Goal: Information Seeking & Learning: Learn about a topic

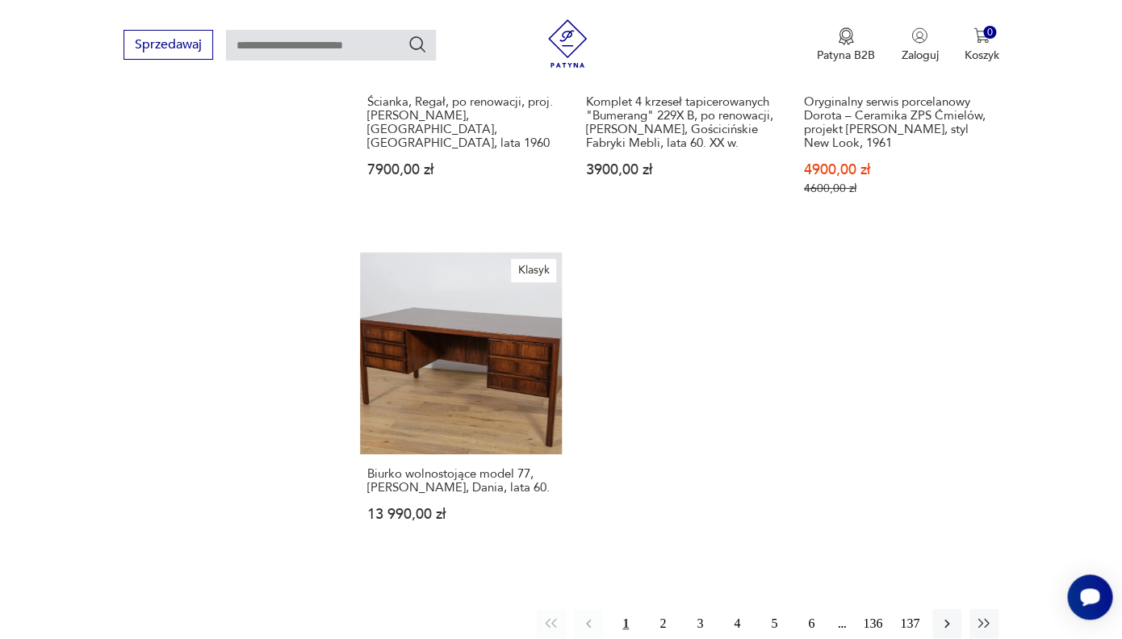
scroll to position [1893, 0]
click at [943, 617] on icon "button" at bounding box center [947, 625] width 16 height 16
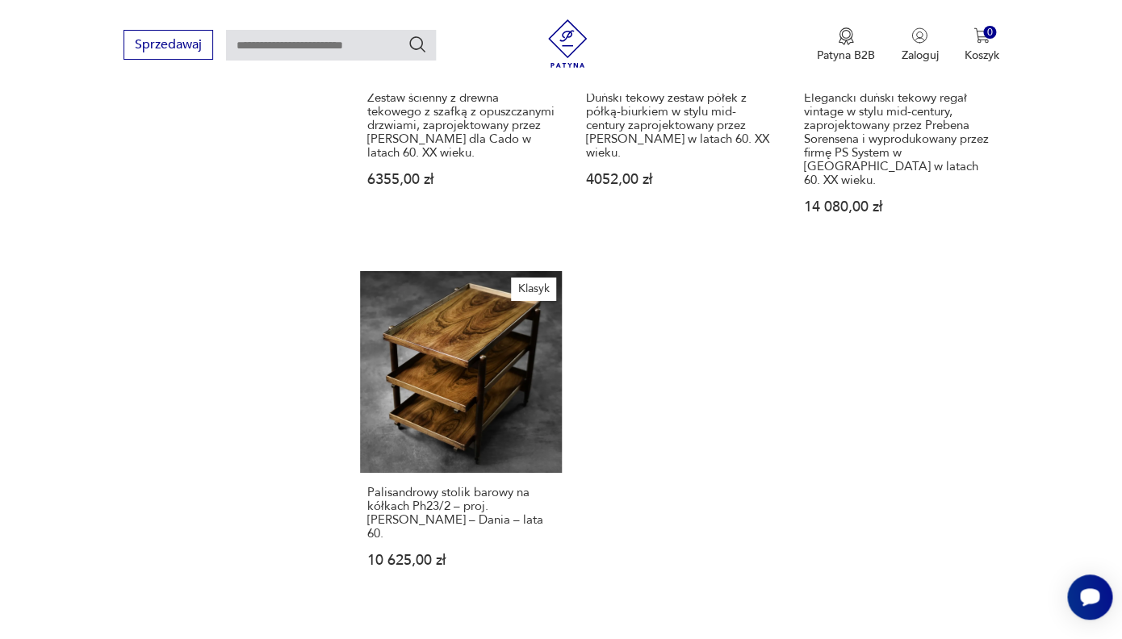
scroll to position [1872, 0]
click at [455, 354] on link "Klasyk Palisandrowy stolik barowy na kółkach Ph23/2 – proj. [PERSON_NAME] – Dan…" at bounding box center [461, 434] width 202 height 328
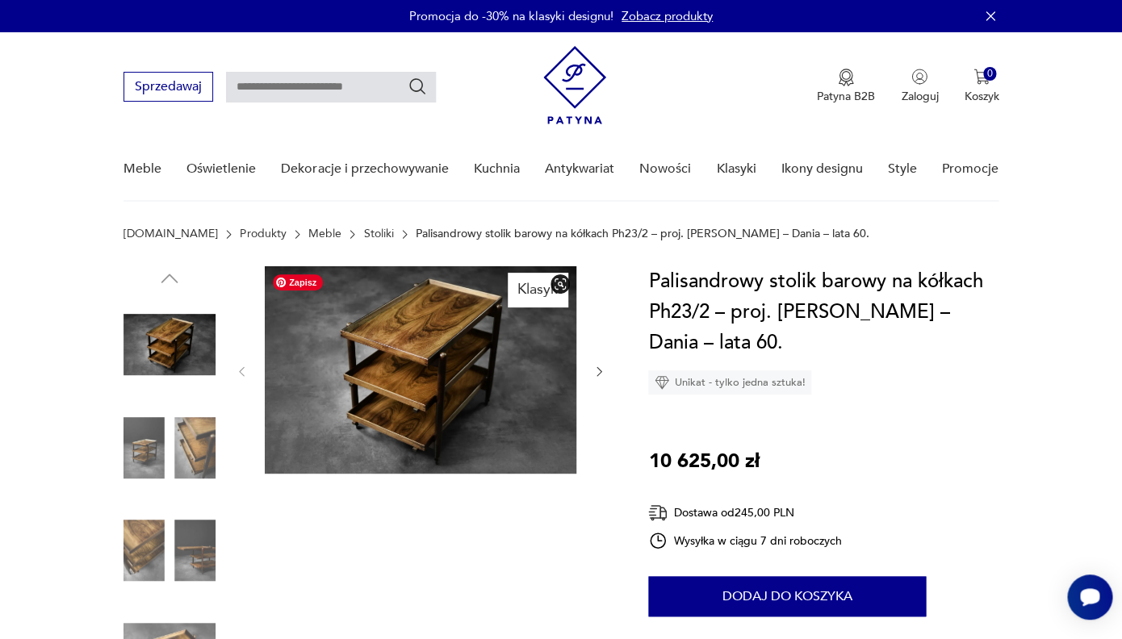
click at [451, 364] on img at bounding box center [421, 370] width 312 height 208
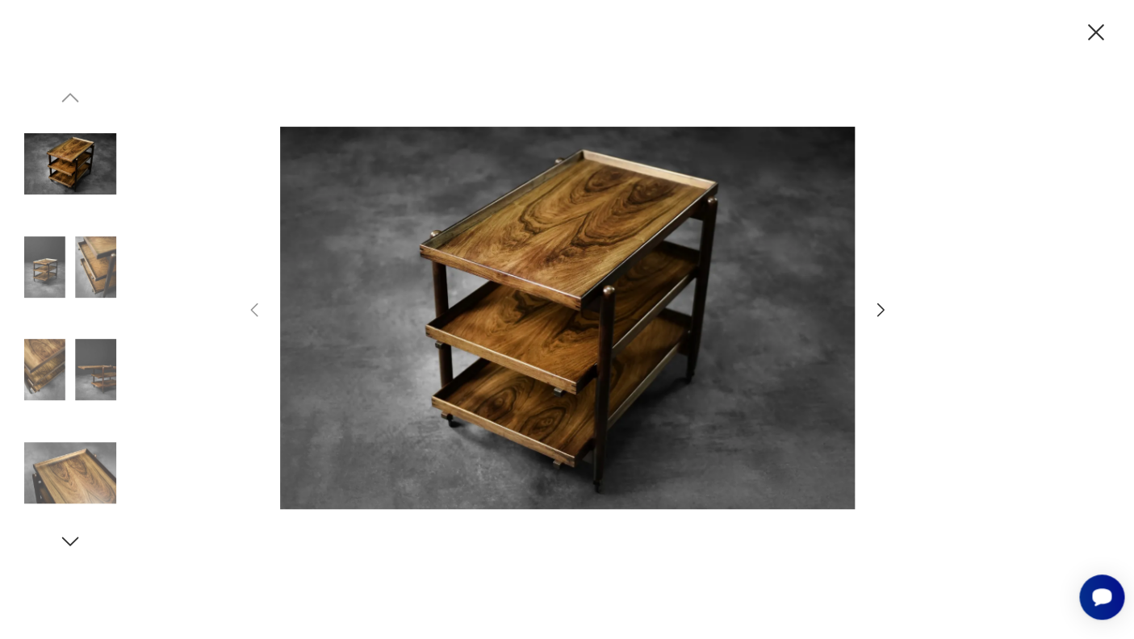
click at [883, 308] on icon "button" at bounding box center [880, 309] width 19 height 19
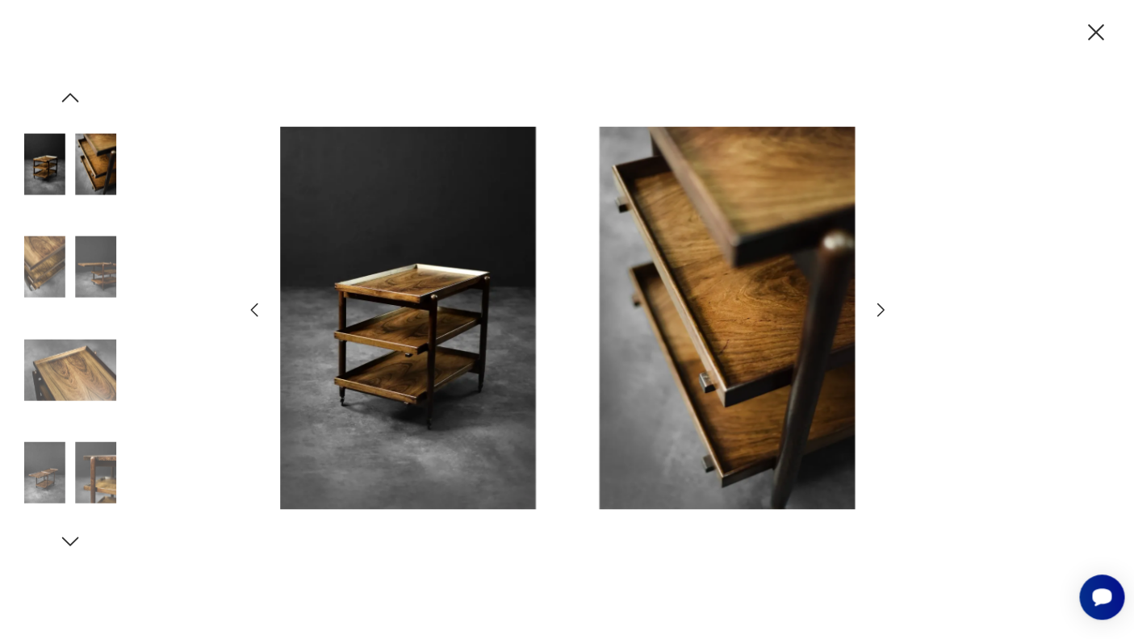
click at [883, 308] on icon "button" at bounding box center [880, 309] width 19 height 19
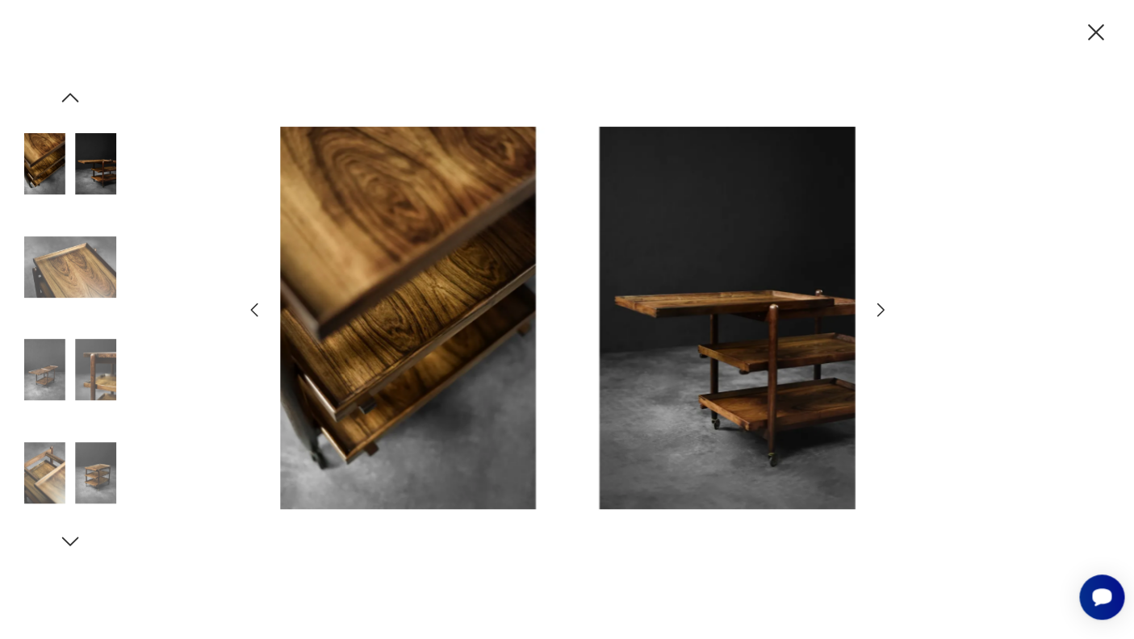
click at [883, 308] on icon "button" at bounding box center [880, 309] width 19 height 19
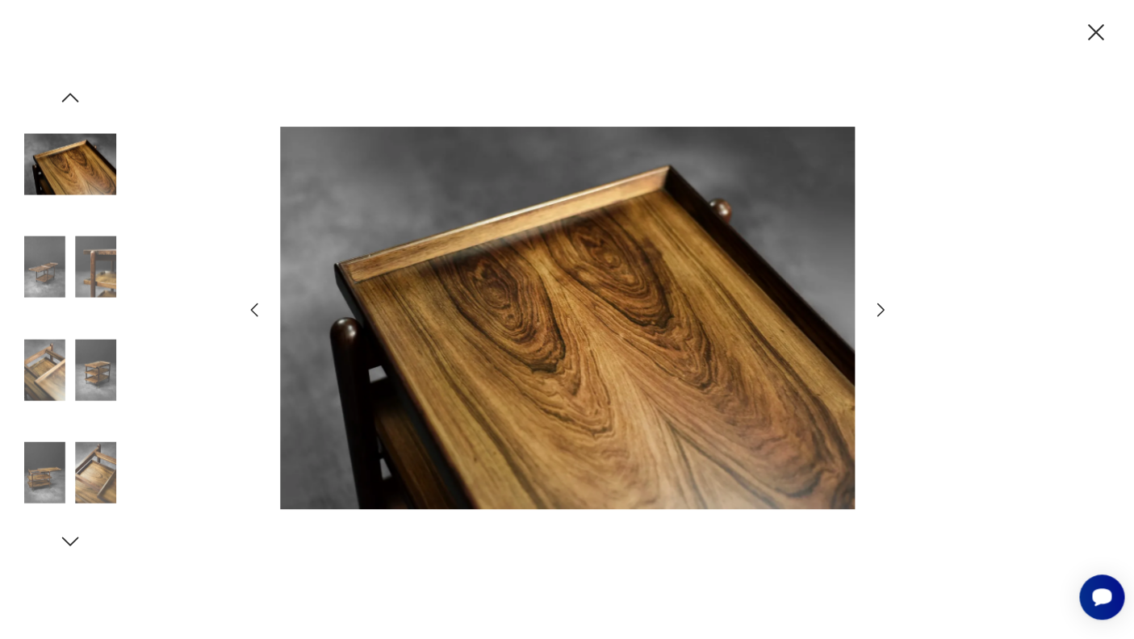
click at [883, 308] on icon "button" at bounding box center [880, 309] width 19 height 19
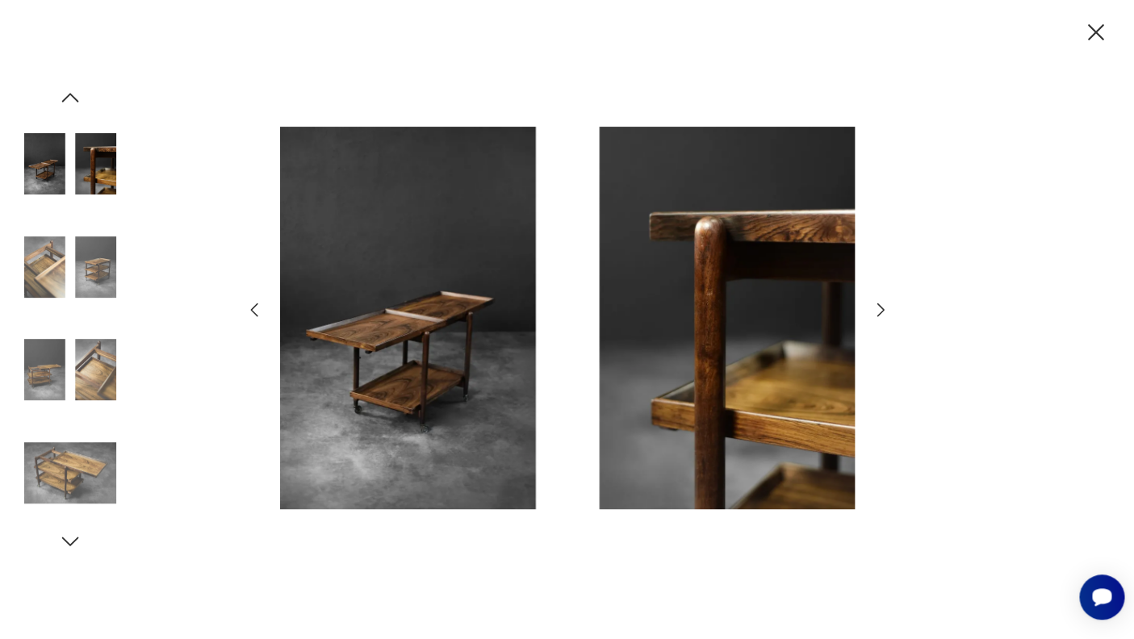
click at [883, 308] on icon "button" at bounding box center [880, 309] width 19 height 19
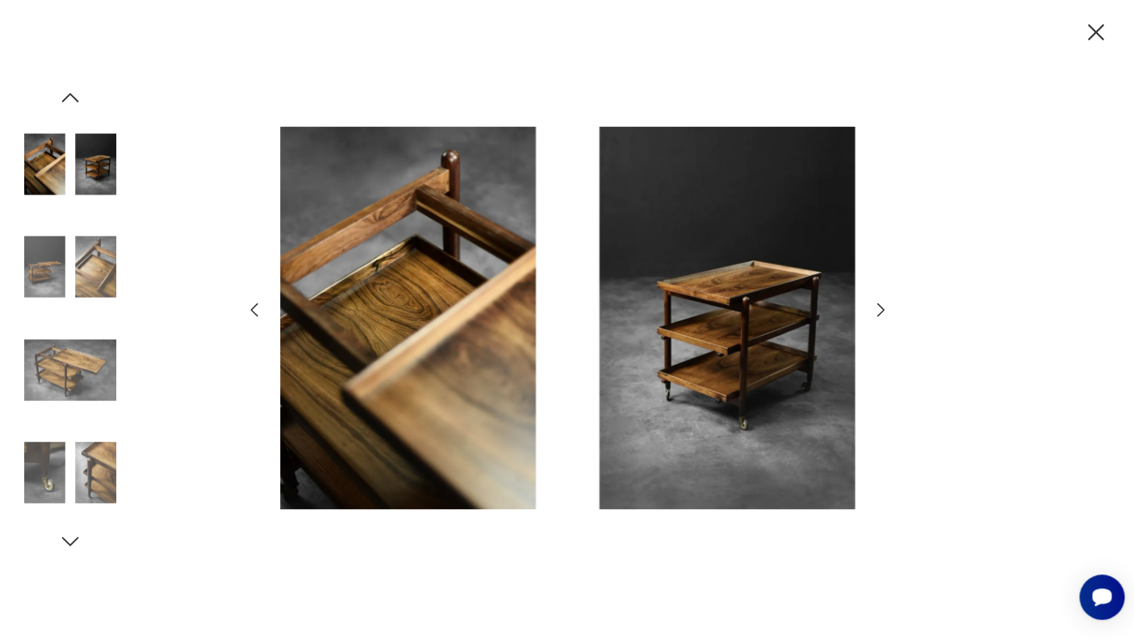
click at [883, 308] on icon "button" at bounding box center [880, 309] width 19 height 19
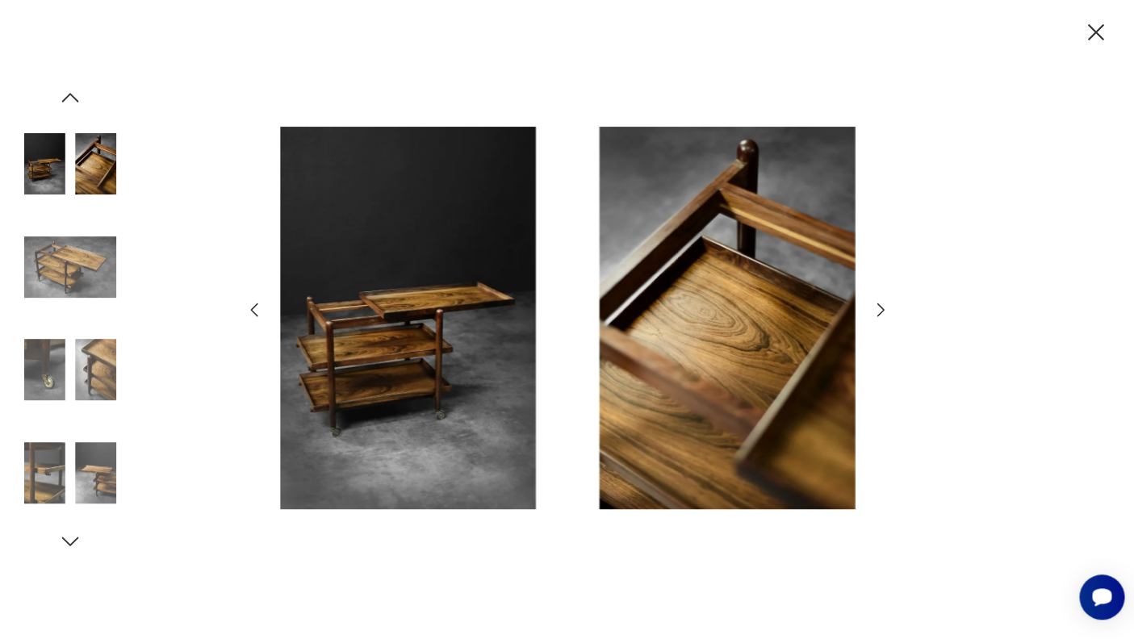
click at [883, 308] on icon "button" at bounding box center [880, 309] width 19 height 19
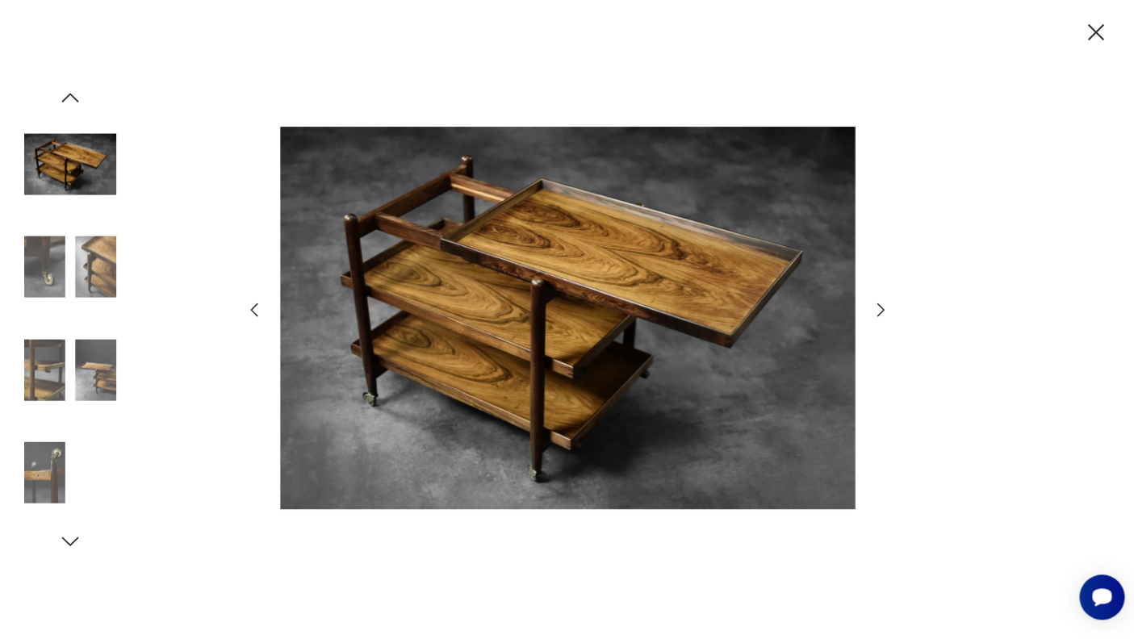
click at [883, 308] on icon "button" at bounding box center [880, 309] width 19 height 19
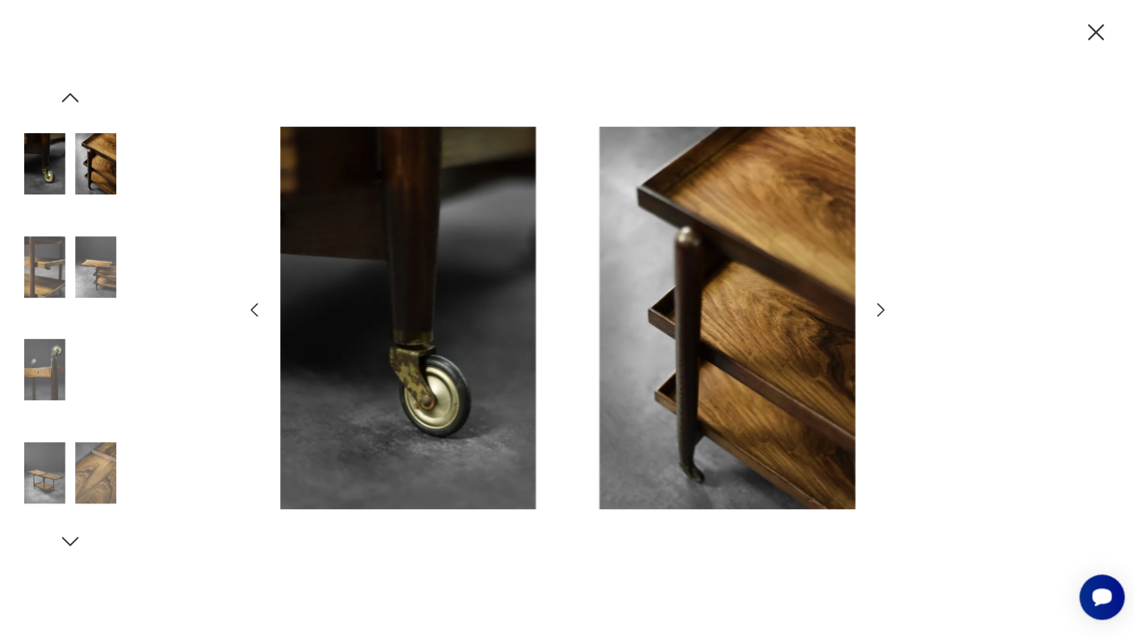
click at [883, 308] on icon "button" at bounding box center [880, 309] width 19 height 19
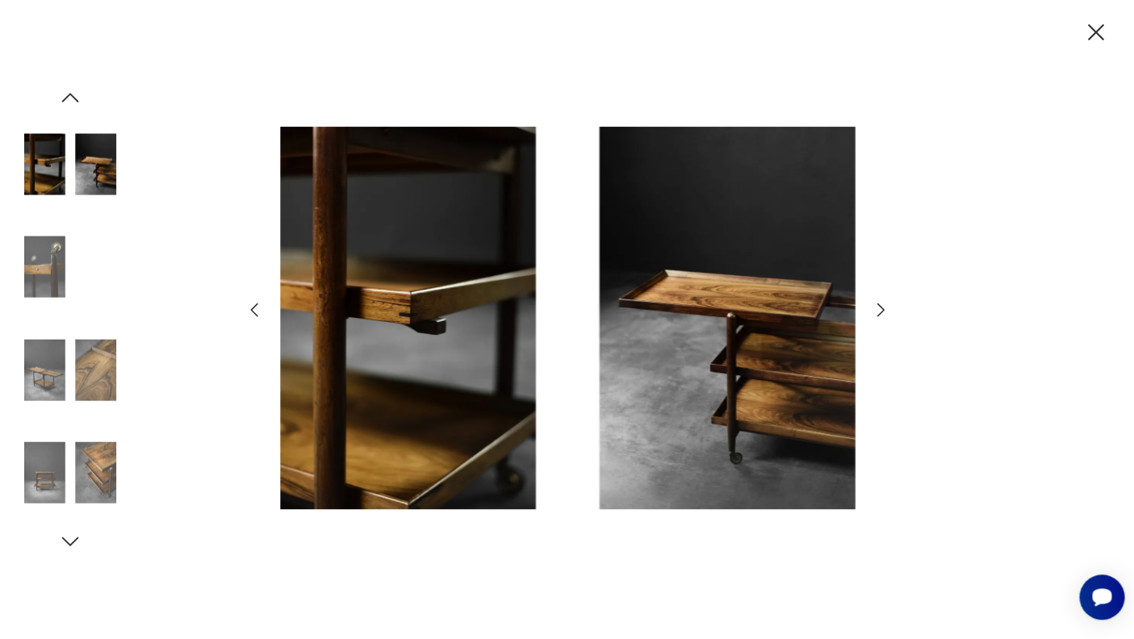
click at [883, 308] on icon "button" at bounding box center [880, 309] width 19 height 19
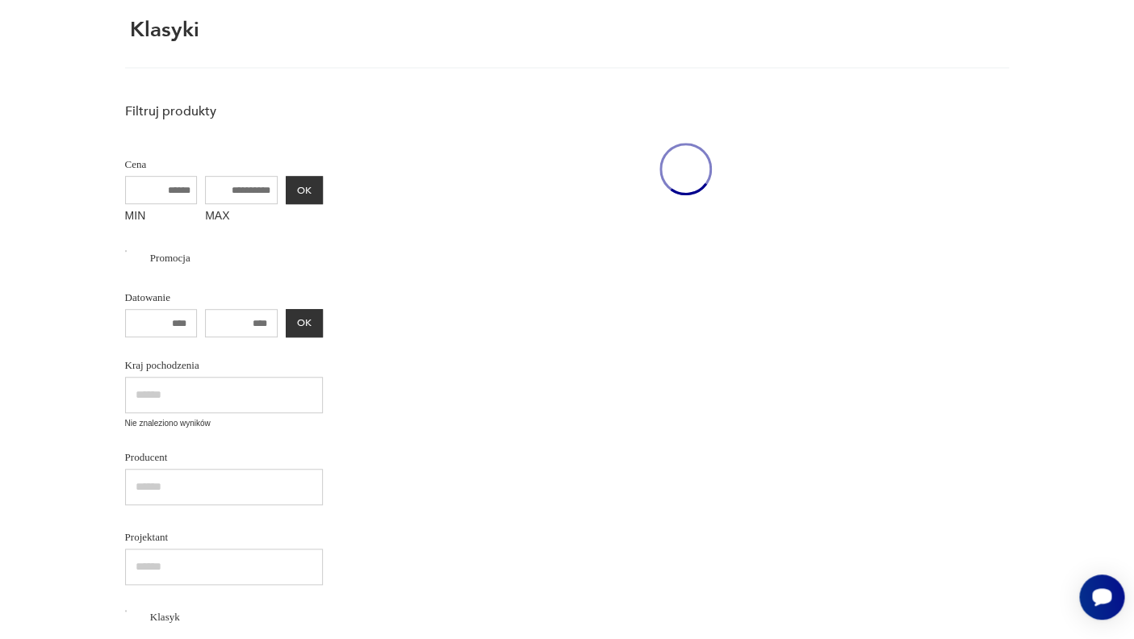
scroll to position [2456, 0]
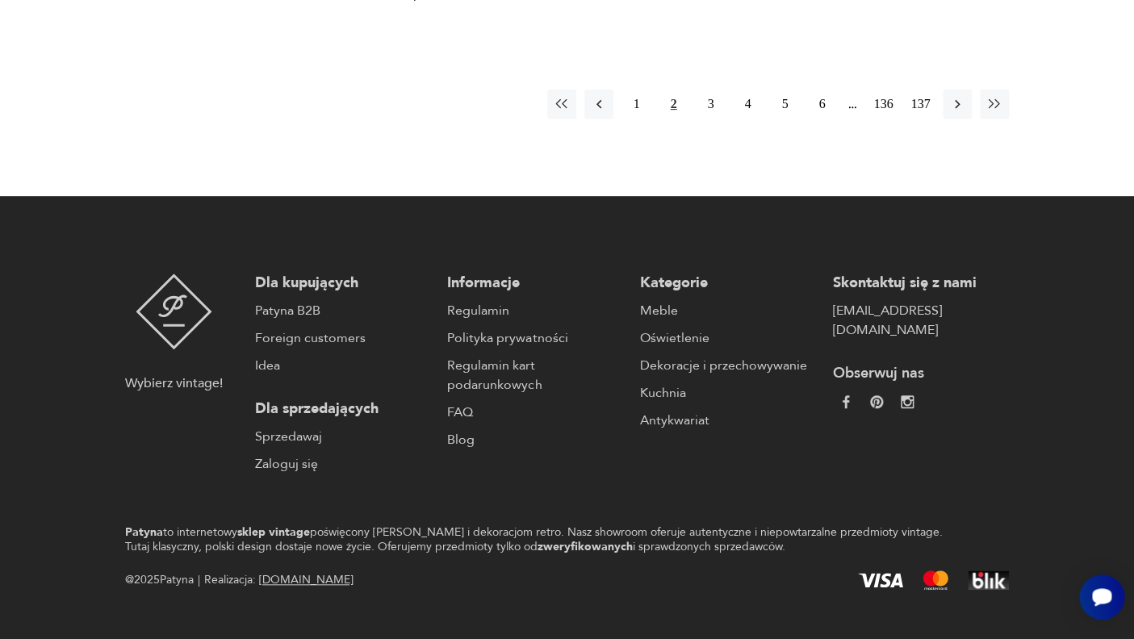
click at [676, 90] on button "2" at bounding box center [673, 104] width 29 height 29
click at [648, 90] on button "1" at bounding box center [636, 104] width 29 height 29
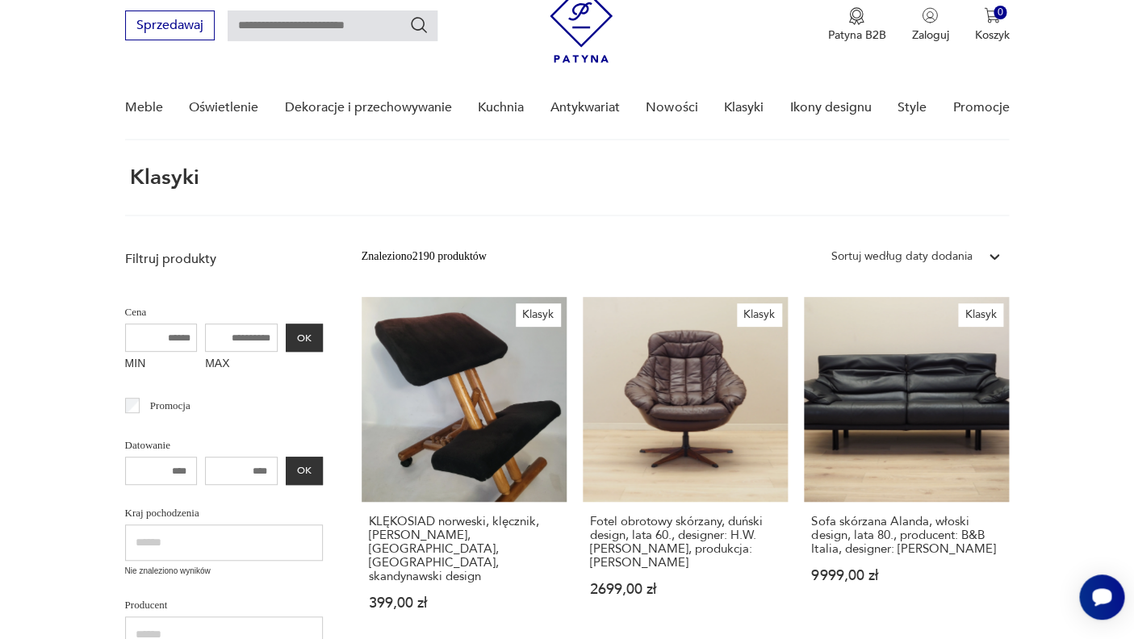
scroll to position [61, 0]
click at [931, 402] on link "Klasyk Sofa skórzana Alanda, włoski design, lata 80., producent: B&B Italia, de…" at bounding box center [906, 469] width 205 height 345
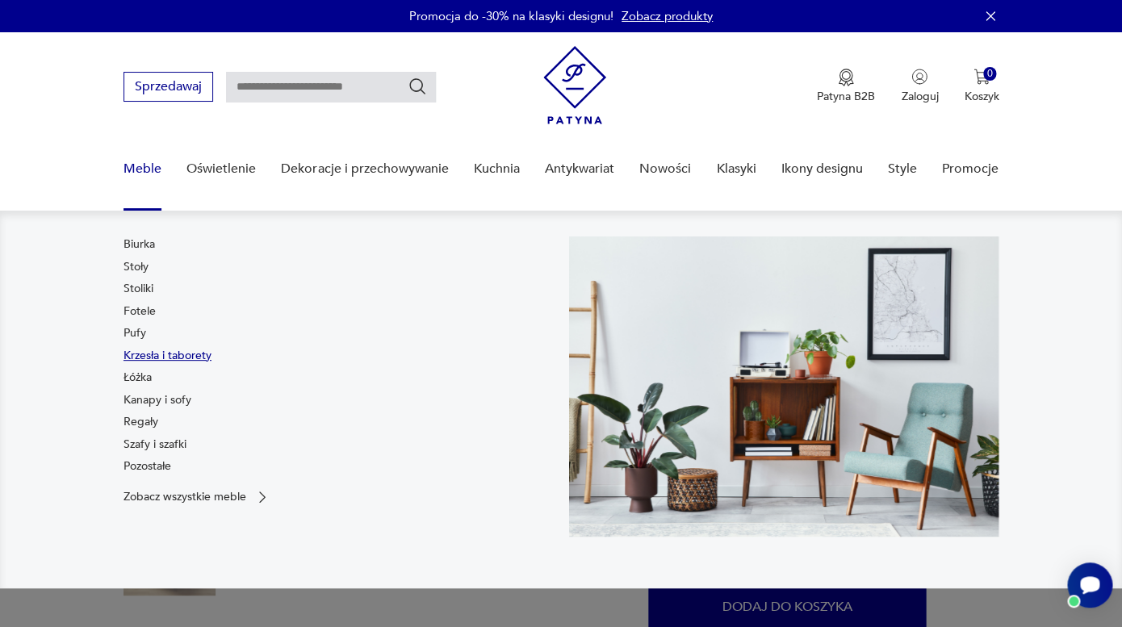
click at [191, 357] on link "Krzesła i taborety" at bounding box center [168, 356] width 88 height 16
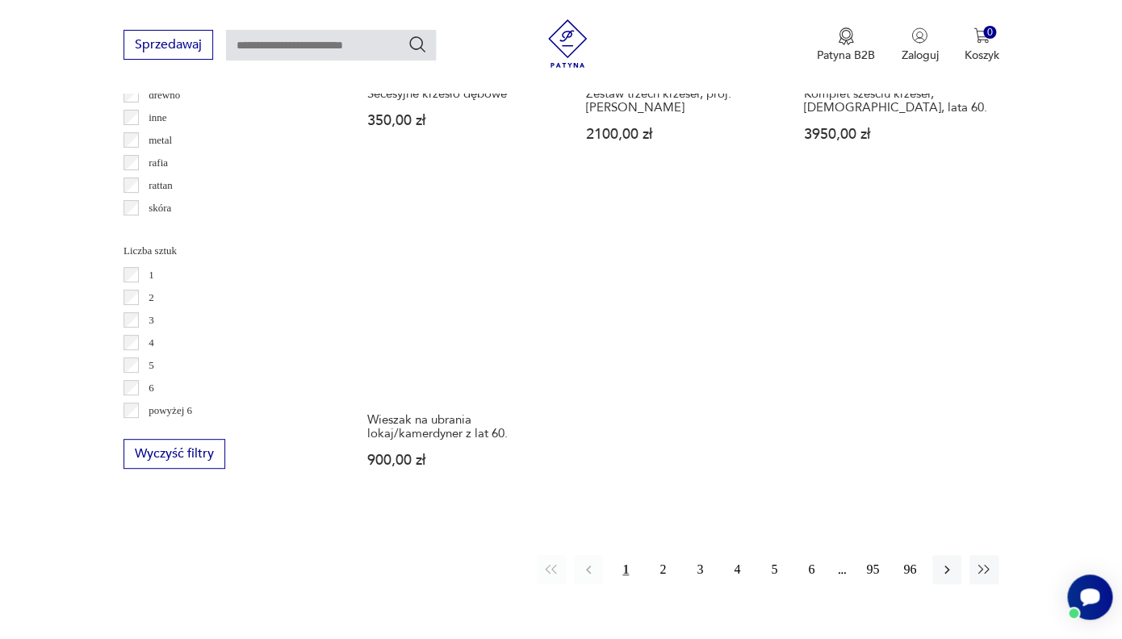
scroll to position [2231, 0]
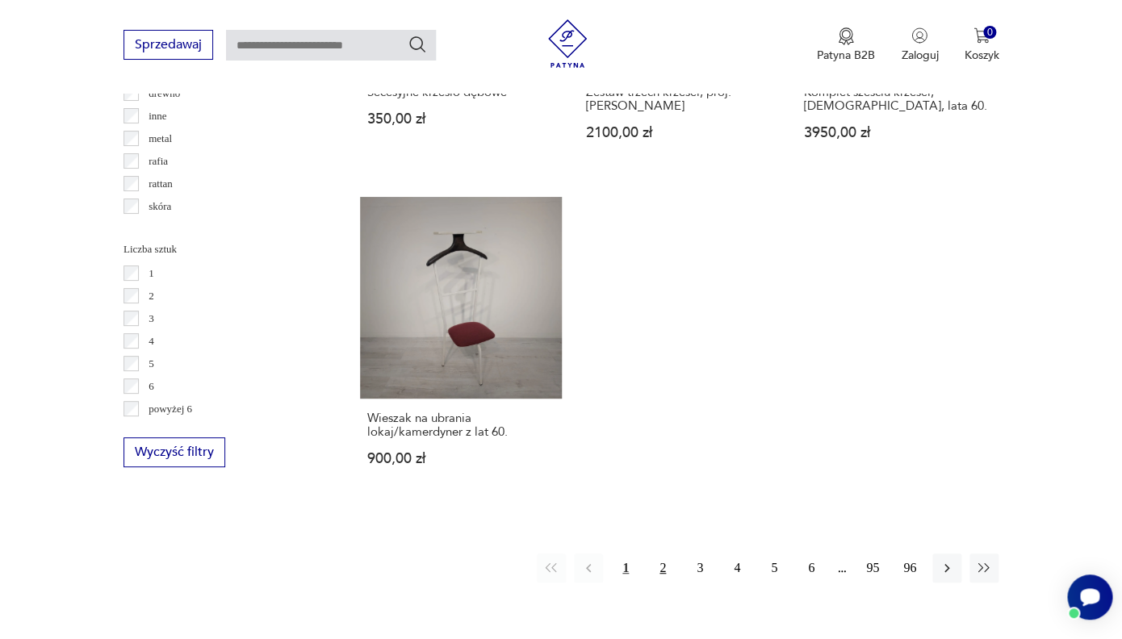
click at [665, 554] on button "2" at bounding box center [662, 568] width 29 height 29
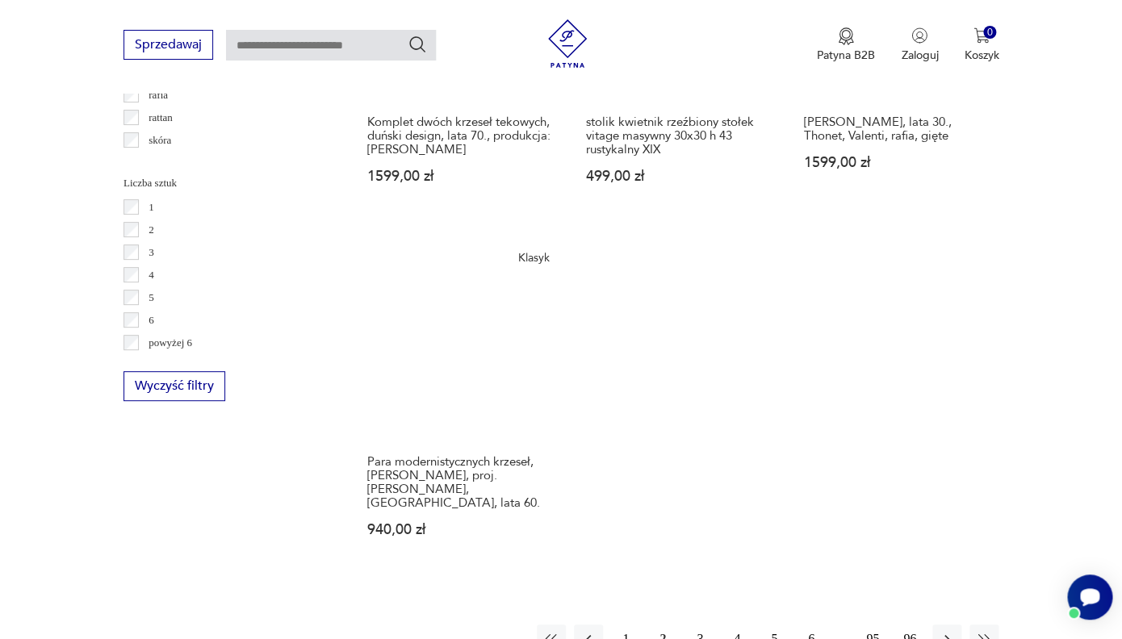
scroll to position [2300, 0]
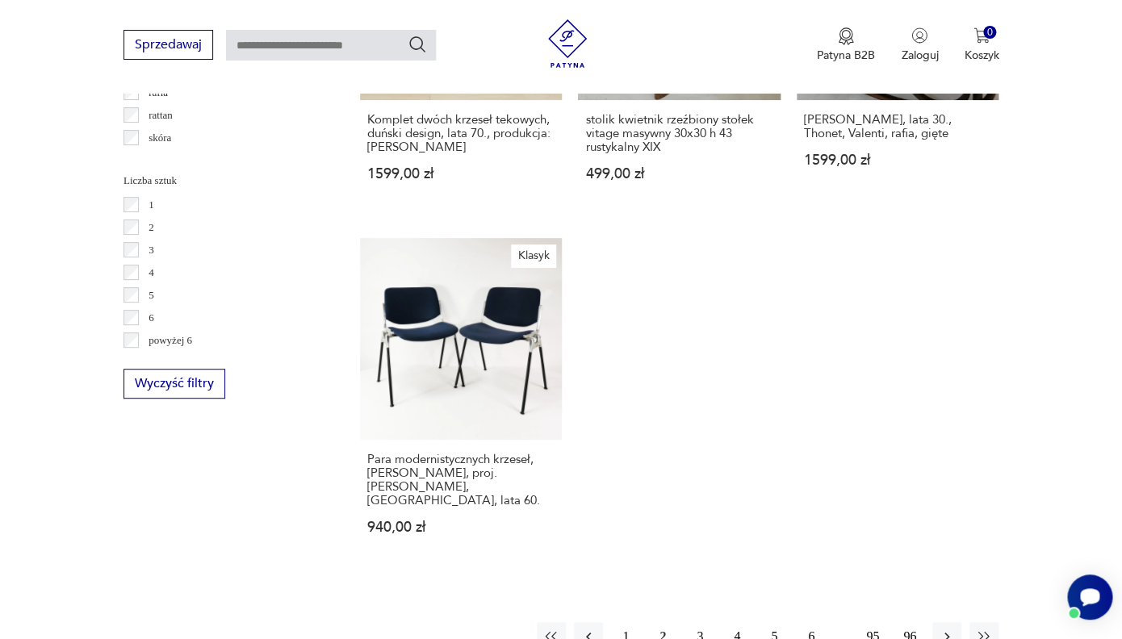
click at [700, 623] on button "3" at bounding box center [699, 637] width 29 height 29
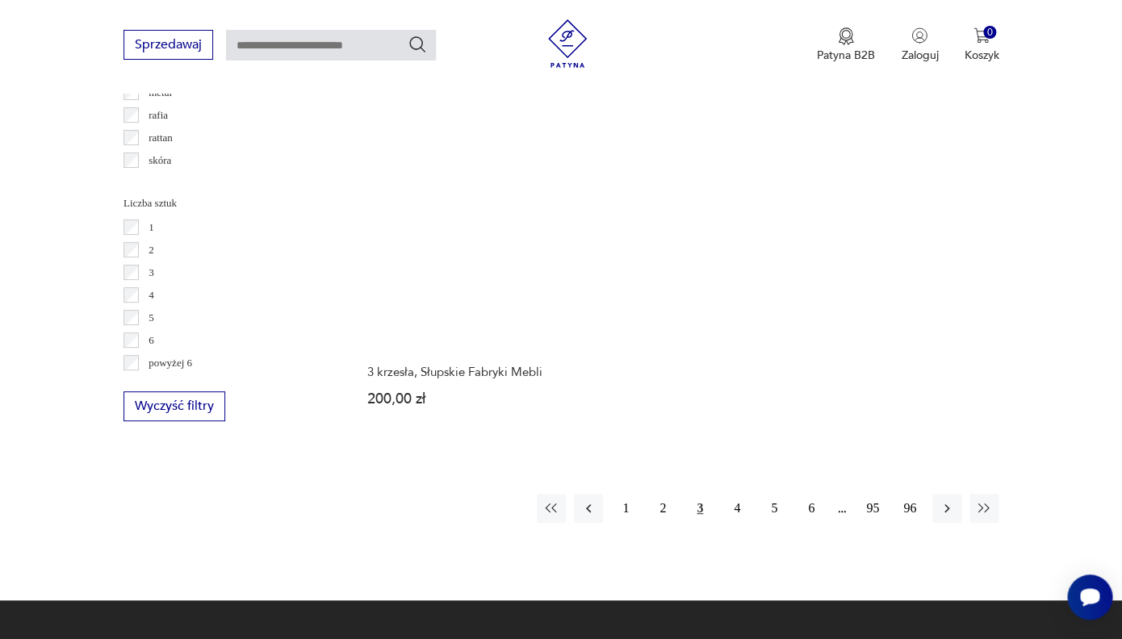
scroll to position [2282, 0]
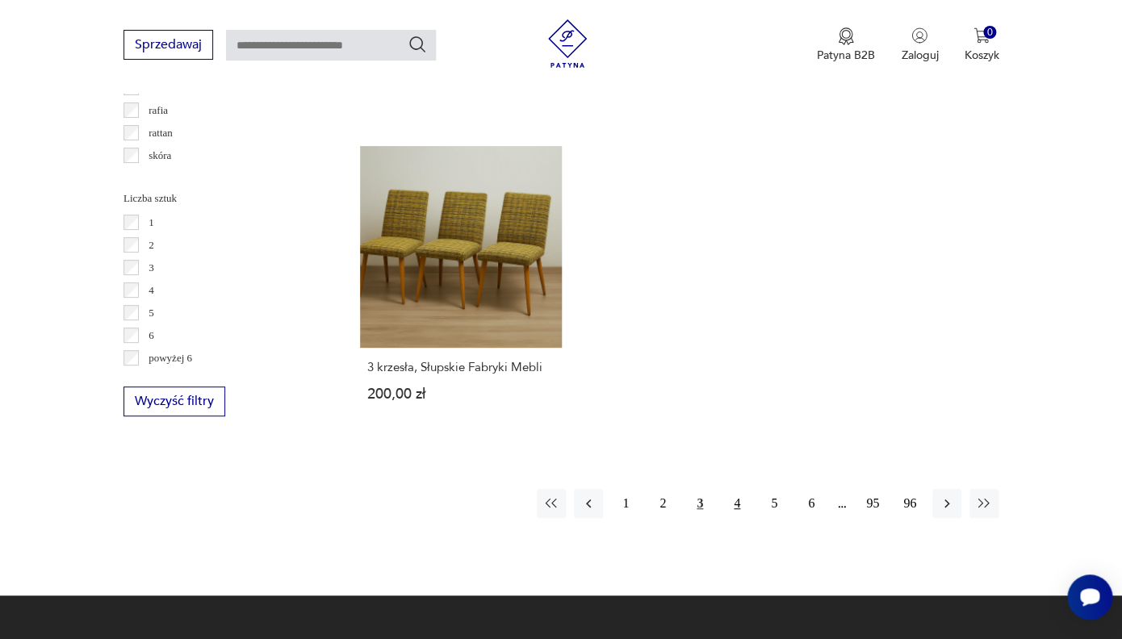
click at [736, 489] on button "4" at bounding box center [737, 503] width 29 height 29
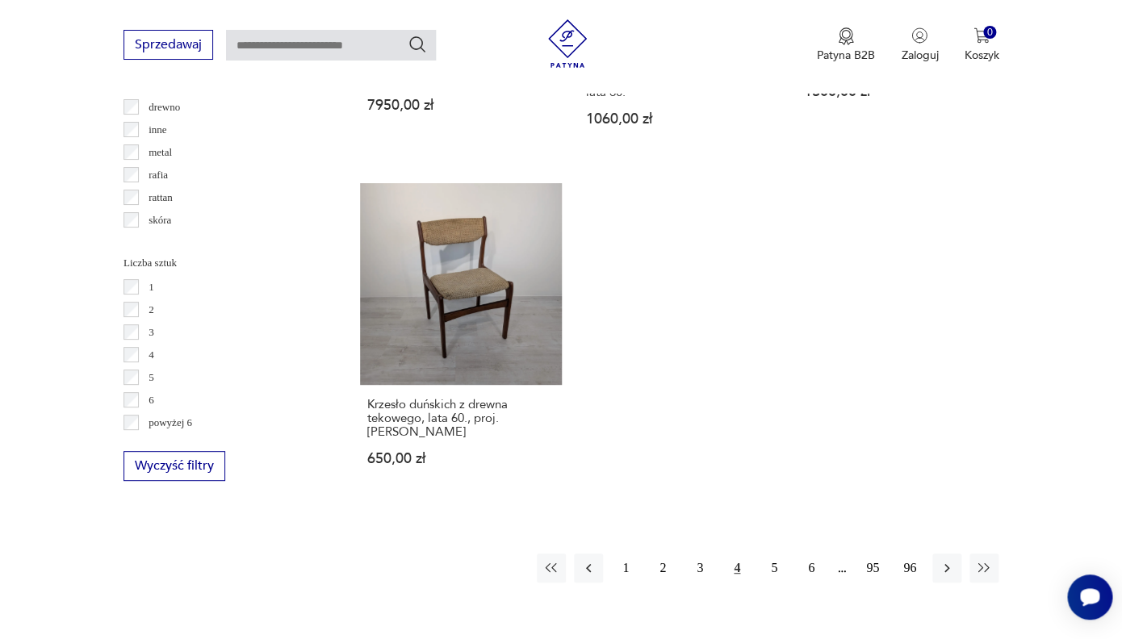
scroll to position [2220, 0]
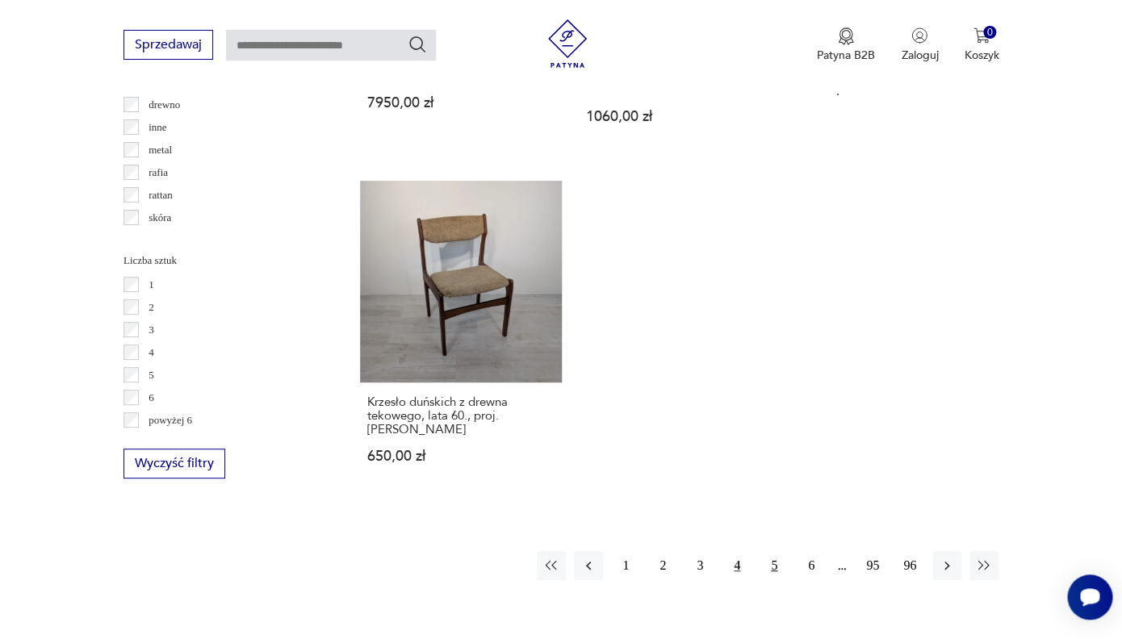
click at [773, 551] on button "5" at bounding box center [774, 565] width 29 height 29
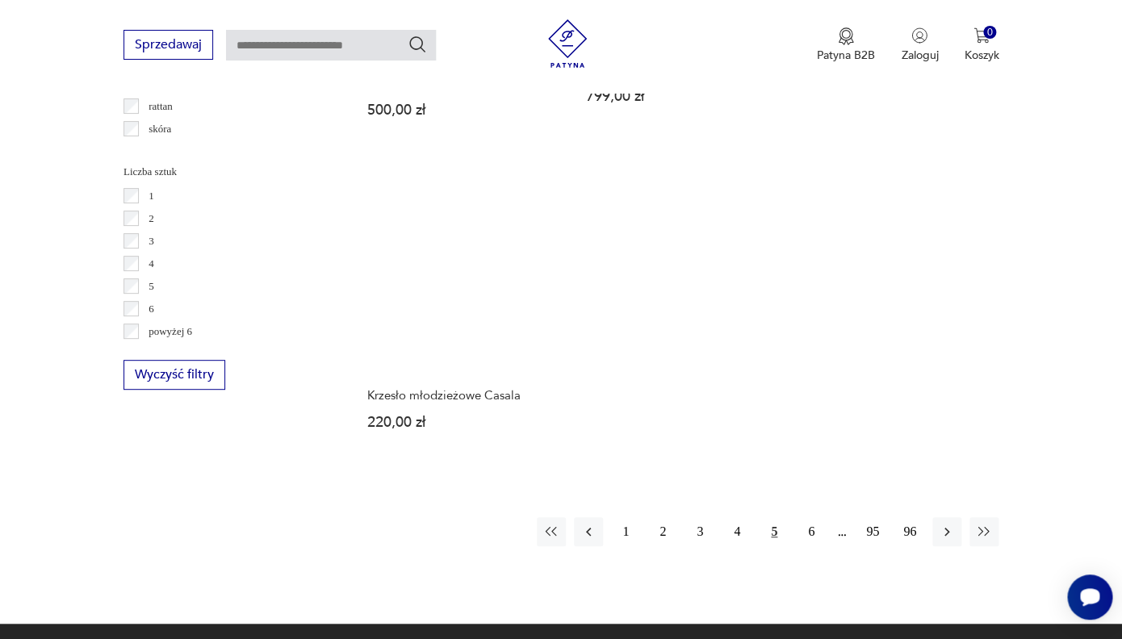
scroll to position [2311, 0]
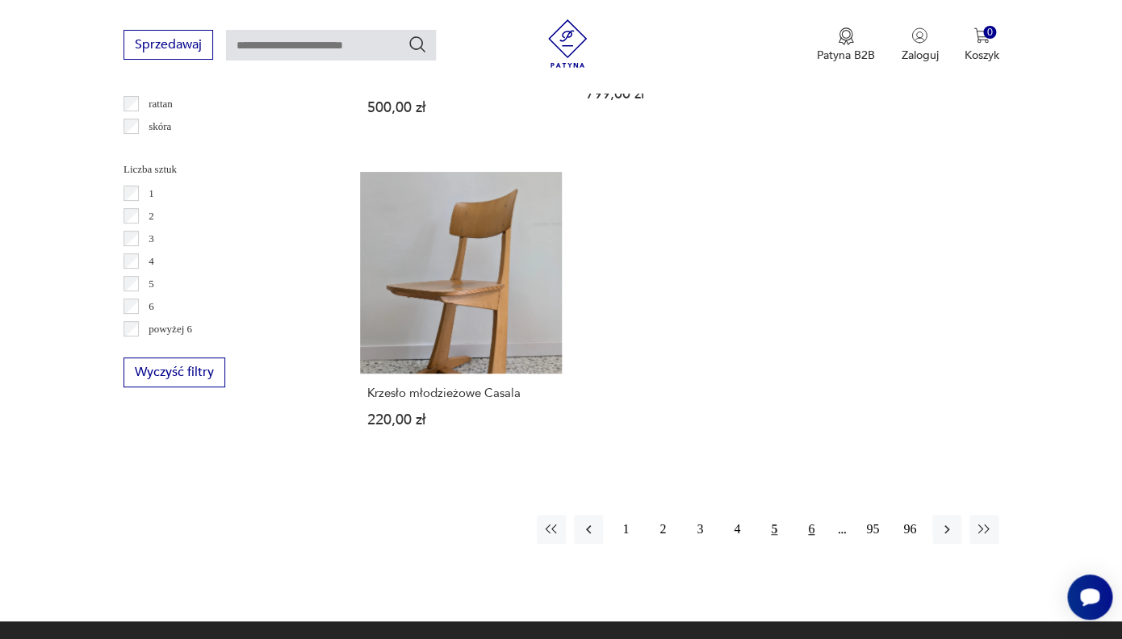
click at [810, 515] on button "6" at bounding box center [811, 529] width 29 height 29
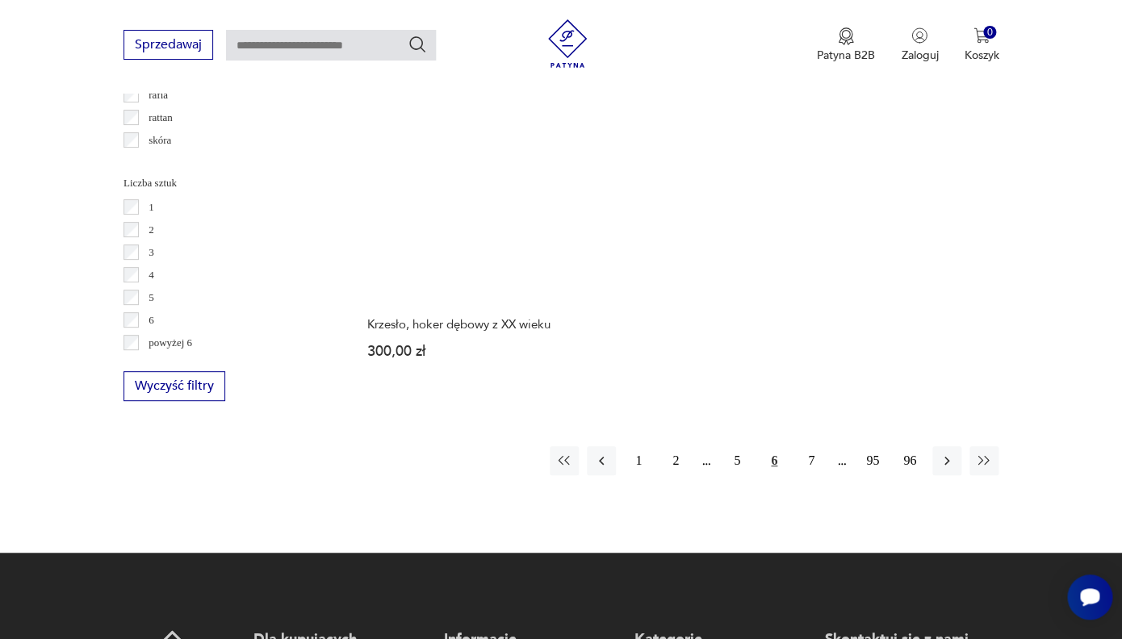
scroll to position [2300, 0]
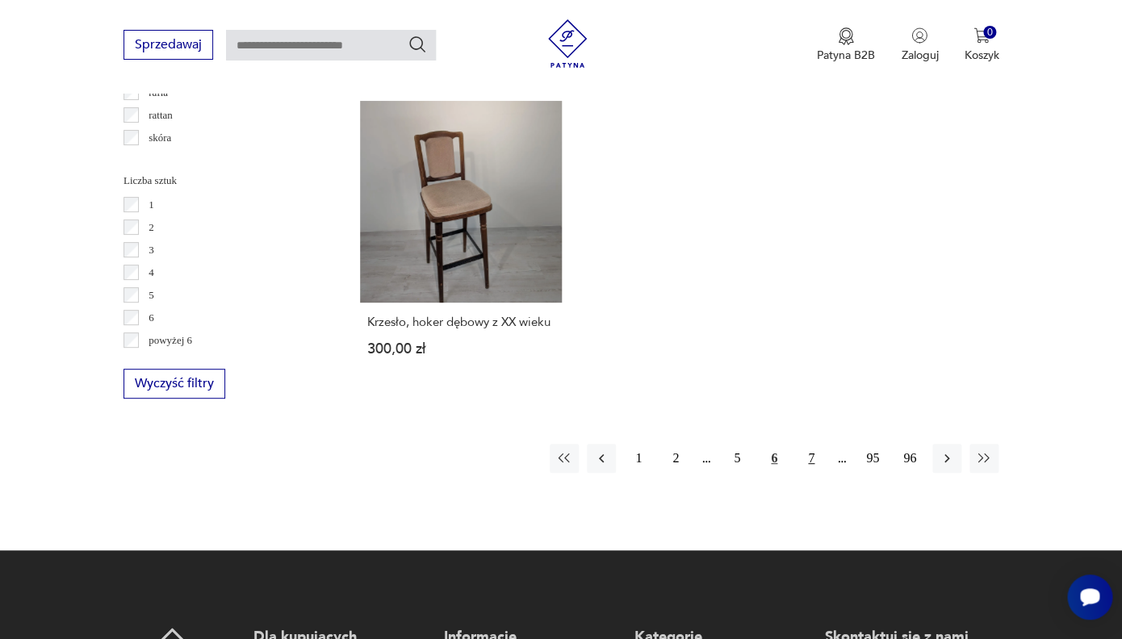
click at [810, 444] on button "7" at bounding box center [811, 458] width 29 height 29
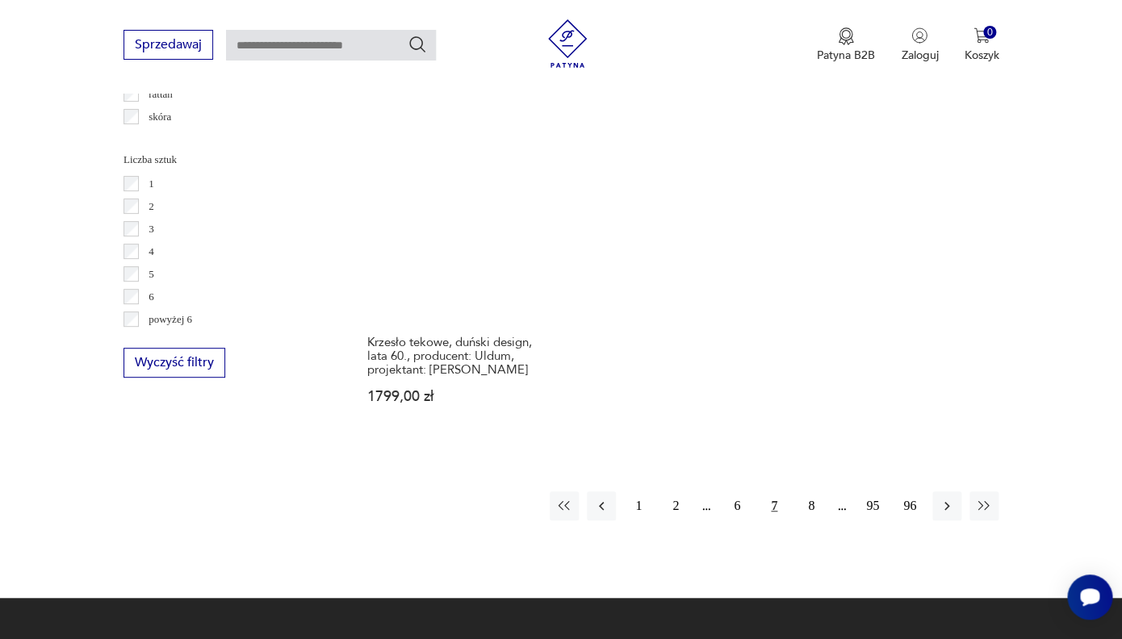
scroll to position [2321, 0]
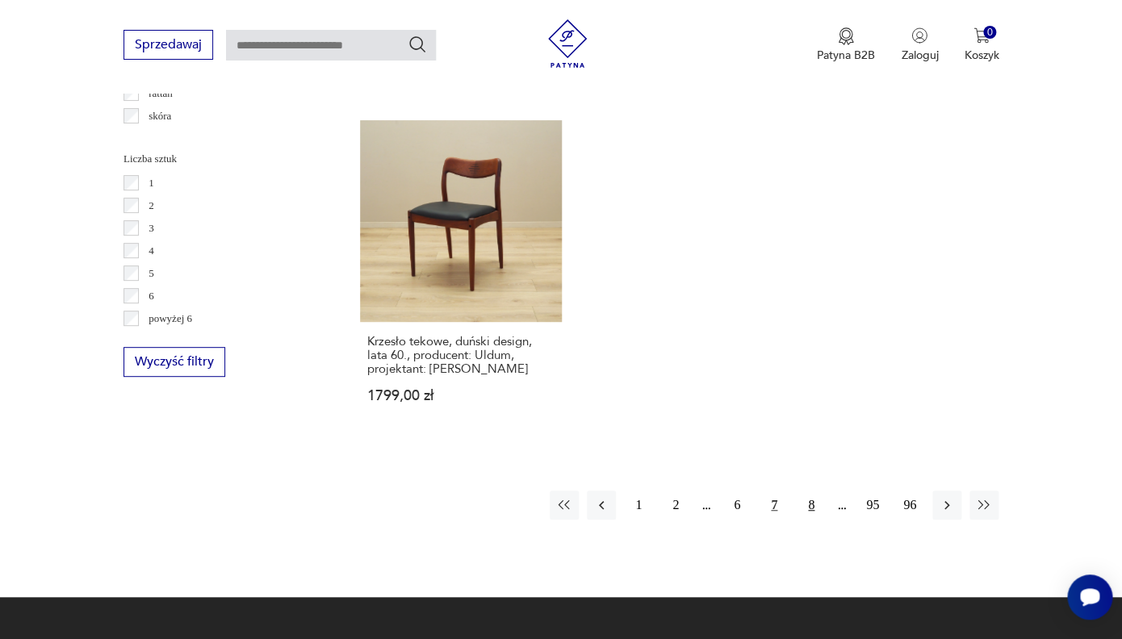
click at [813, 491] on button "8" at bounding box center [811, 505] width 29 height 29
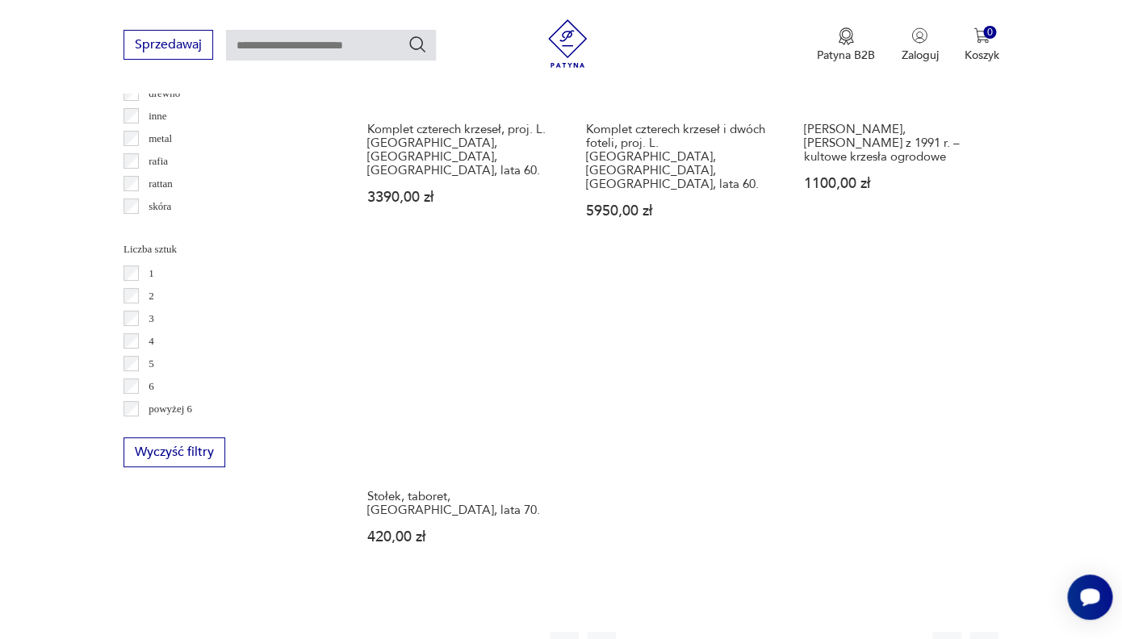
scroll to position [2234, 0]
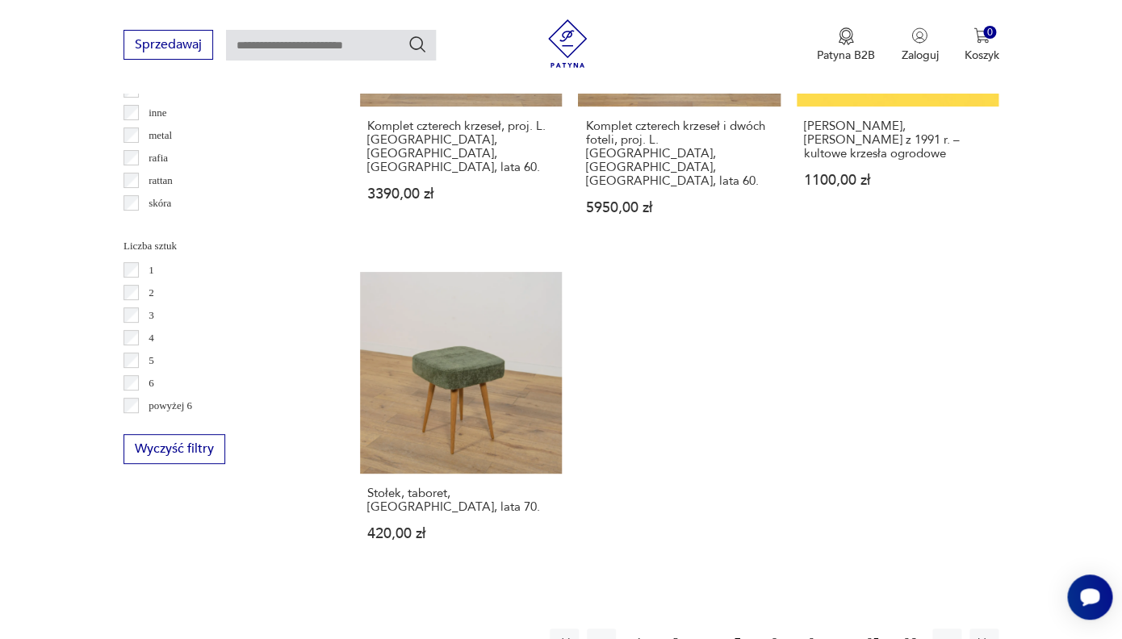
click at [812, 629] on button "9" at bounding box center [811, 643] width 29 height 29
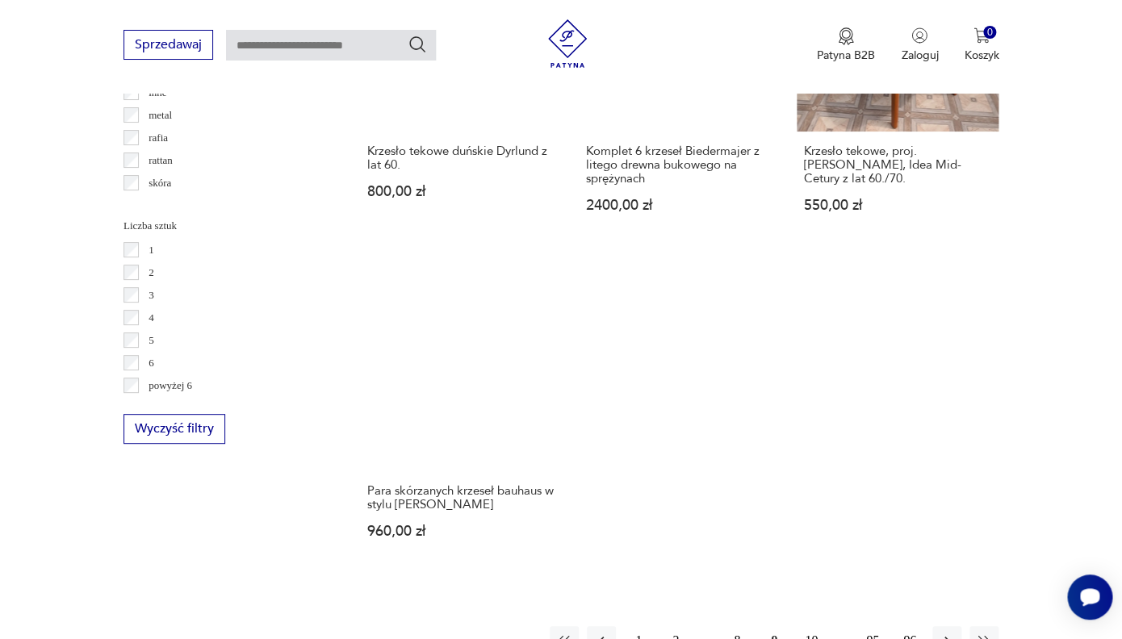
scroll to position [2262, 0]
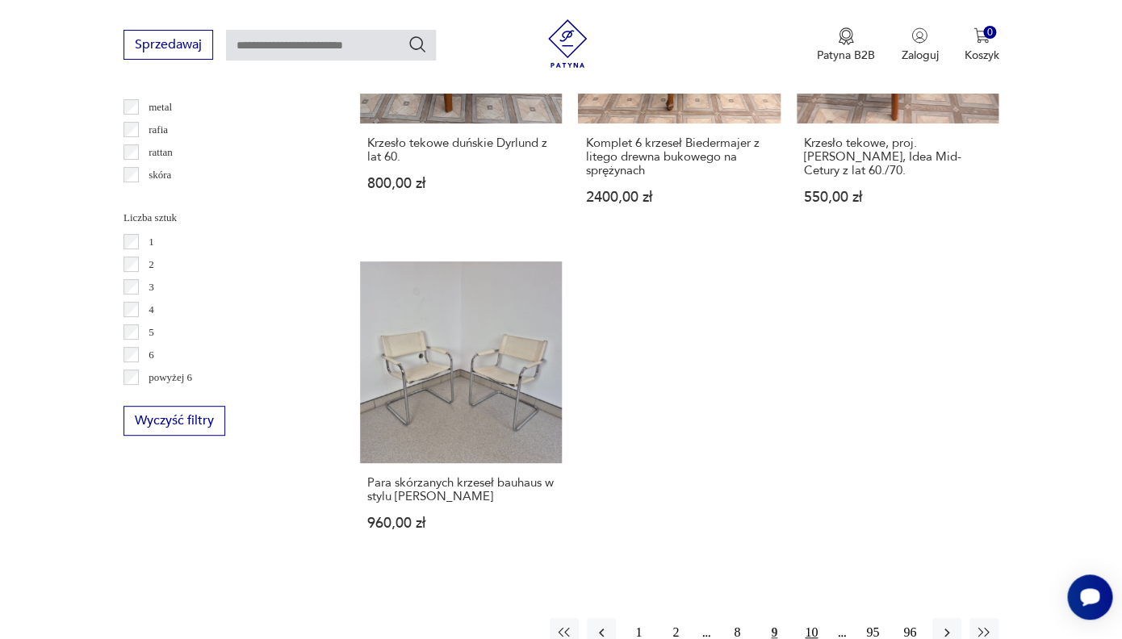
click at [812, 618] on button "10" at bounding box center [811, 632] width 29 height 29
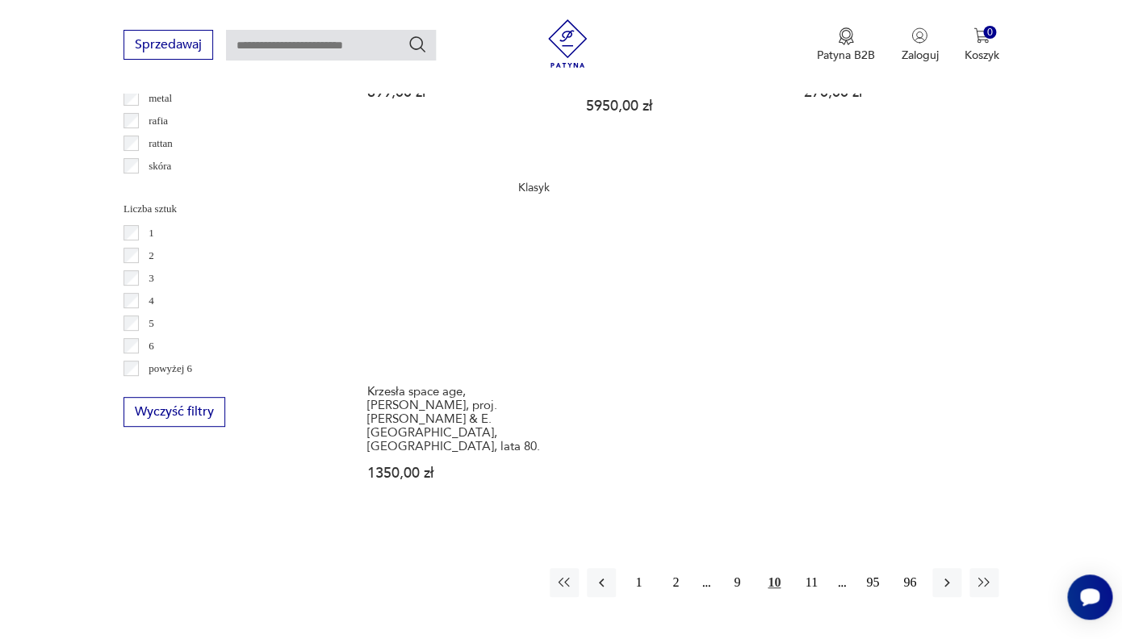
scroll to position [2274, 0]
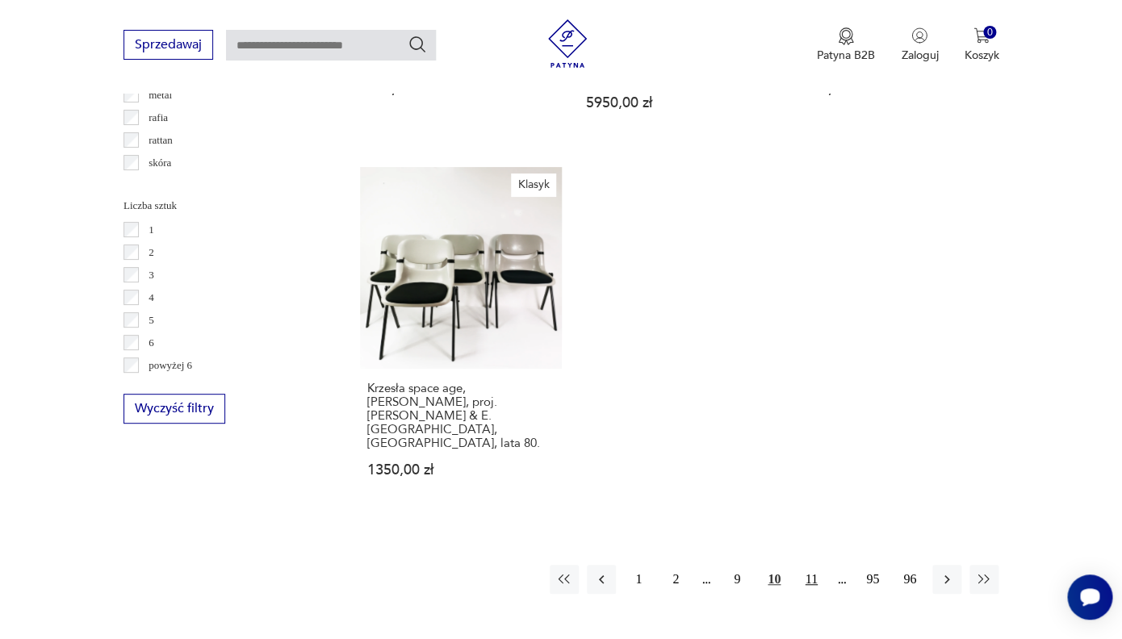
click at [812, 565] on button "11" at bounding box center [811, 579] width 29 height 29
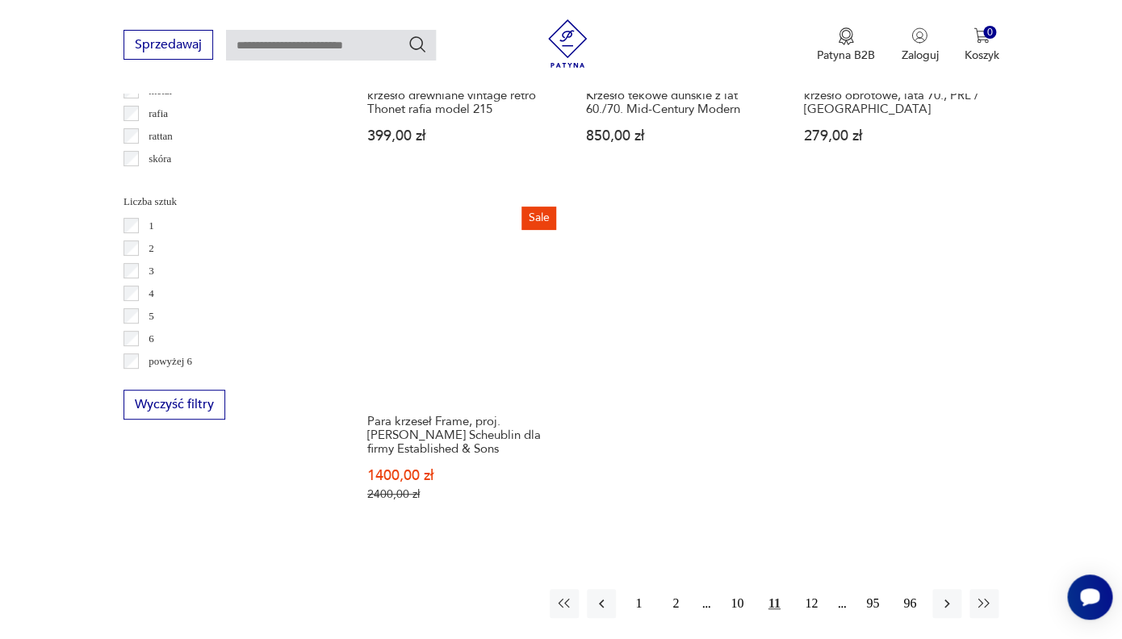
scroll to position [2280, 0]
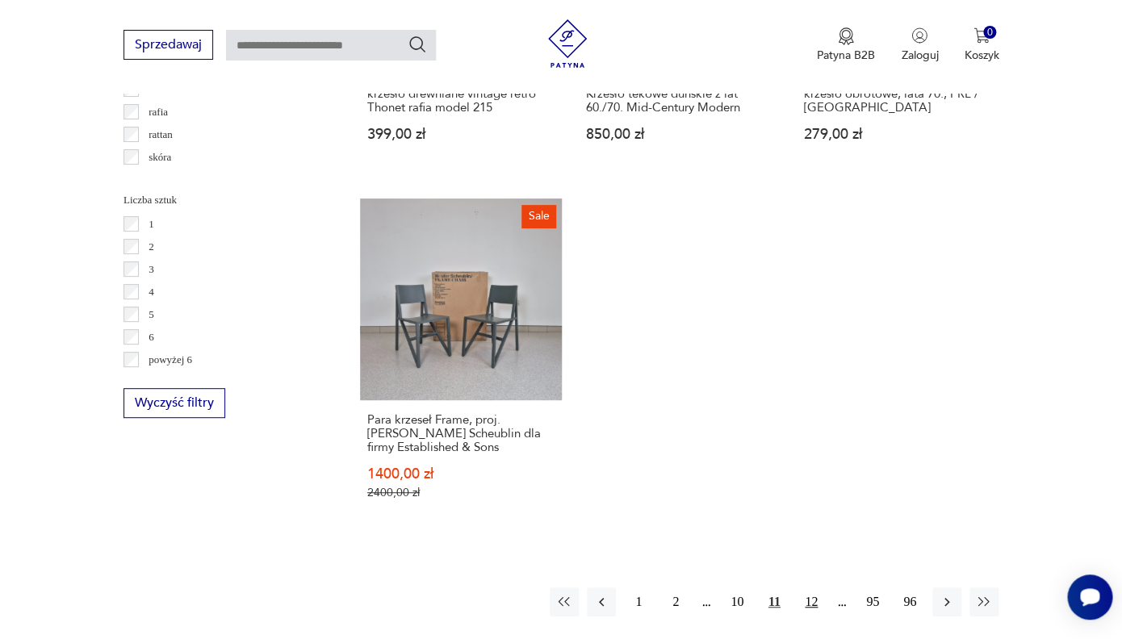
click at [811, 588] on button "12" at bounding box center [811, 602] width 29 height 29
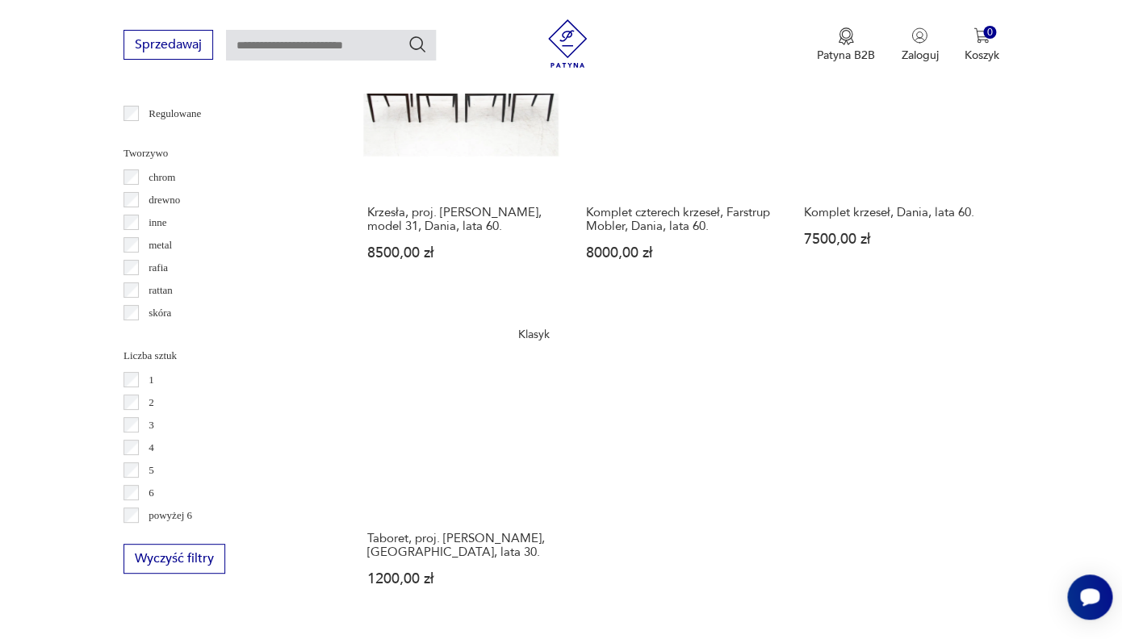
scroll to position [2130, 0]
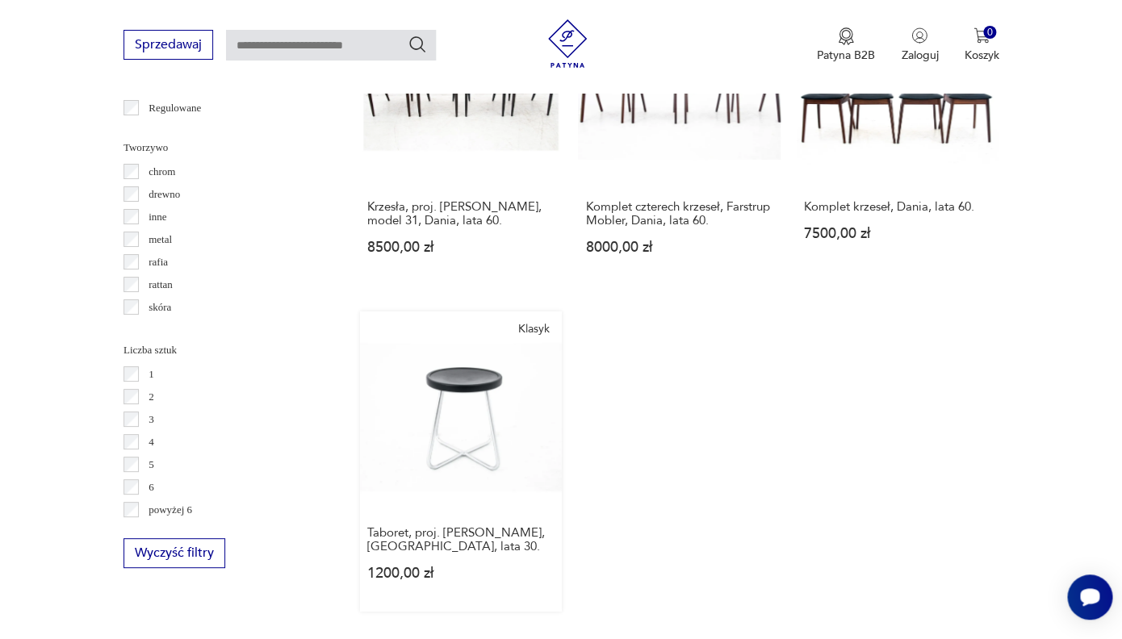
click at [470, 381] on link "Klasyk Taboret, proj. [PERSON_NAME], [GEOGRAPHIC_DATA], lata 30. 1200,00 zł" at bounding box center [461, 462] width 202 height 300
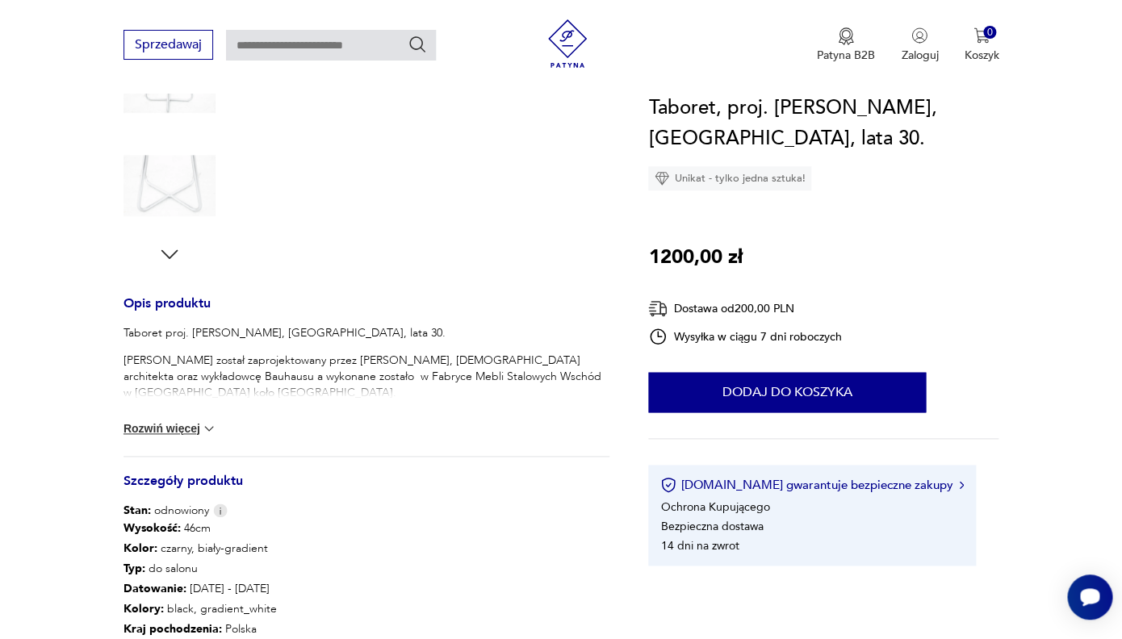
scroll to position [224, 0]
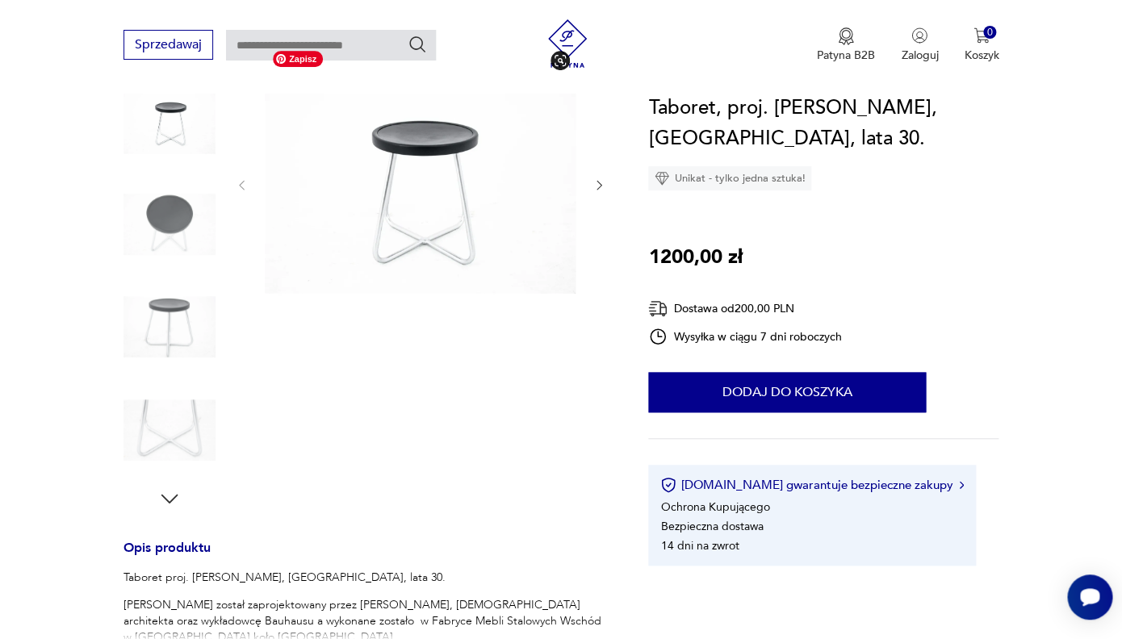
click at [426, 250] on img at bounding box center [421, 184] width 312 height 282
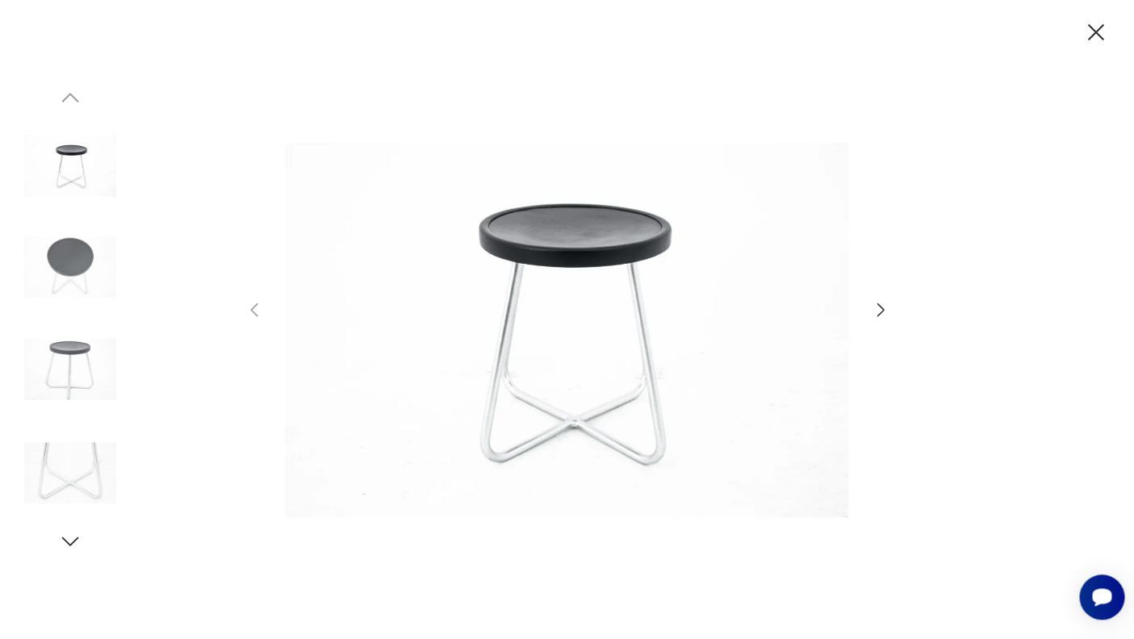
click at [880, 310] on icon "button" at bounding box center [880, 309] width 19 height 19
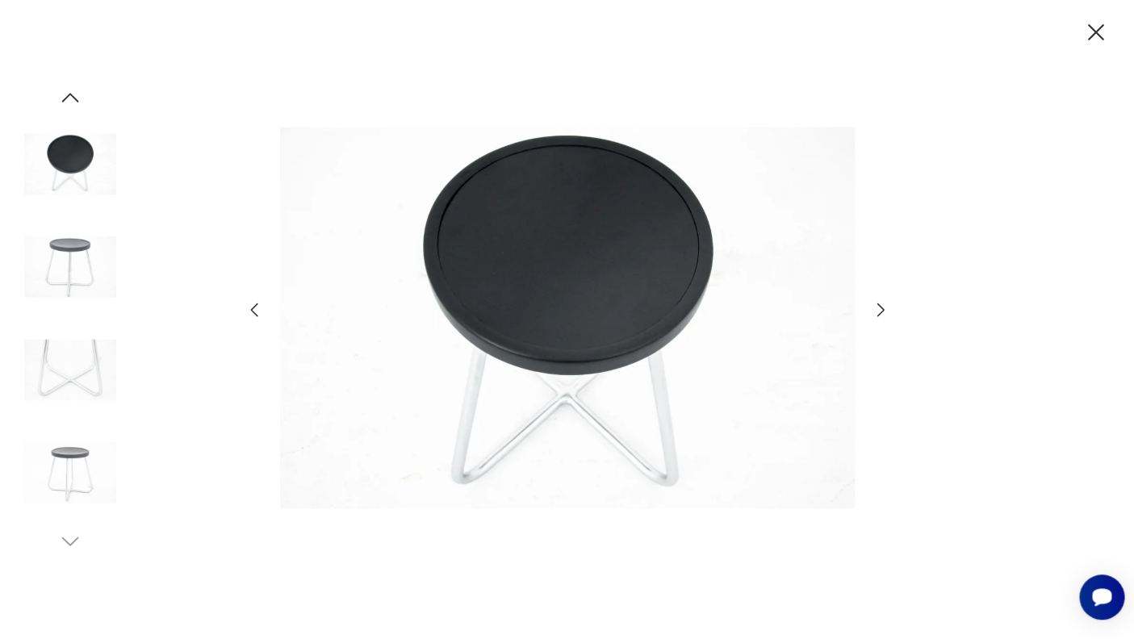
click at [880, 310] on icon "button" at bounding box center [880, 309] width 19 height 19
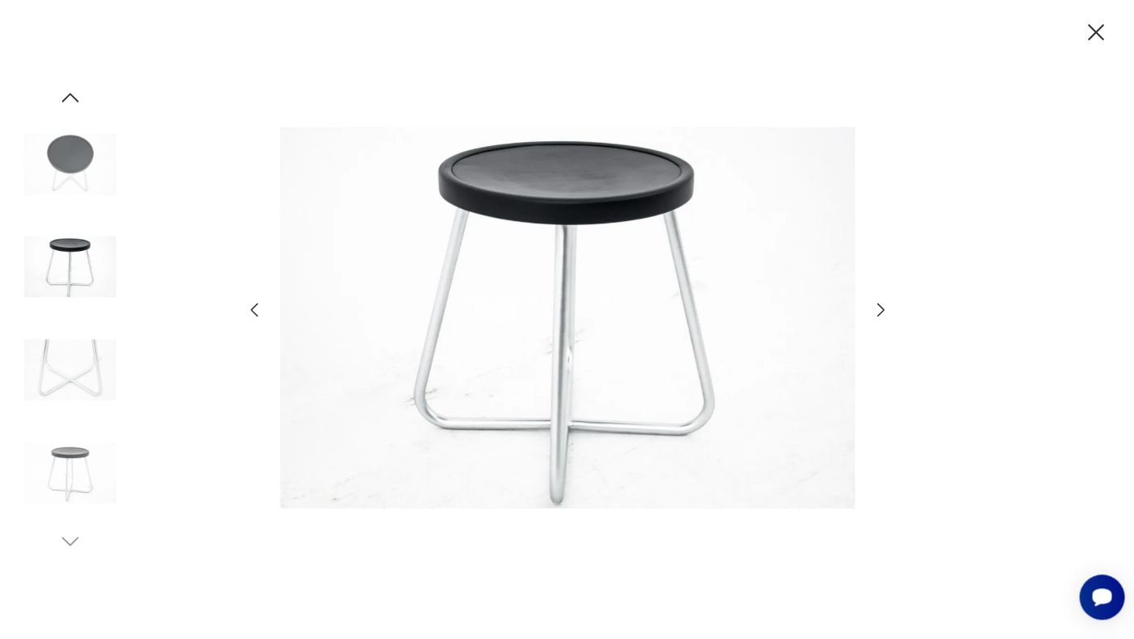
click at [880, 310] on icon "button" at bounding box center [880, 309] width 19 height 19
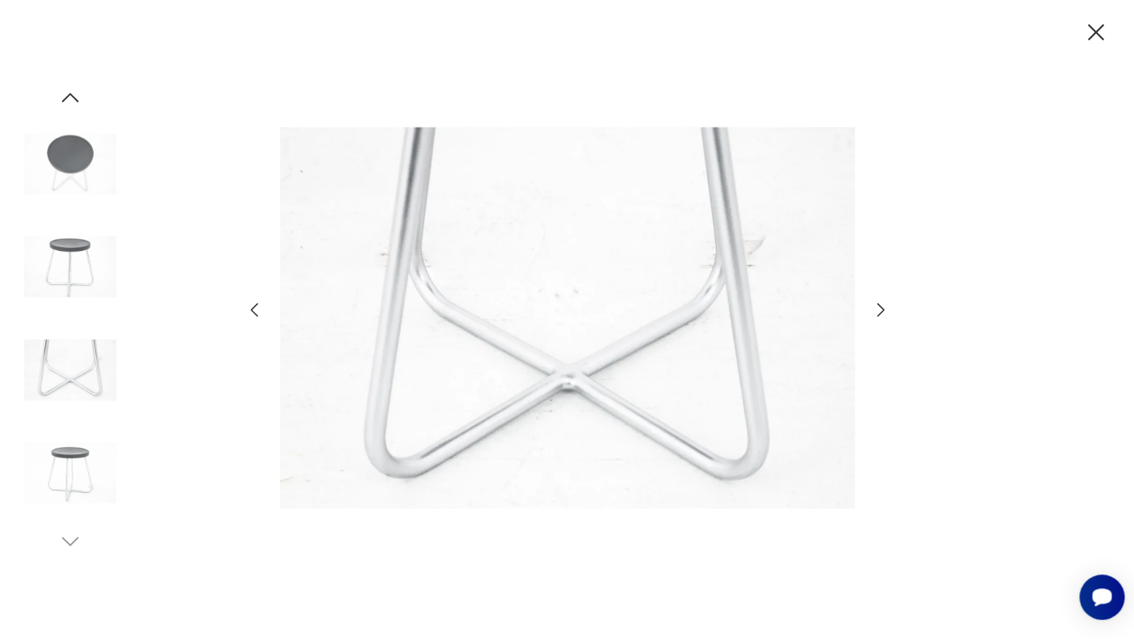
click at [880, 310] on icon "button" at bounding box center [880, 309] width 19 height 19
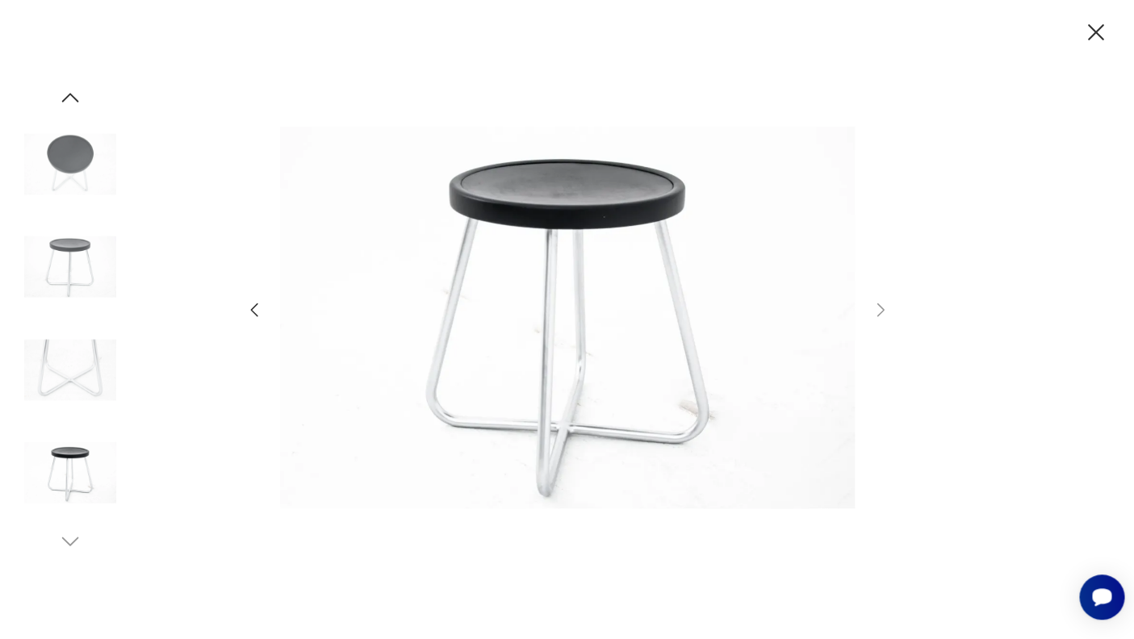
click at [1098, 27] on icon "button" at bounding box center [1096, 33] width 28 height 28
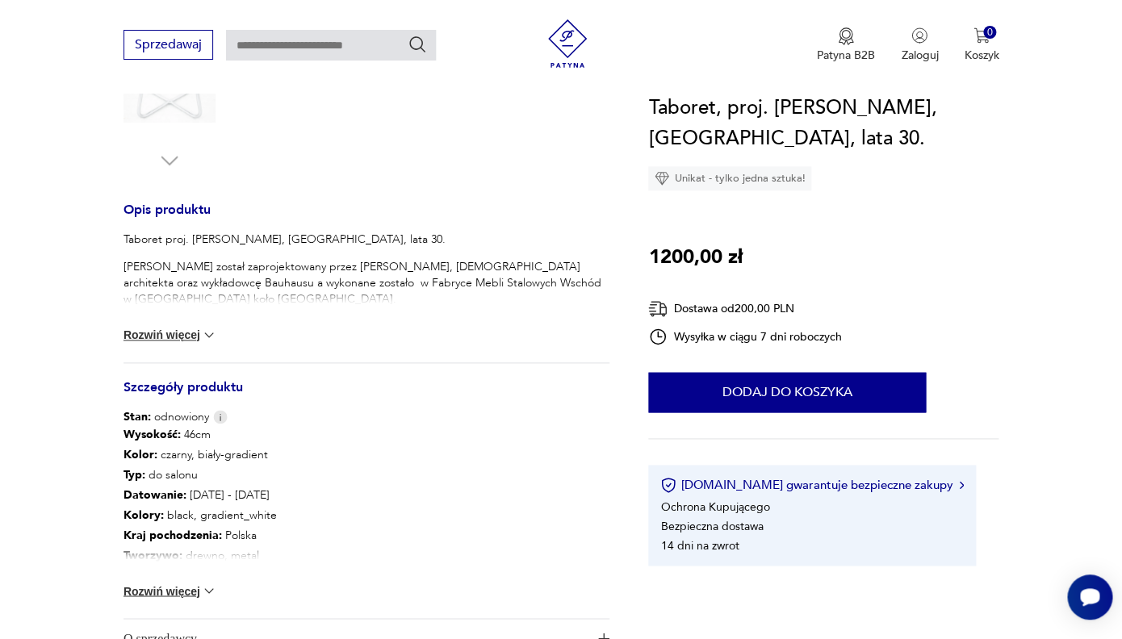
scroll to position [564, 0]
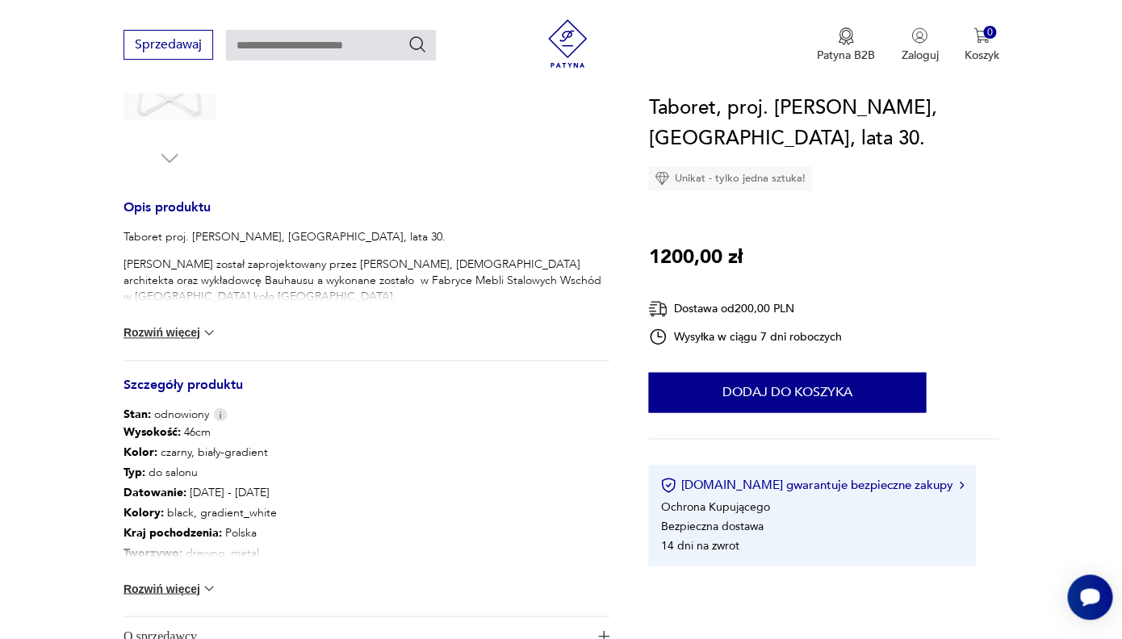
click at [205, 586] on img at bounding box center [209, 589] width 16 height 16
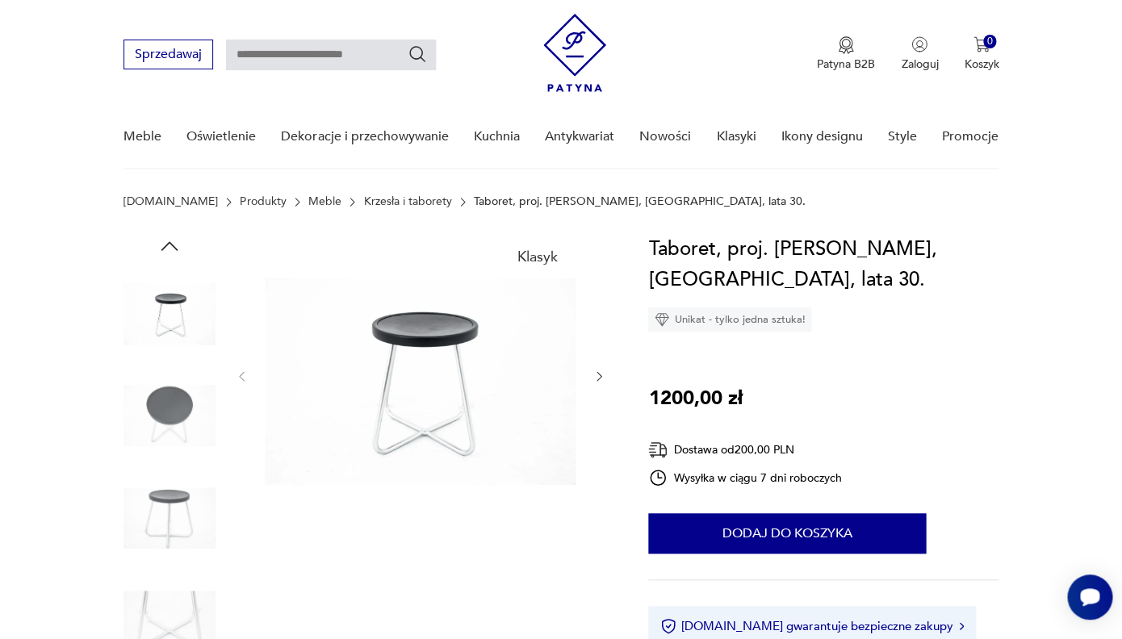
scroll to position [0, 0]
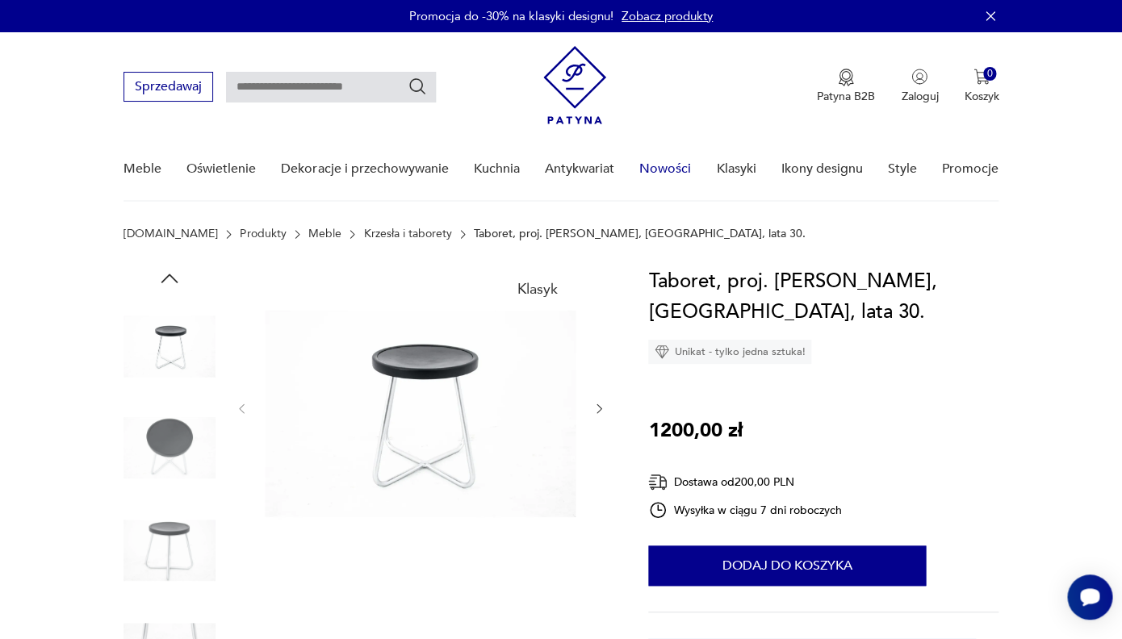
click at [662, 168] on link "Nowości" at bounding box center [665, 169] width 52 height 62
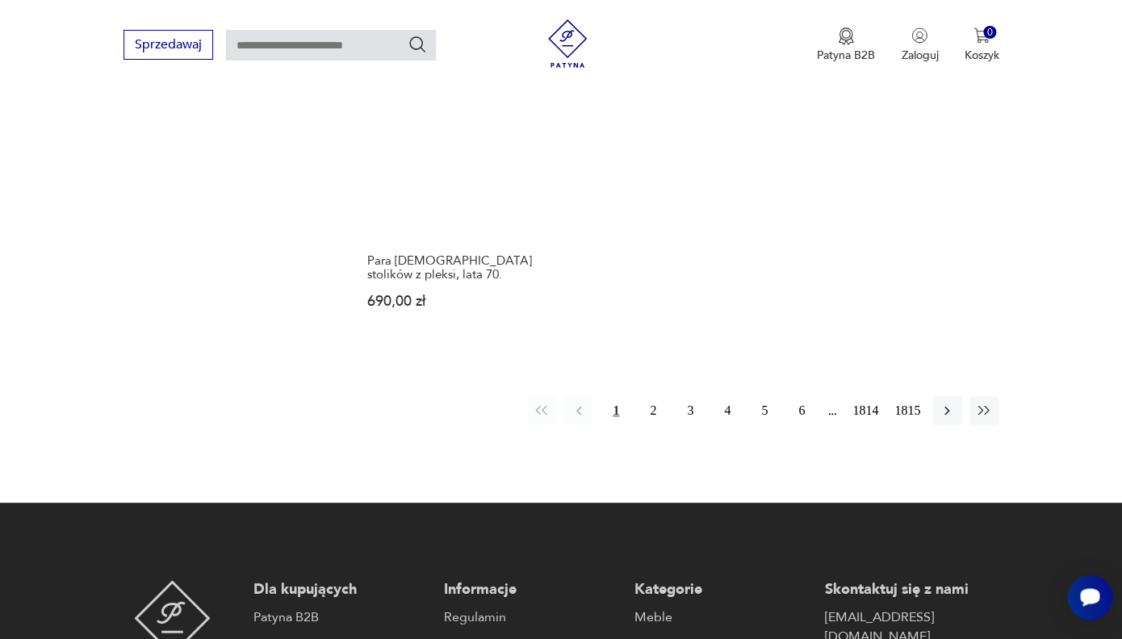
scroll to position [2195, 0]
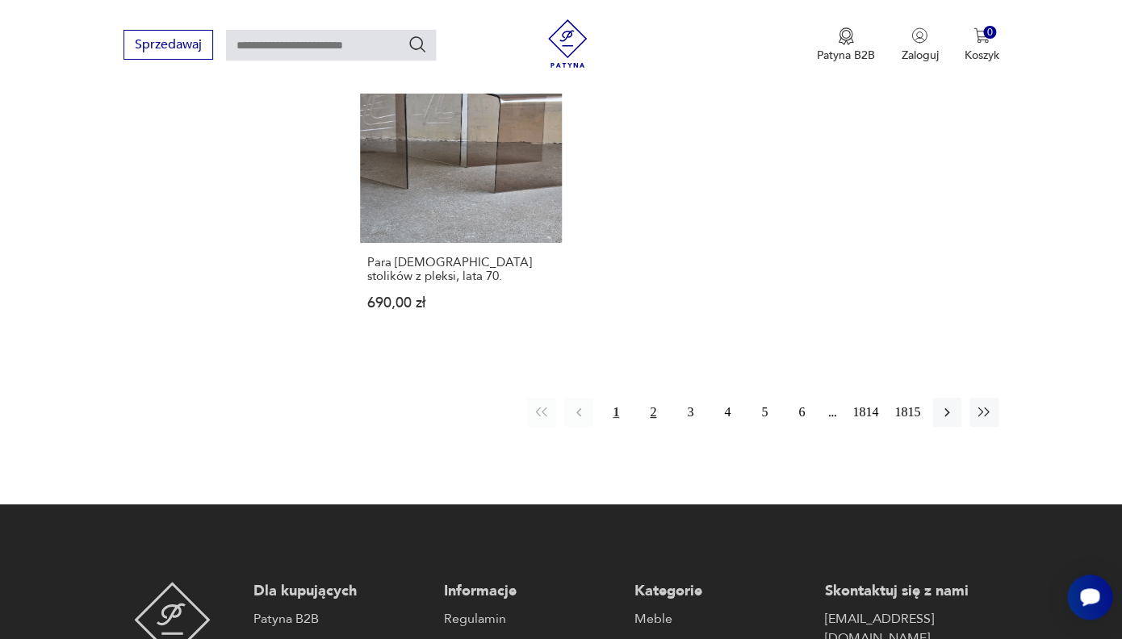
click at [652, 398] on button "2" at bounding box center [653, 412] width 29 height 29
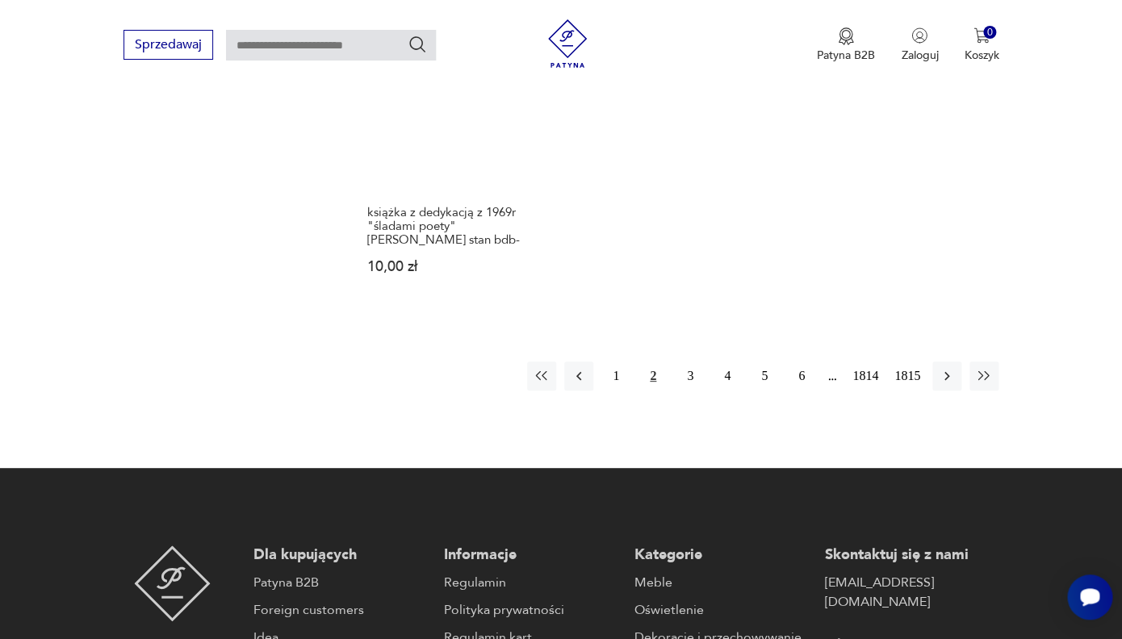
scroll to position [2260, 0]
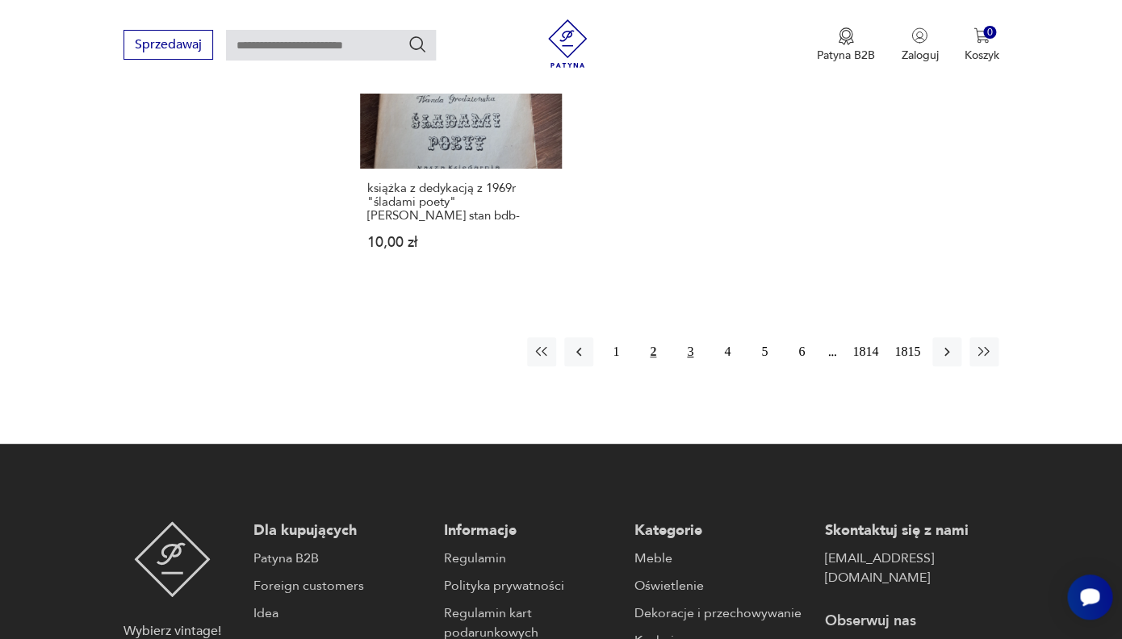
click at [690, 337] on button "3" at bounding box center [690, 351] width 29 height 29
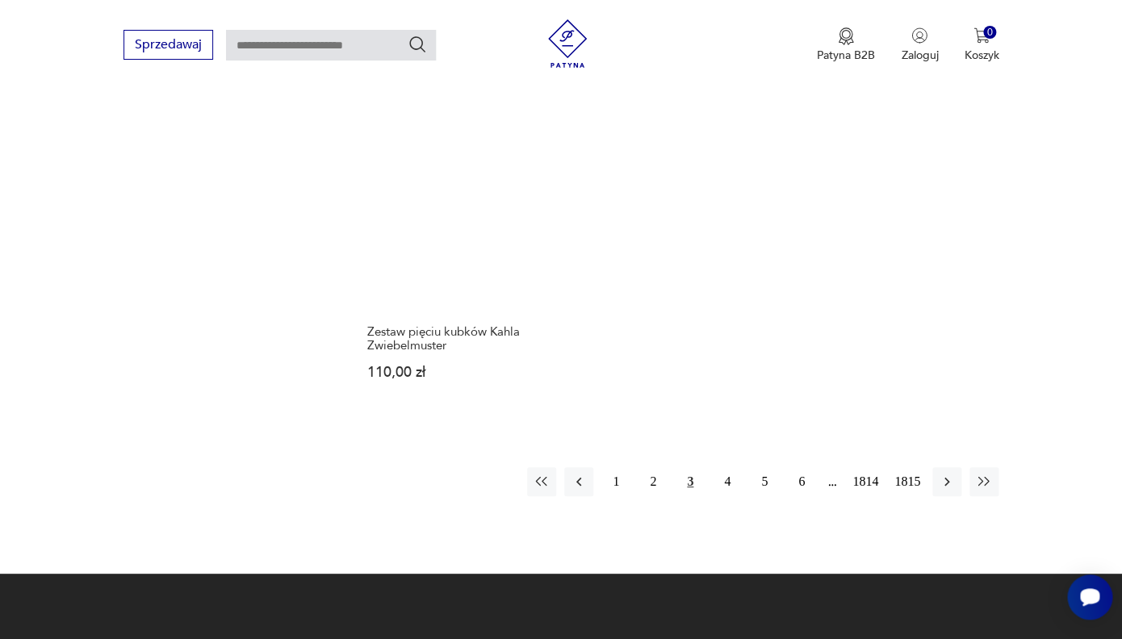
scroll to position [2112, 0]
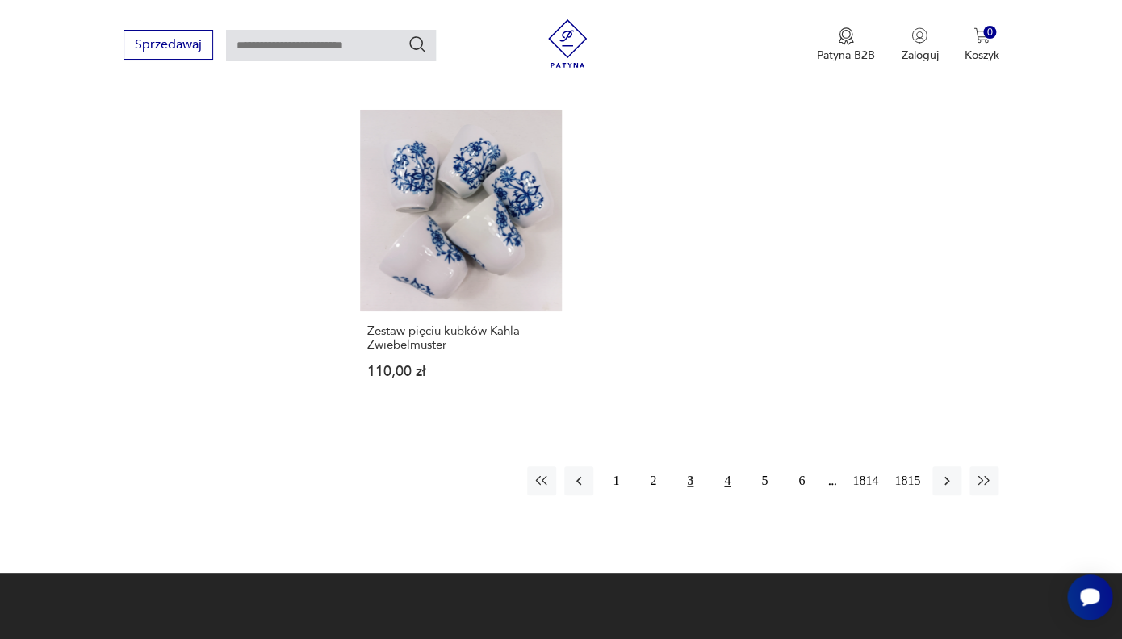
click at [730, 467] on button "4" at bounding box center [727, 481] width 29 height 29
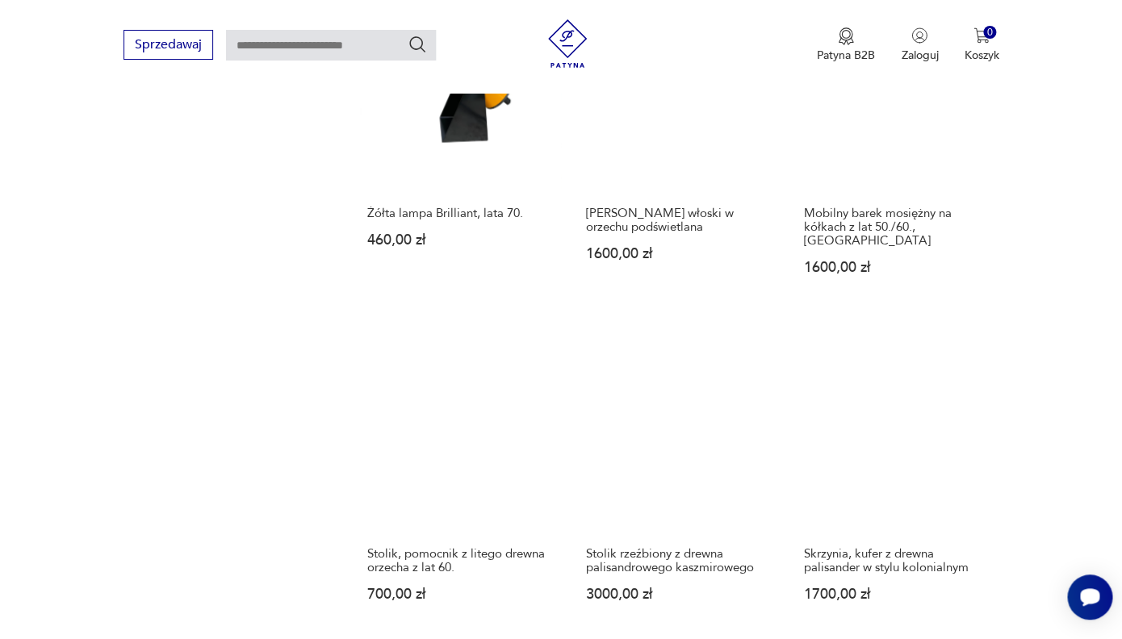
scroll to position [1217, 0]
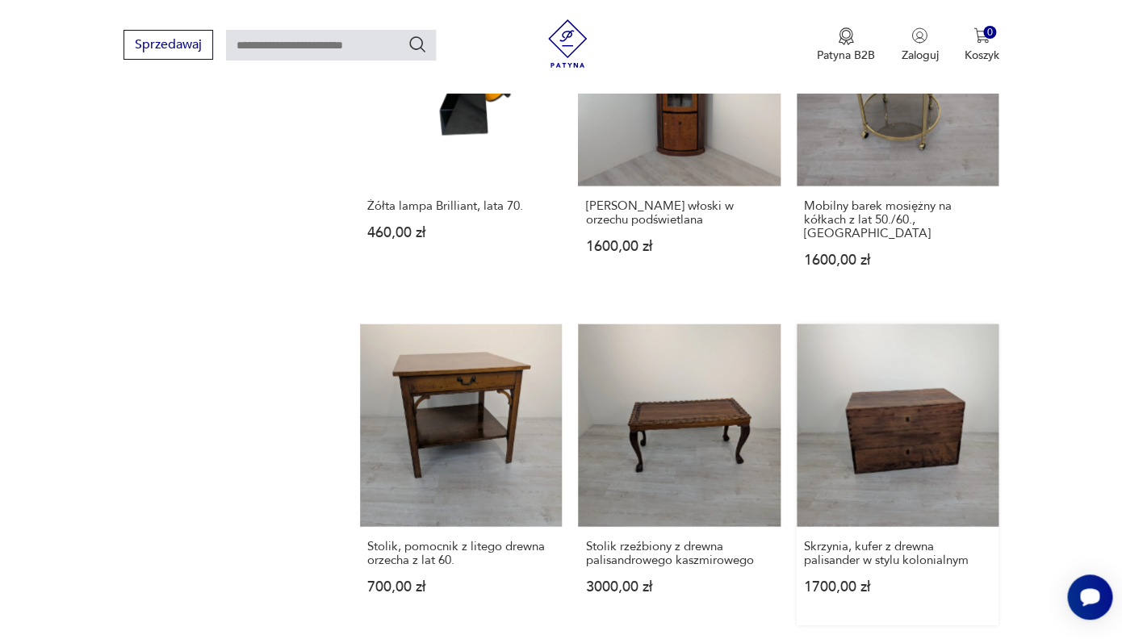
click at [894, 391] on link "Skrzynia, kufer z drewna palisander w stylu kolonialnym 1700,00 zł" at bounding box center [898, 475] width 202 height 300
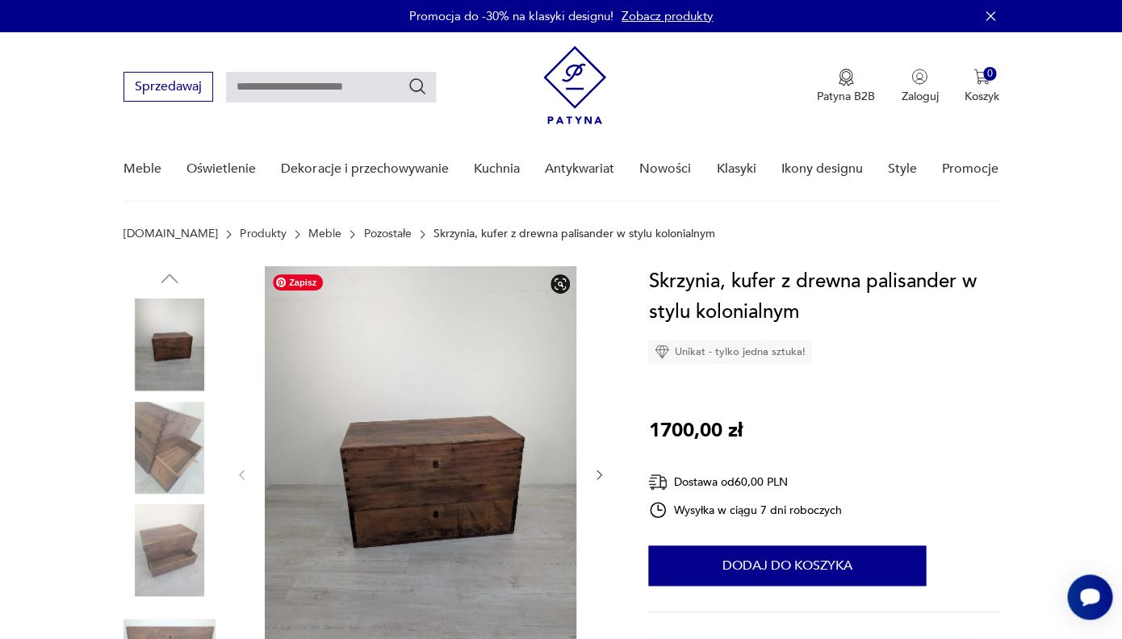
click at [434, 477] on img at bounding box center [421, 473] width 312 height 414
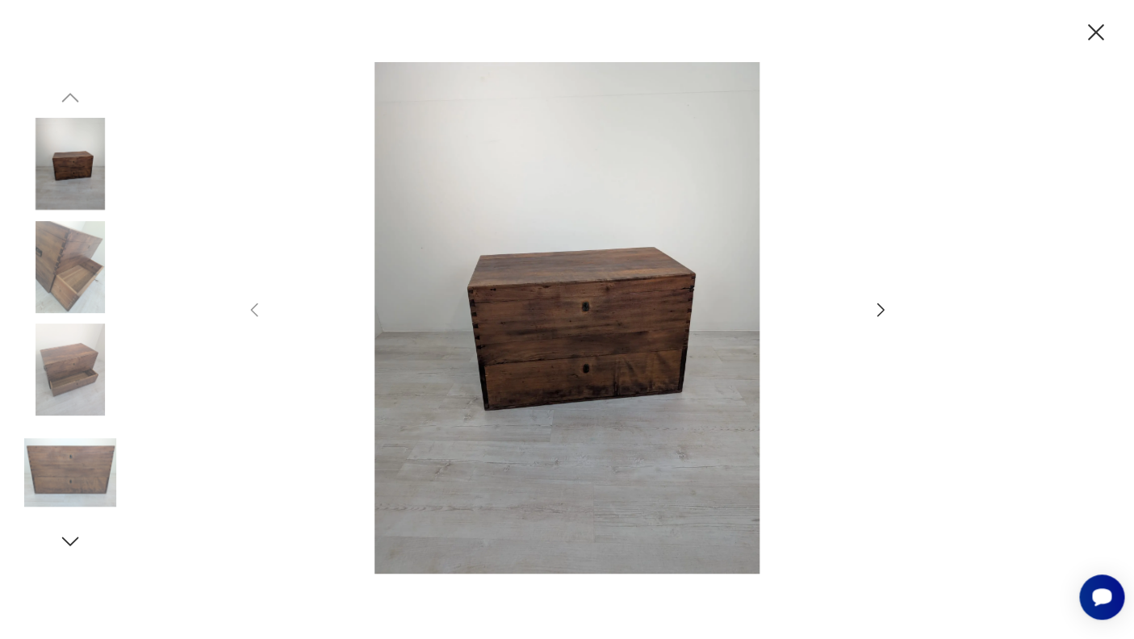
click at [881, 308] on icon "button" at bounding box center [880, 309] width 19 height 19
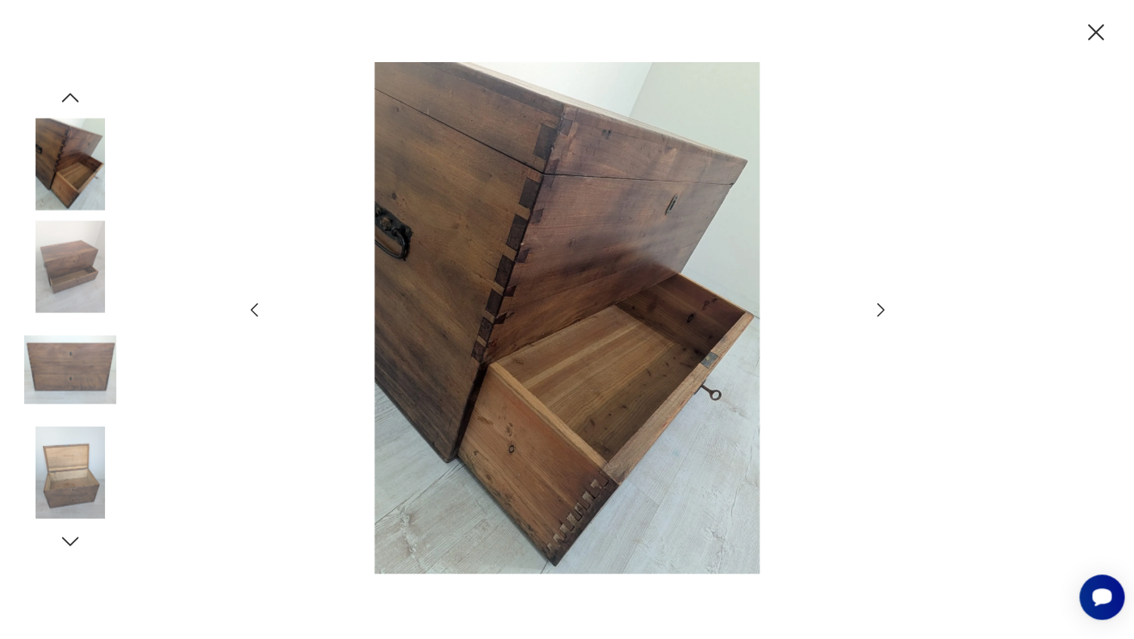
click at [881, 308] on icon "button" at bounding box center [880, 309] width 19 height 19
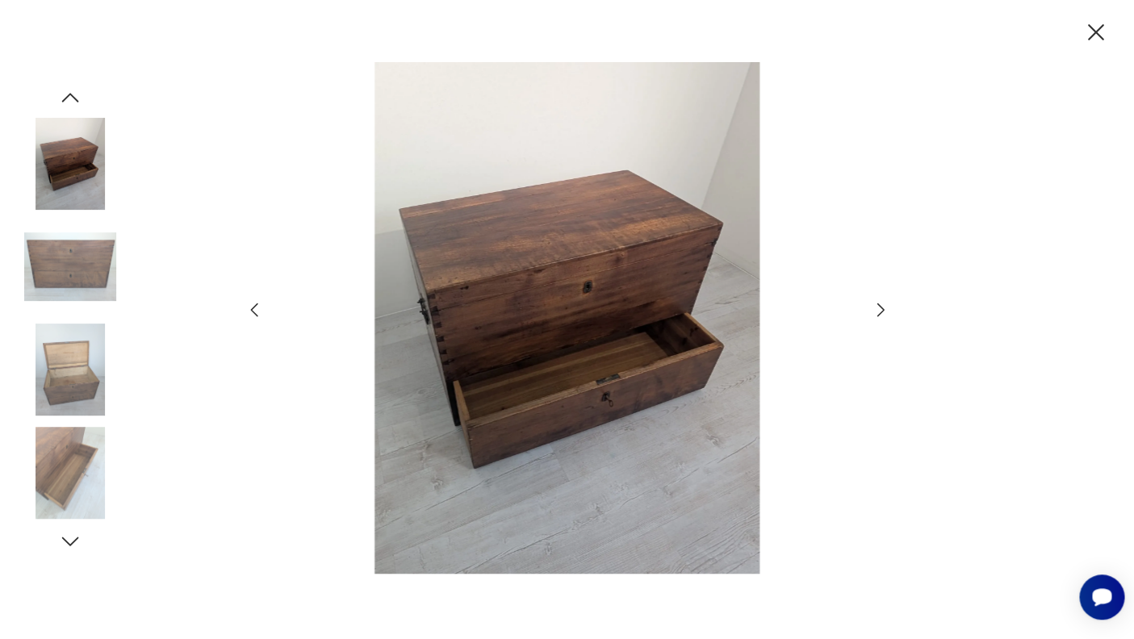
click at [881, 308] on icon "button" at bounding box center [880, 310] width 7 height 13
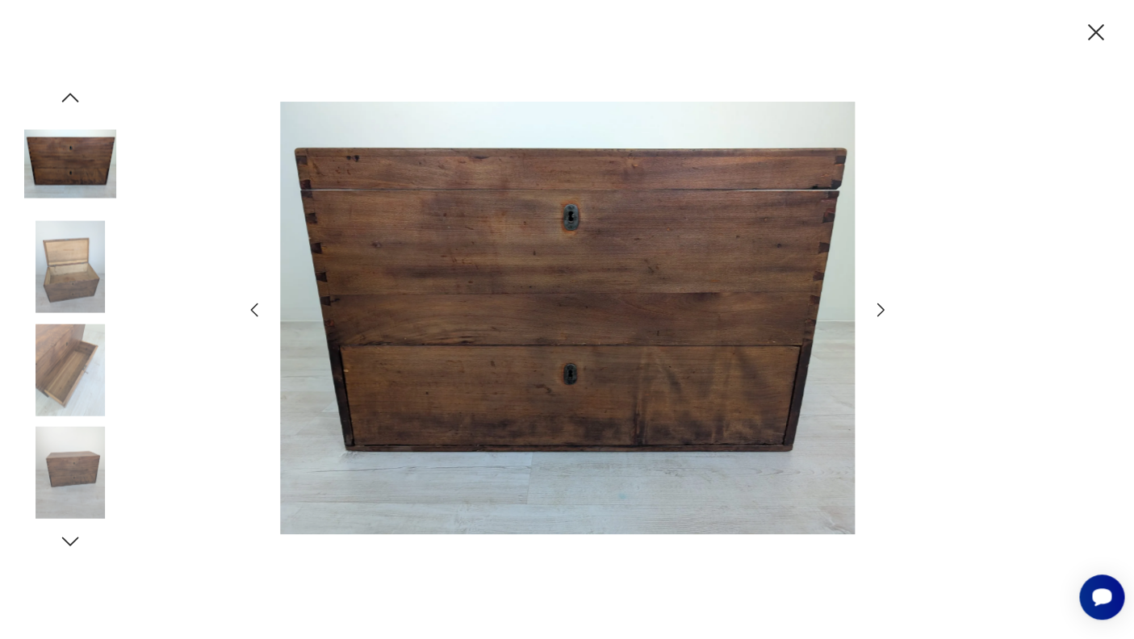
click at [881, 308] on icon "button" at bounding box center [880, 310] width 7 height 13
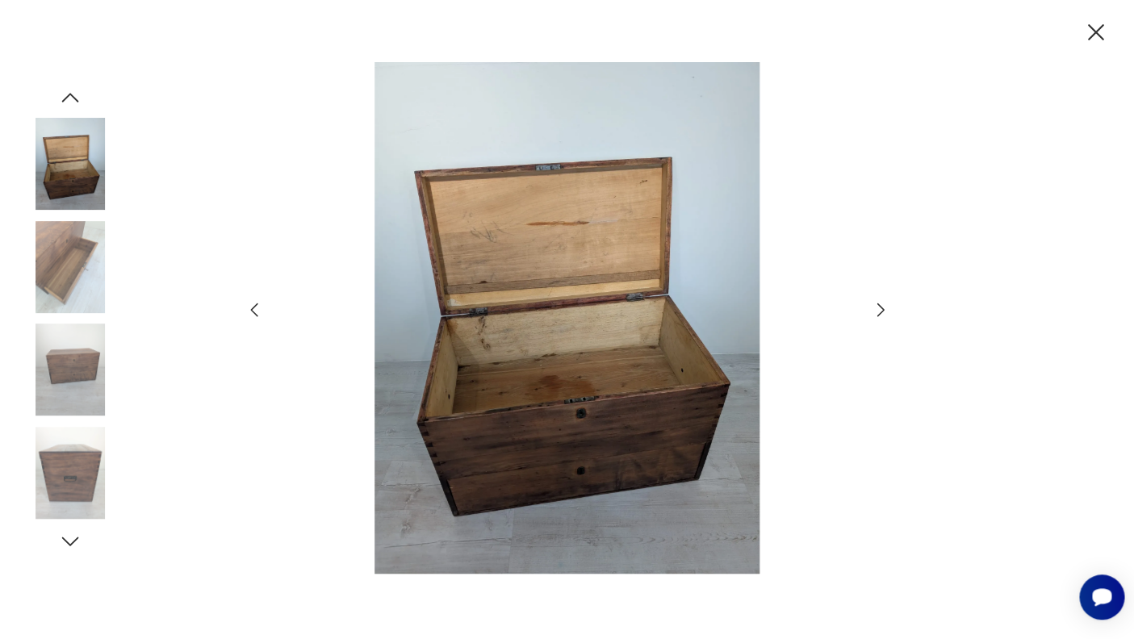
click at [879, 306] on icon "button" at bounding box center [880, 310] width 7 height 13
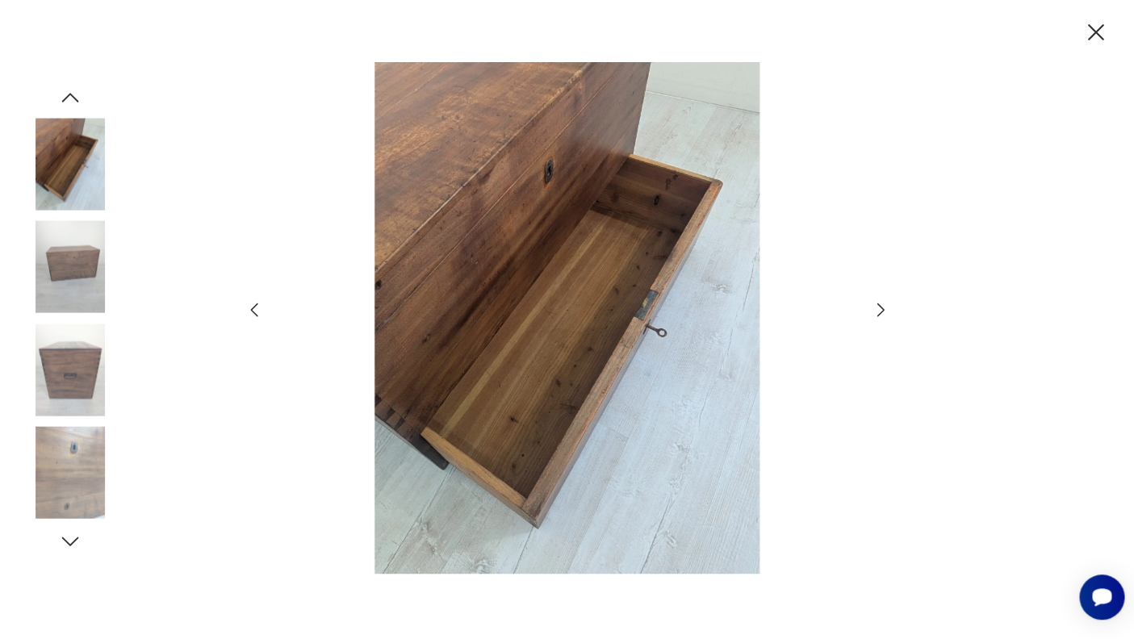
click at [879, 306] on icon "button" at bounding box center [880, 310] width 7 height 13
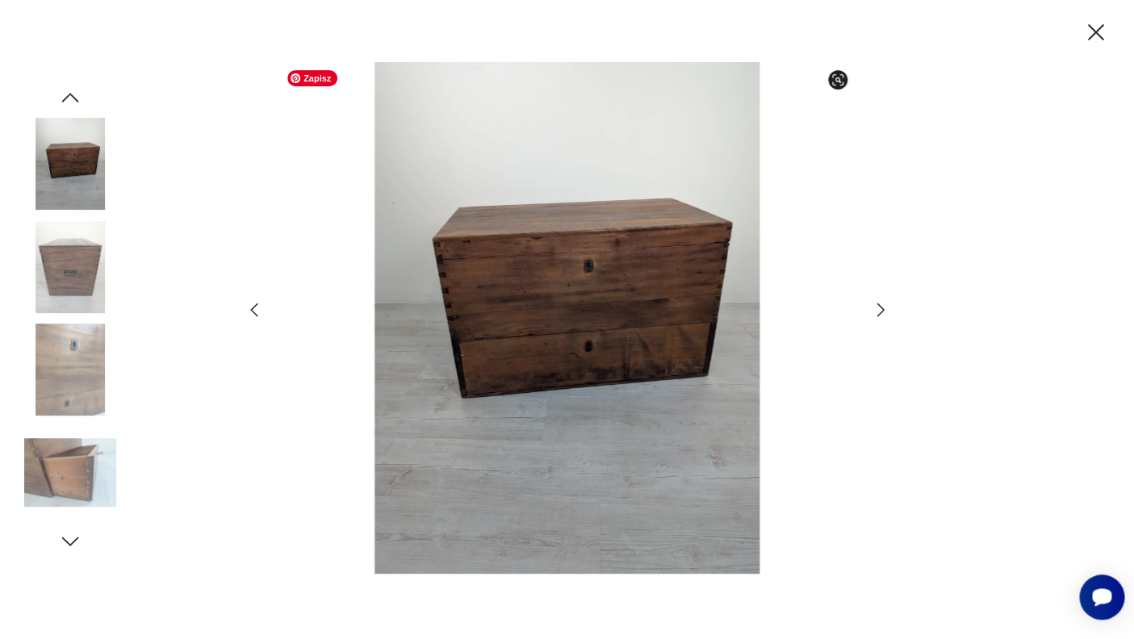
click at [584, 308] on img at bounding box center [567, 318] width 575 height 512
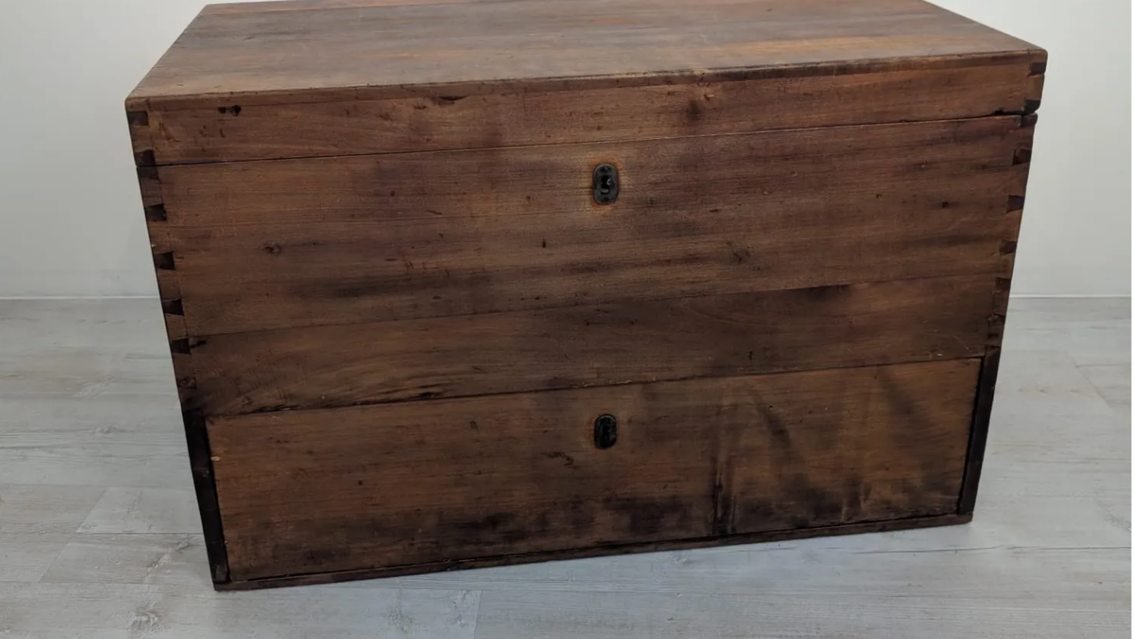
click at [743, 305] on img at bounding box center [567, 318] width 575 height 512
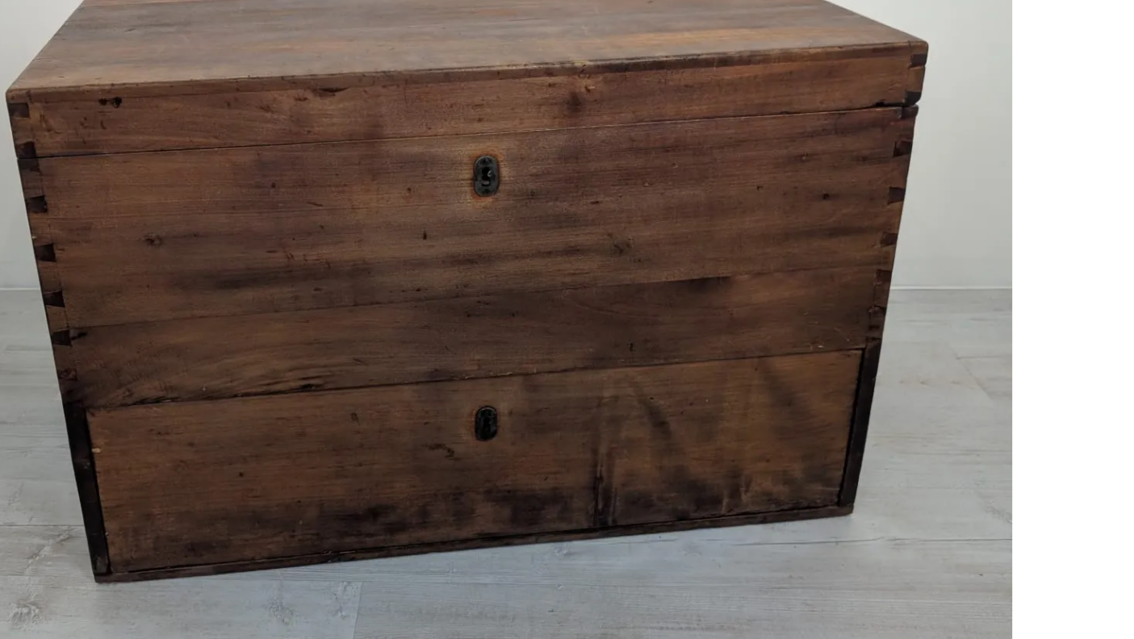
click at [782, 308] on img at bounding box center [567, 318] width 575 height 512
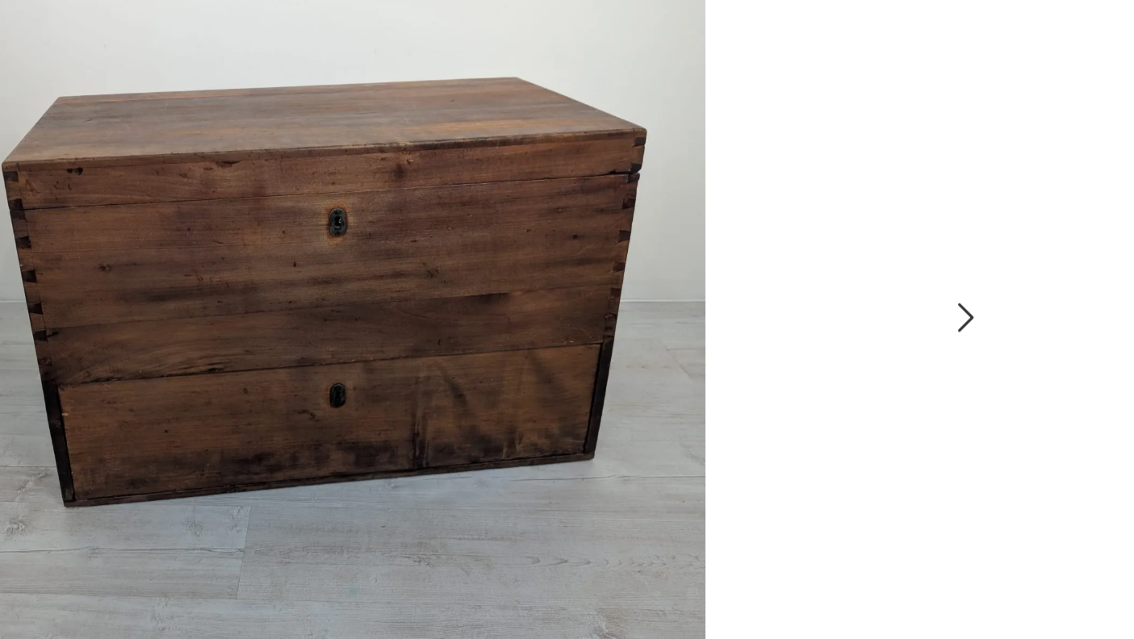
click at [881, 309] on icon "button" at bounding box center [880, 309] width 19 height 19
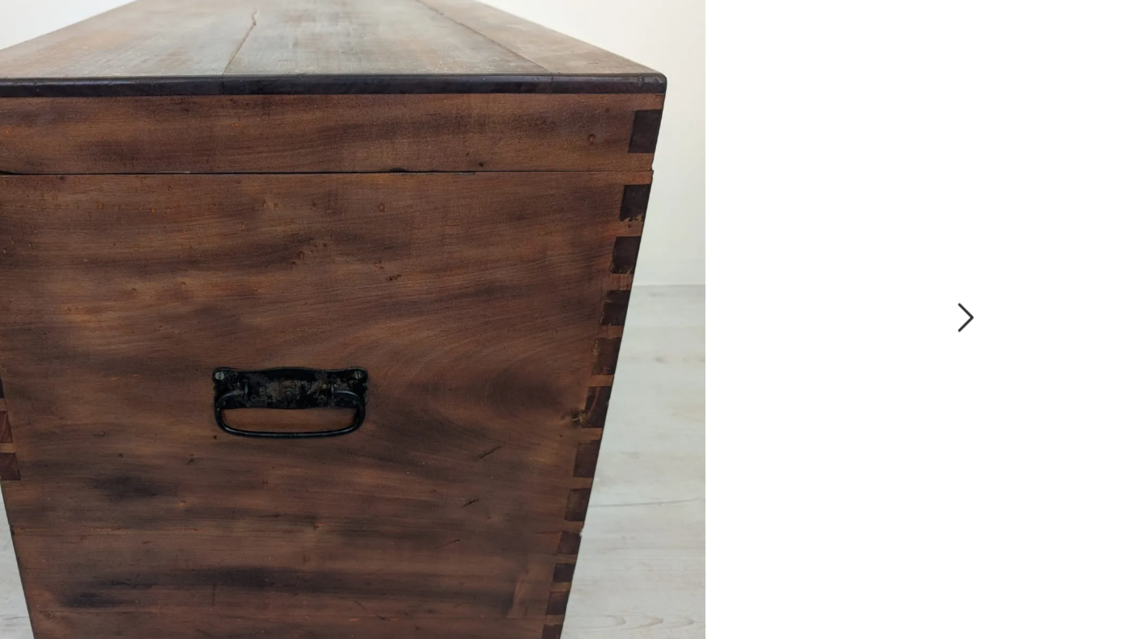
click at [881, 309] on icon "button" at bounding box center [880, 309] width 19 height 19
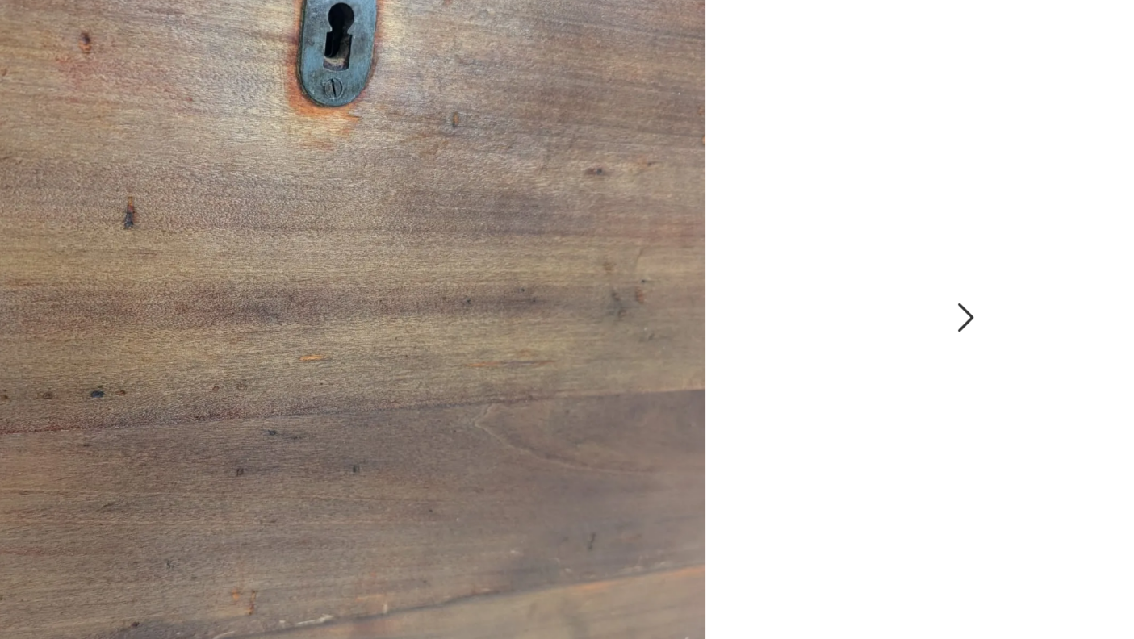
click at [881, 309] on icon "button" at bounding box center [880, 309] width 19 height 19
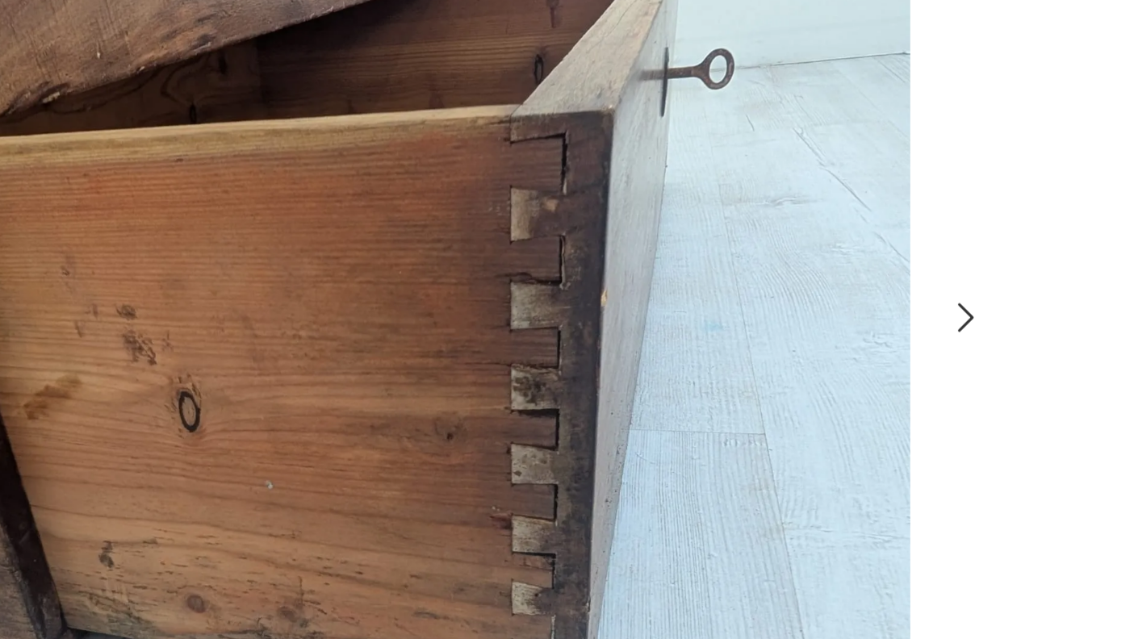
click at [881, 309] on icon "button" at bounding box center [880, 309] width 19 height 19
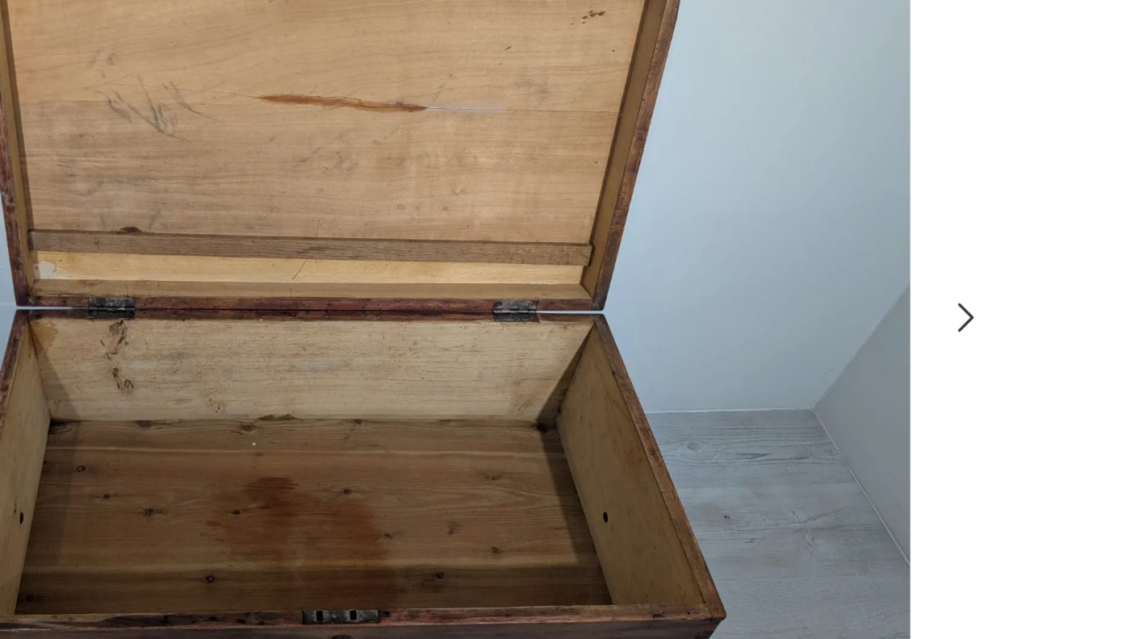
click at [881, 309] on icon "button" at bounding box center [880, 309] width 19 height 19
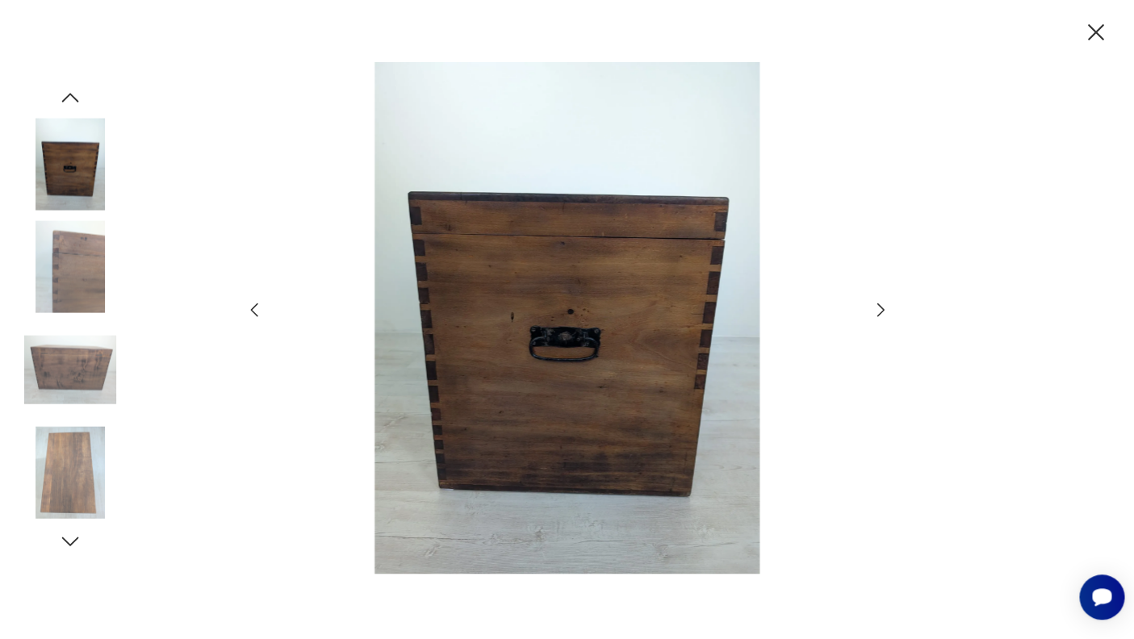
click at [1093, 27] on icon "button" at bounding box center [1096, 33] width 28 height 28
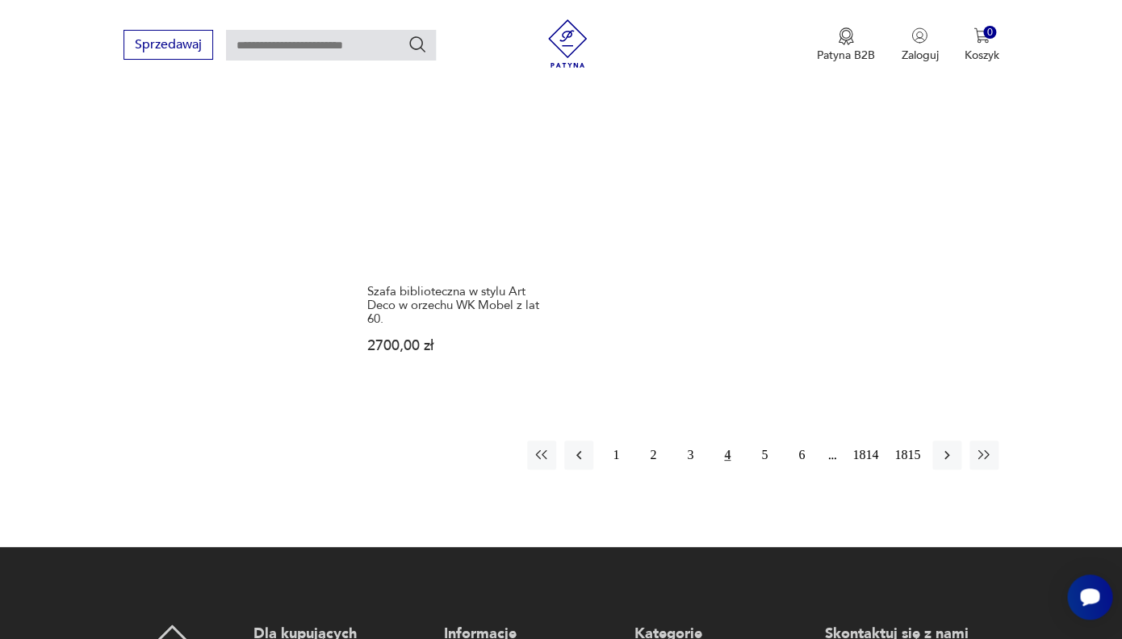
scroll to position [2165, 0]
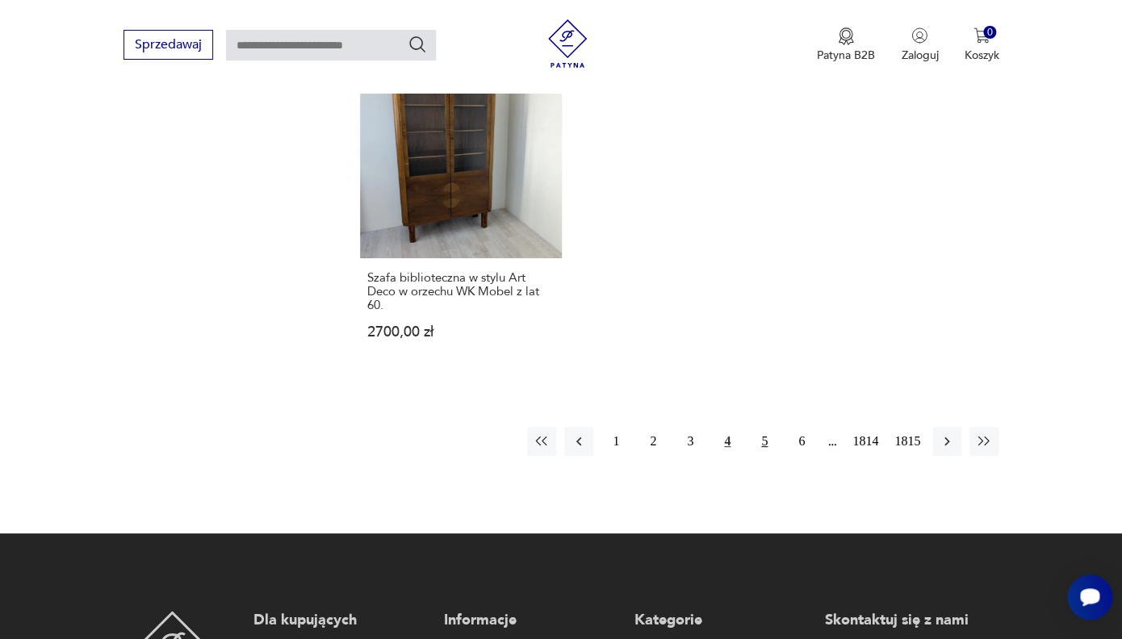
click at [766, 427] on button "5" at bounding box center [764, 441] width 29 height 29
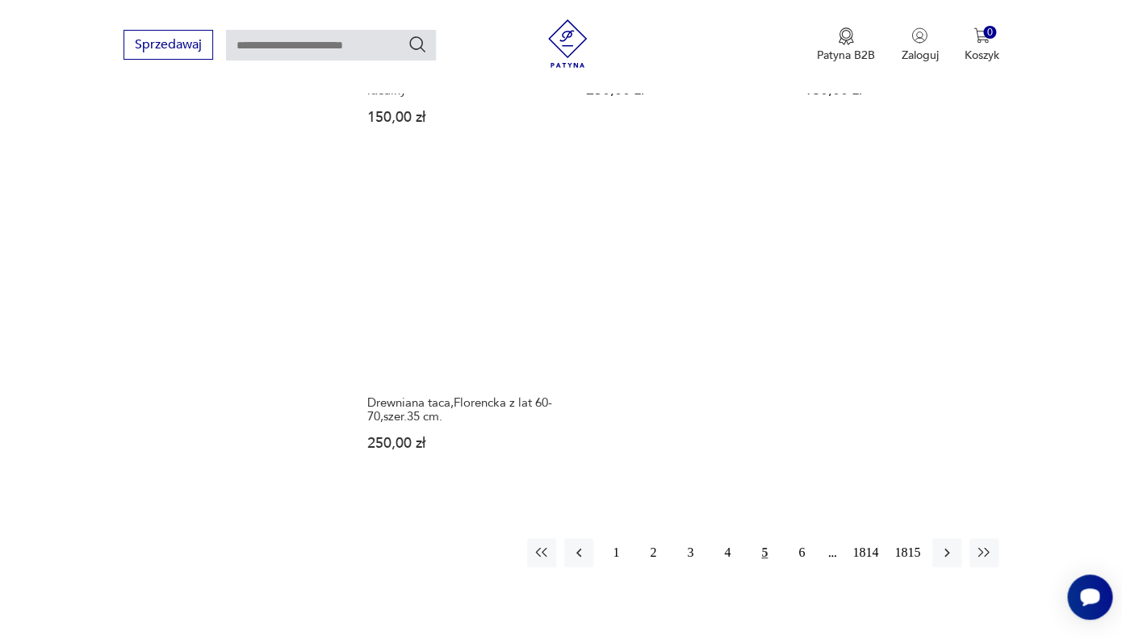
scroll to position [2081, 0]
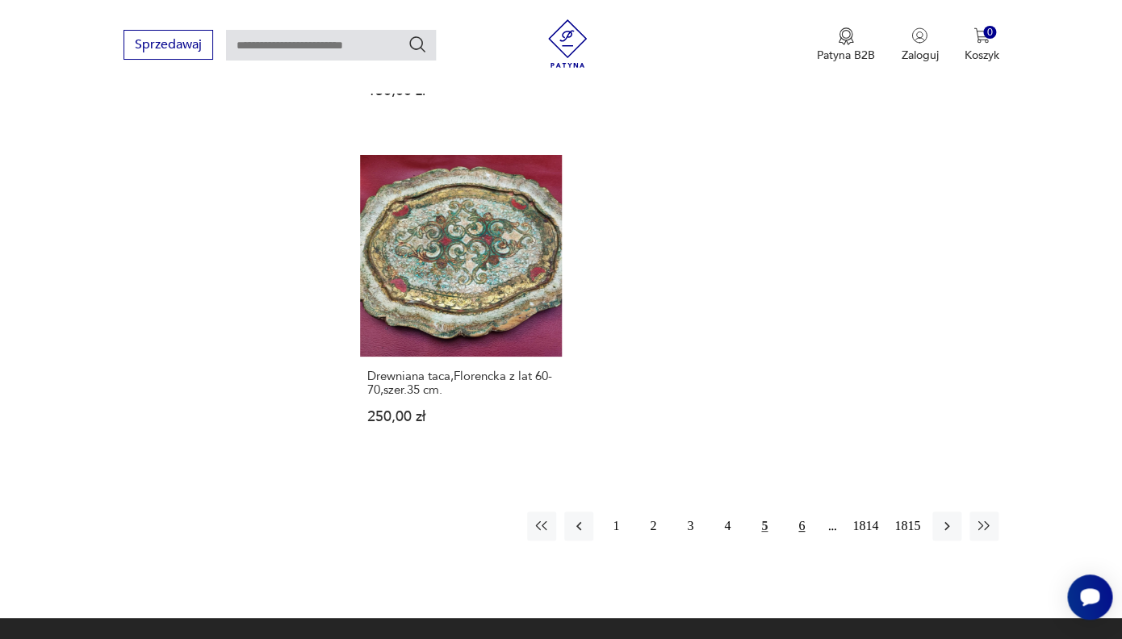
click at [801, 512] on button "6" at bounding box center [801, 526] width 29 height 29
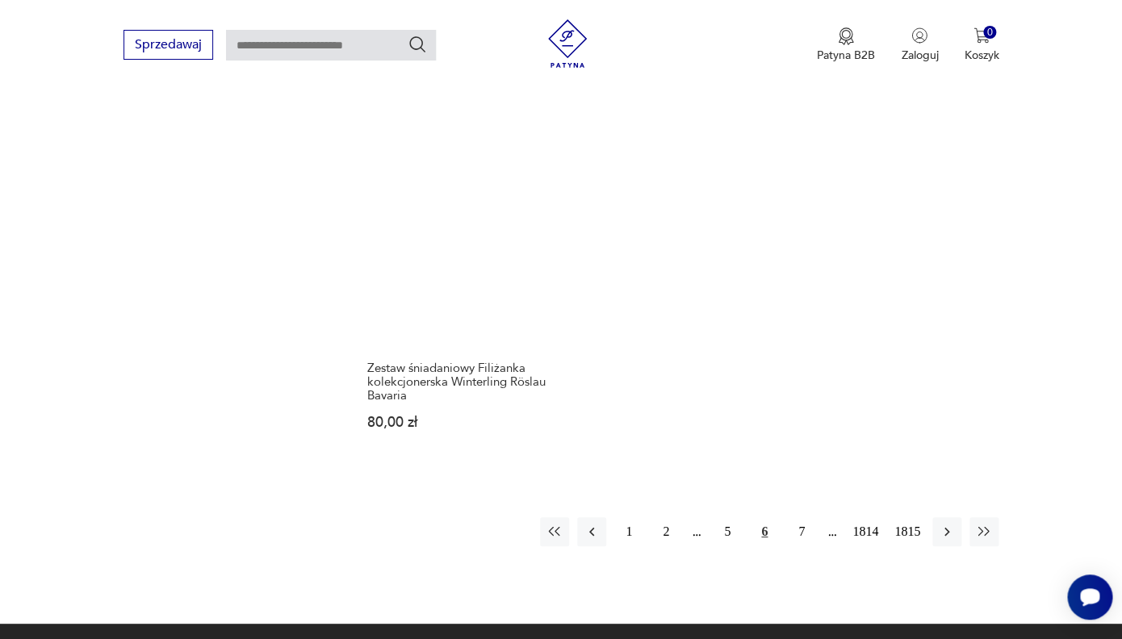
scroll to position [2080, 0]
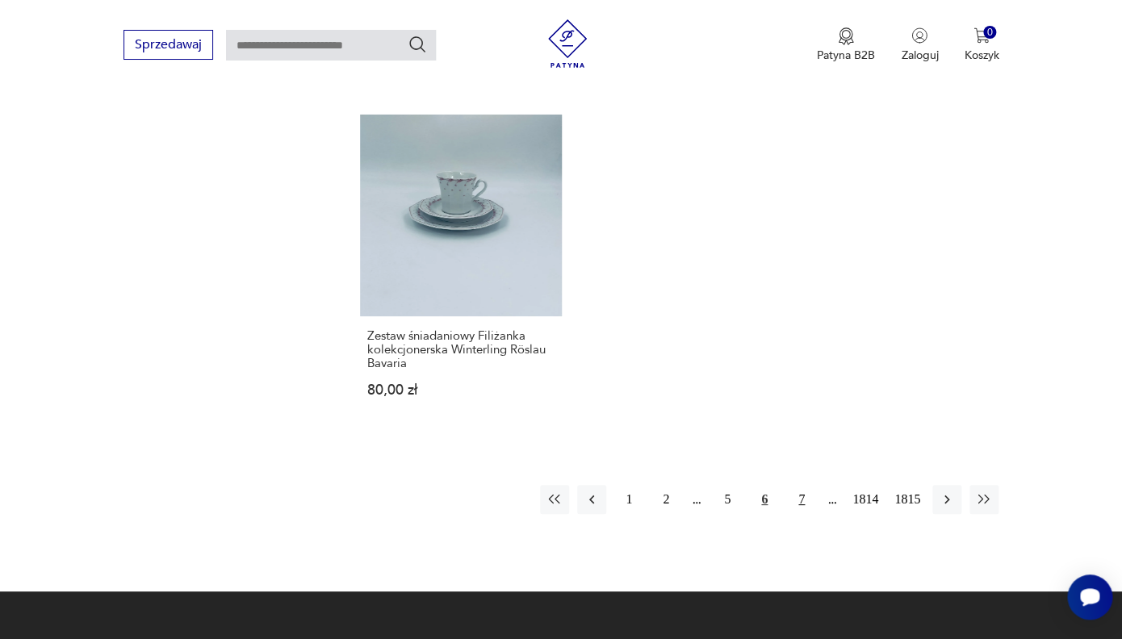
click at [804, 485] on button "7" at bounding box center [801, 499] width 29 height 29
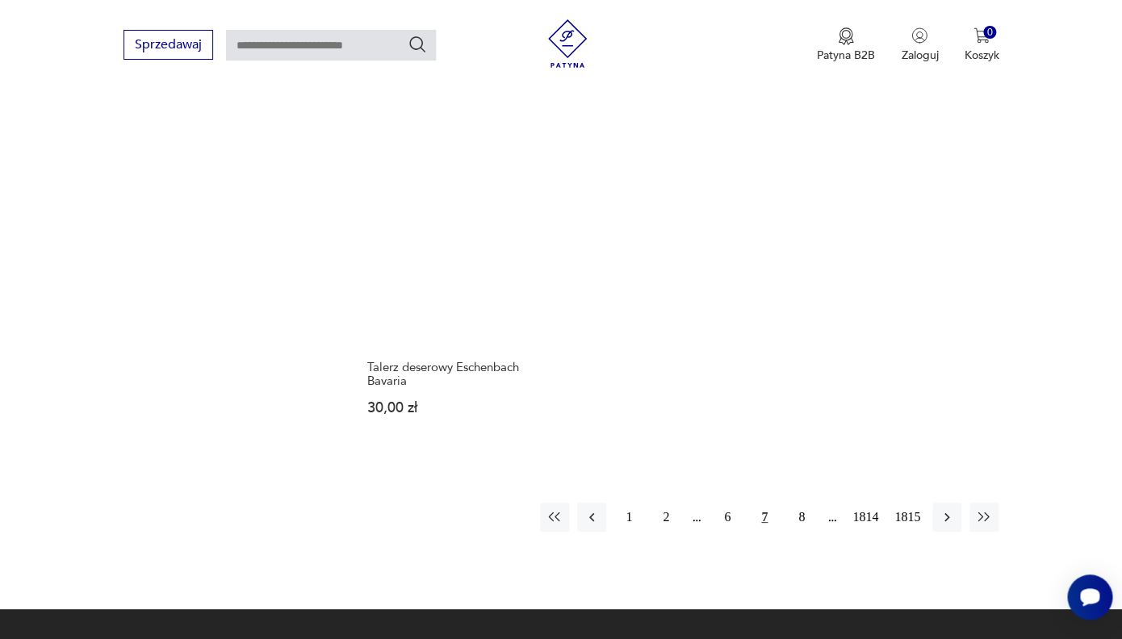
scroll to position [2039, 0]
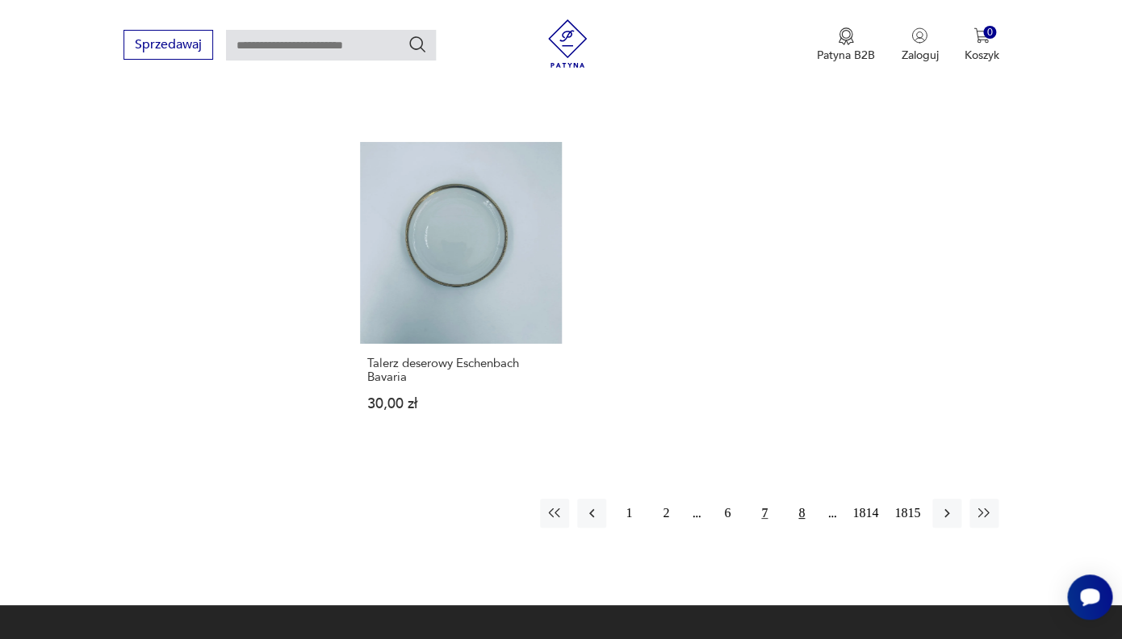
click at [800, 508] on button "8" at bounding box center [801, 513] width 29 height 29
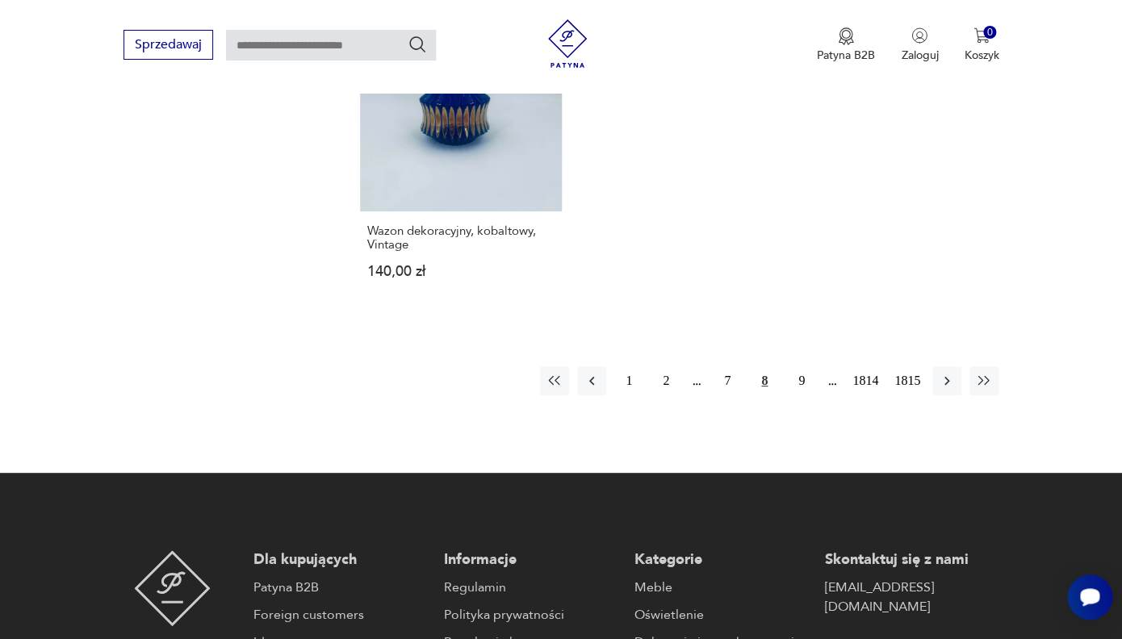
scroll to position [2173, 0]
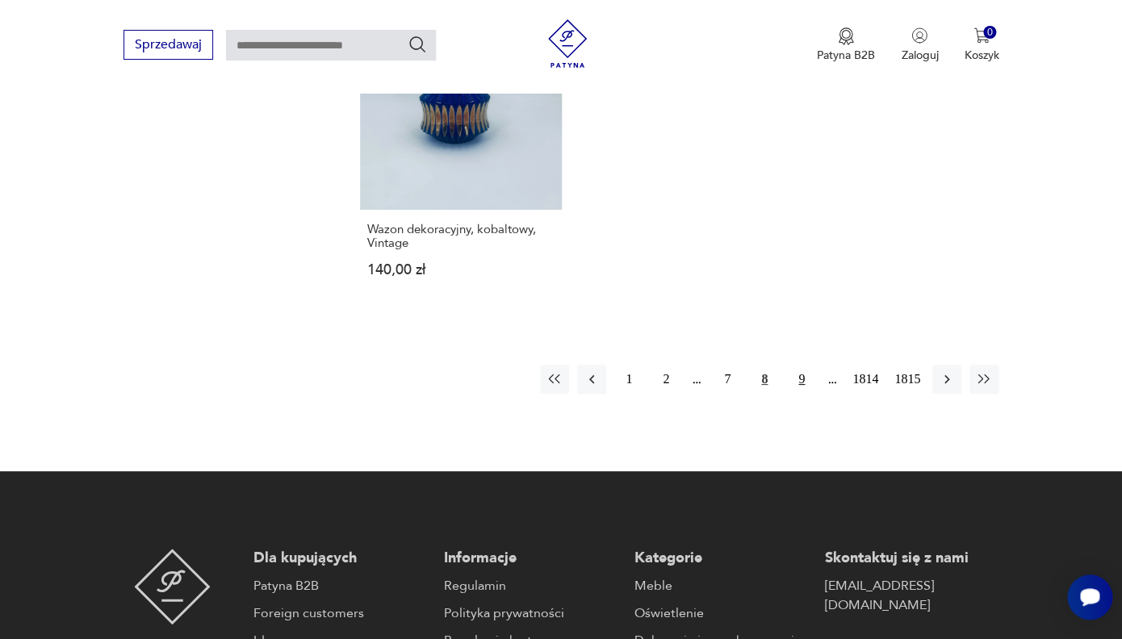
click at [799, 365] on button "9" at bounding box center [801, 379] width 29 height 29
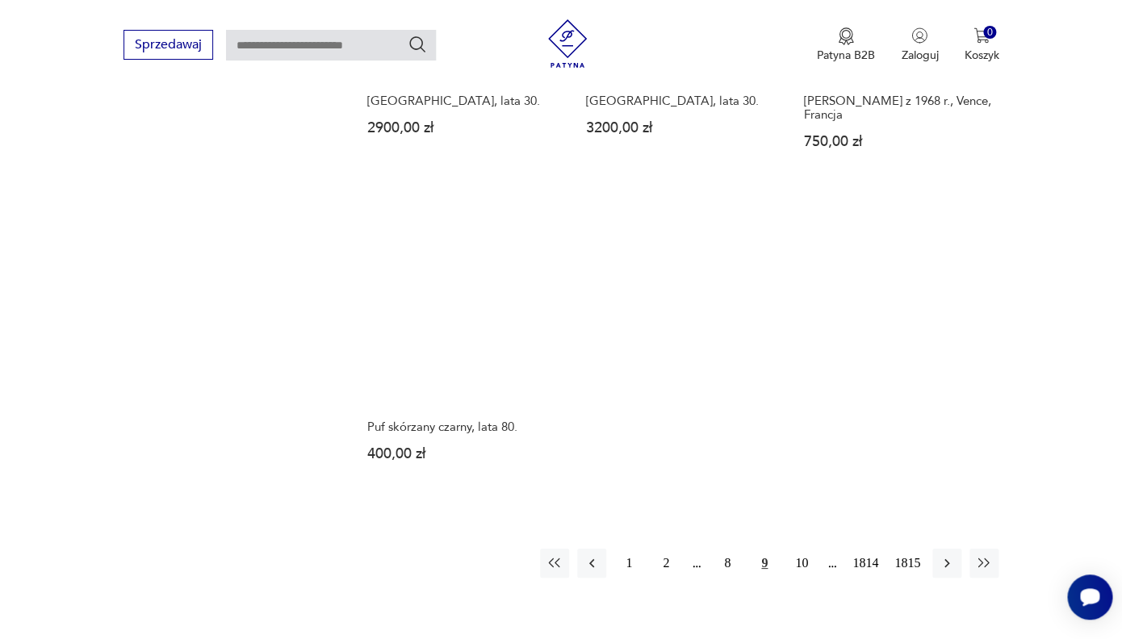
scroll to position [1964, 0]
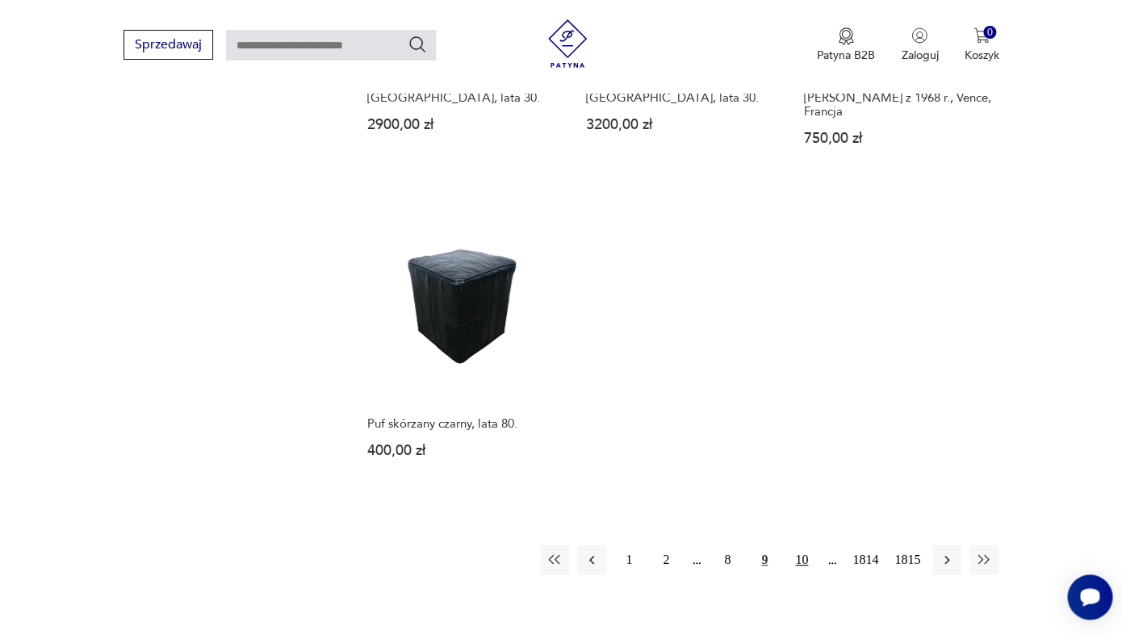
click at [804, 546] on button "10" at bounding box center [801, 560] width 29 height 29
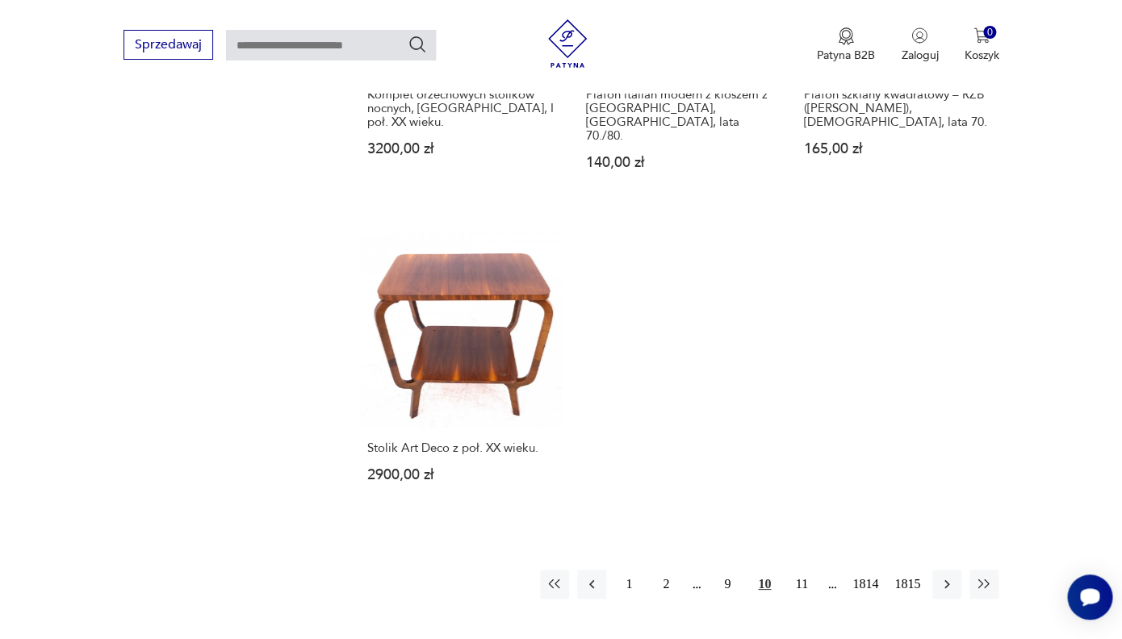
scroll to position [2004, 0]
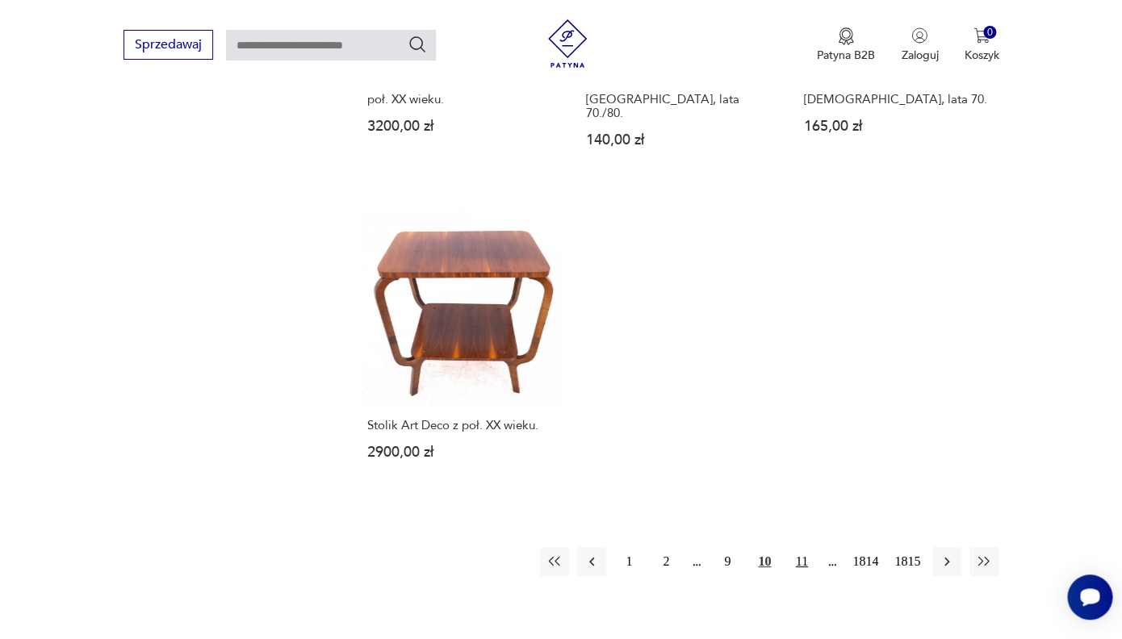
click at [803, 547] on button "11" at bounding box center [801, 561] width 29 height 29
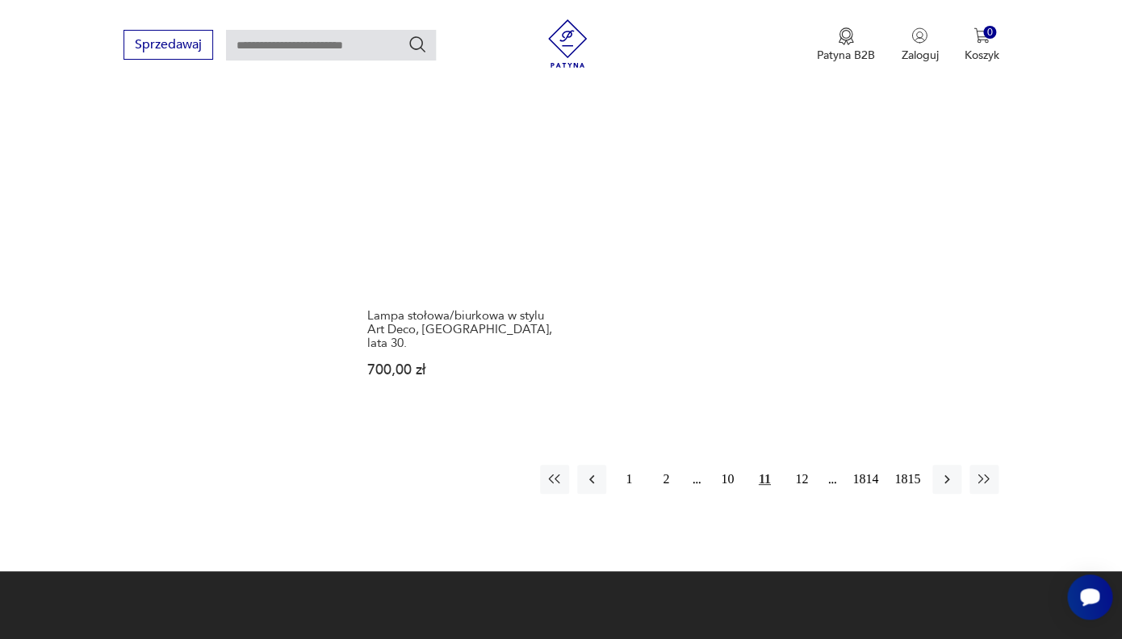
scroll to position [2157, 0]
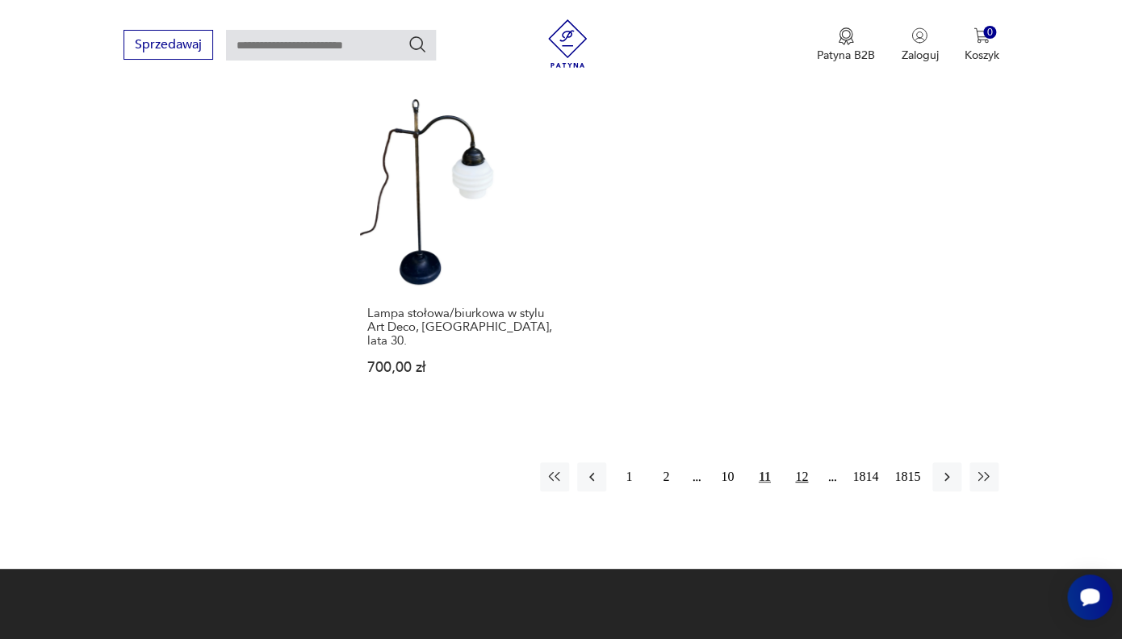
click at [803, 463] on button "12" at bounding box center [801, 477] width 29 height 29
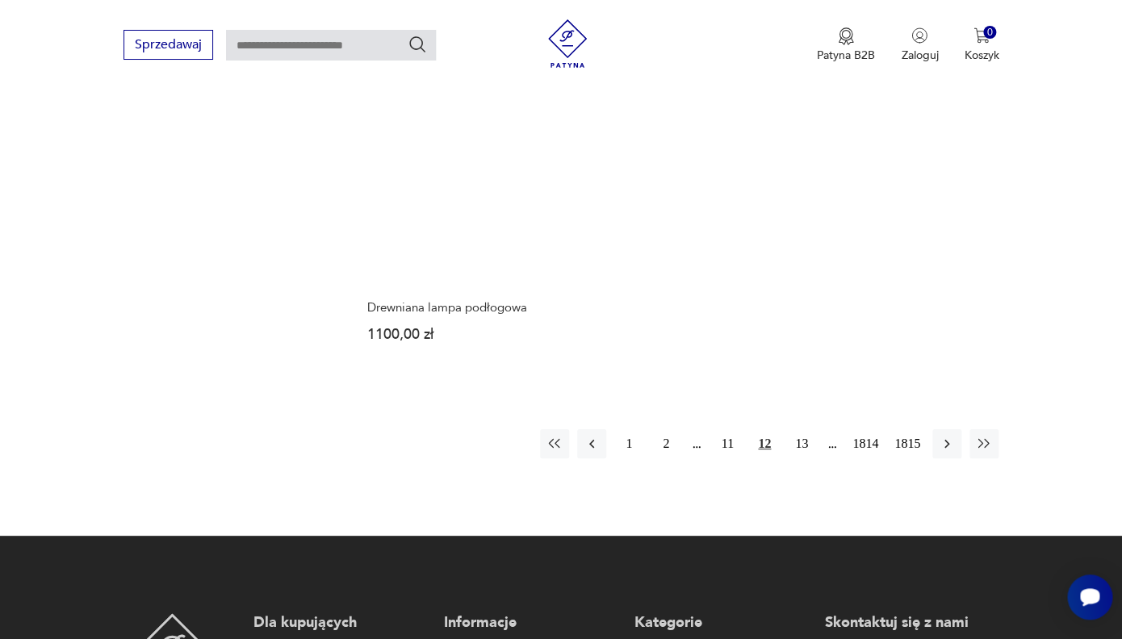
scroll to position [2086, 0]
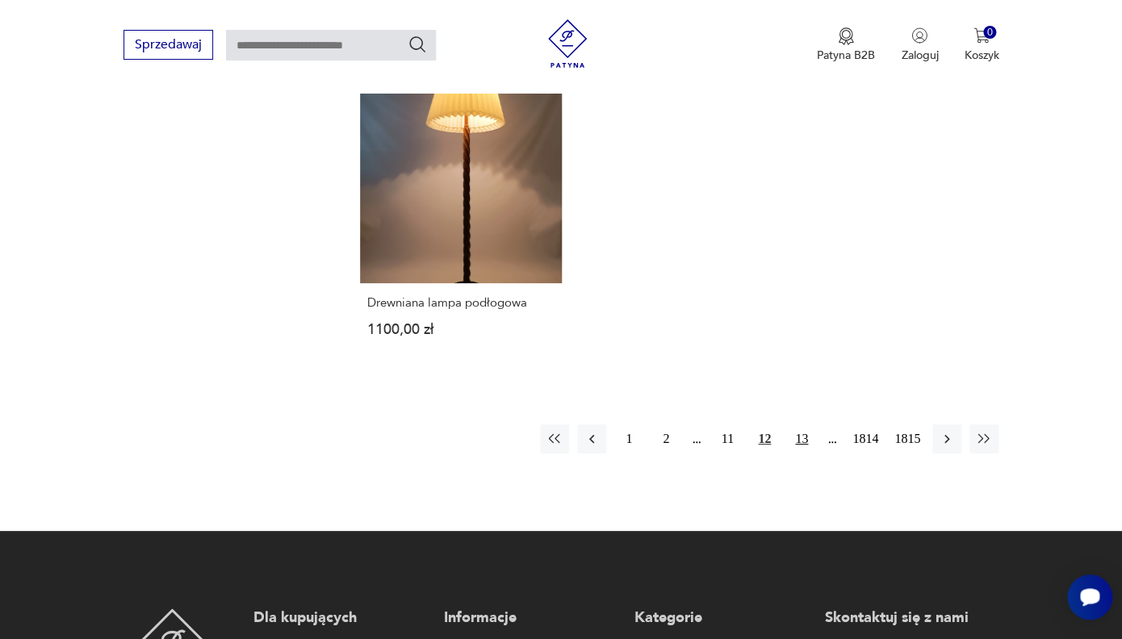
click at [804, 431] on button "13" at bounding box center [801, 439] width 29 height 29
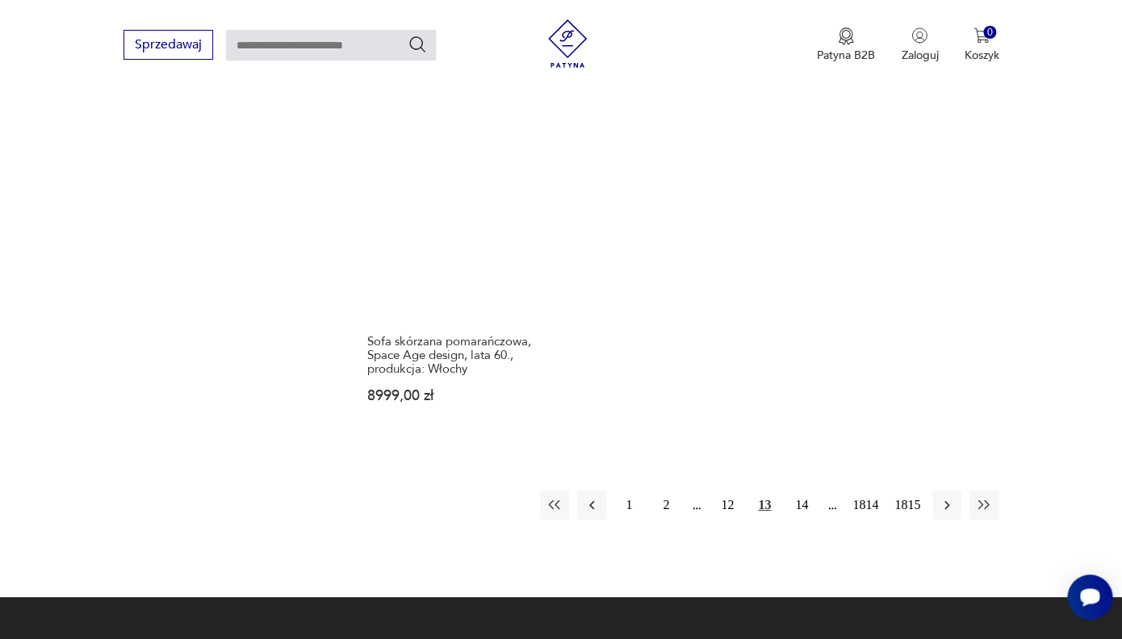
scroll to position [2075, 0]
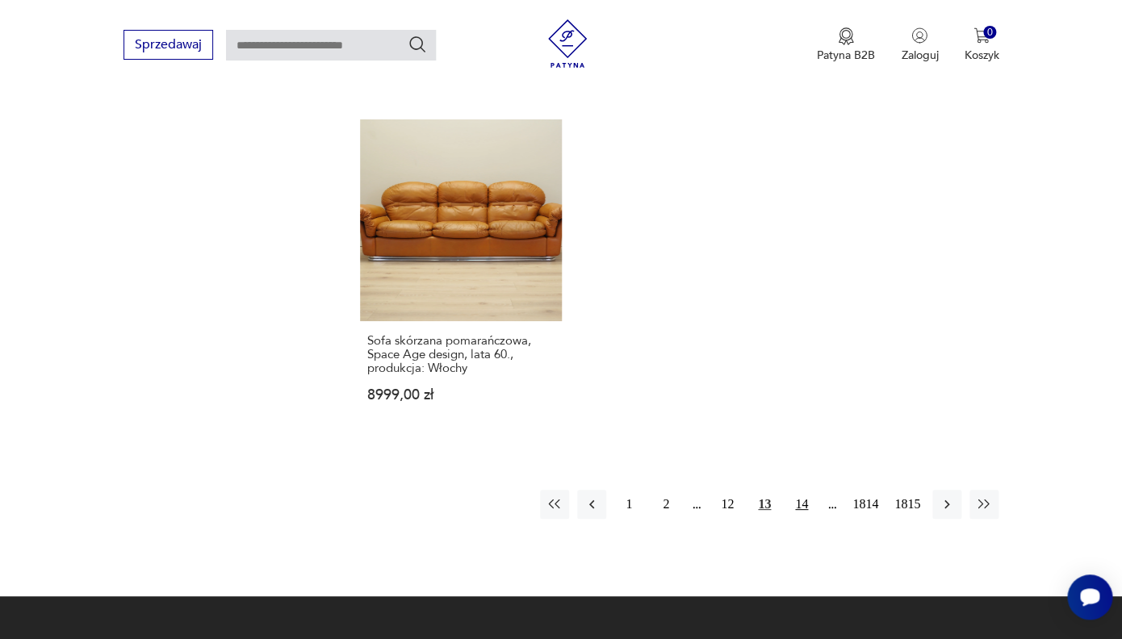
click at [799, 490] on button "14" at bounding box center [801, 504] width 29 height 29
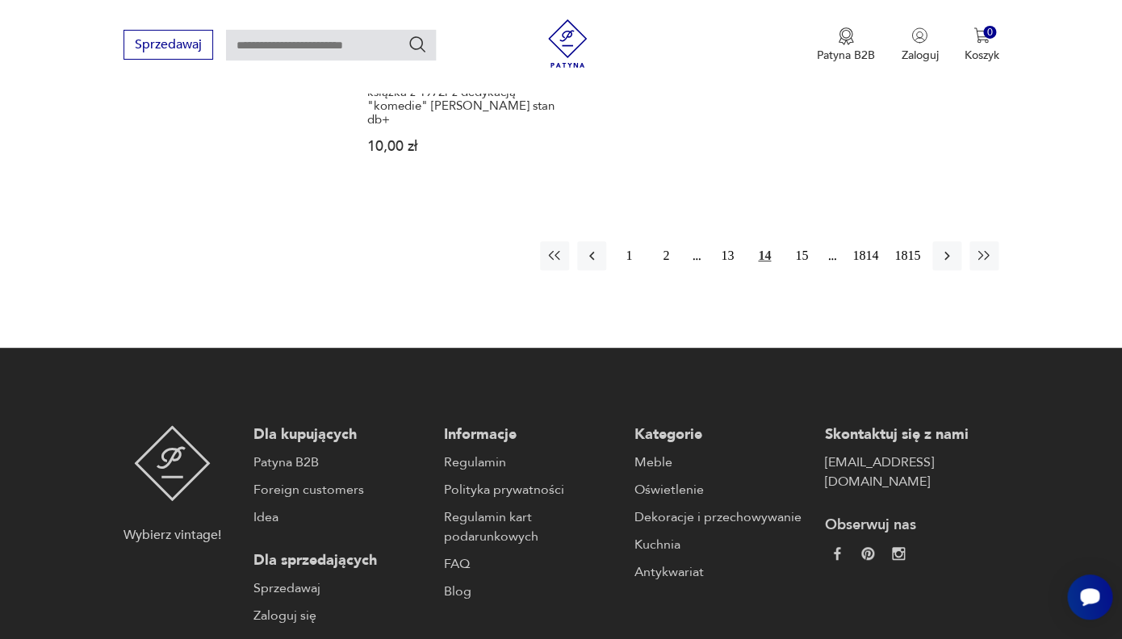
scroll to position [2325, 0]
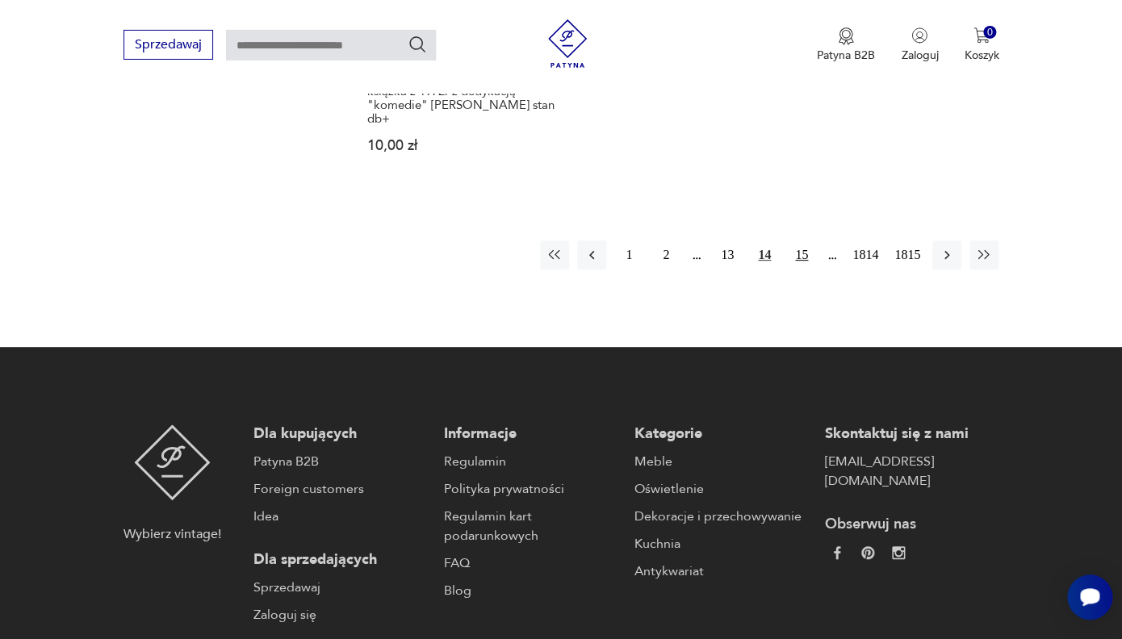
click at [803, 241] on button "15" at bounding box center [801, 255] width 29 height 29
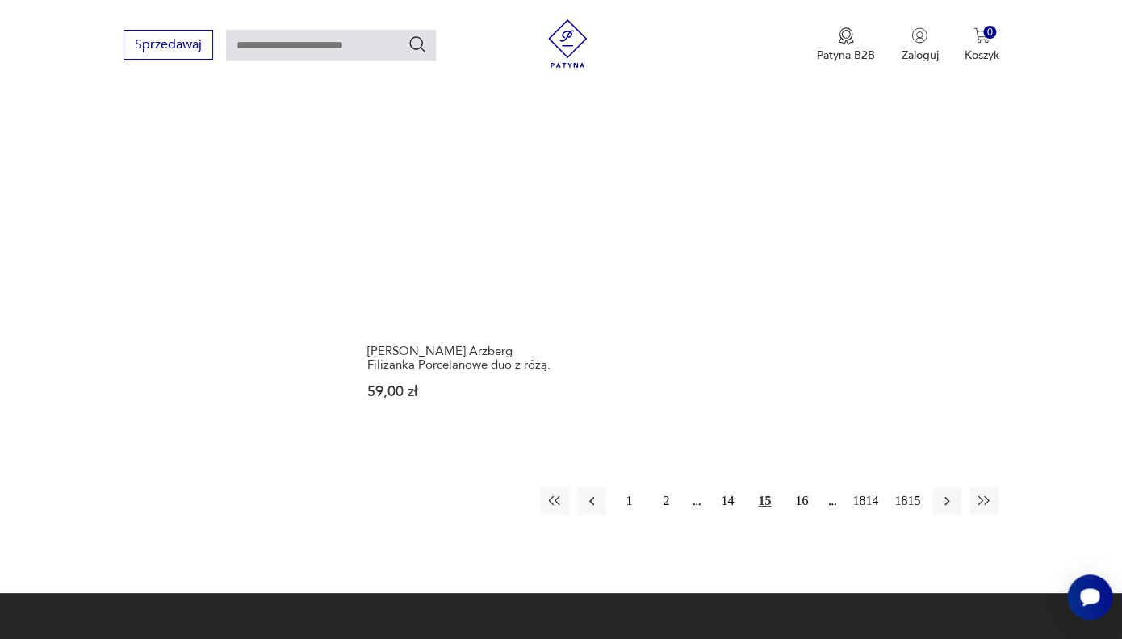
scroll to position [2061, 0]
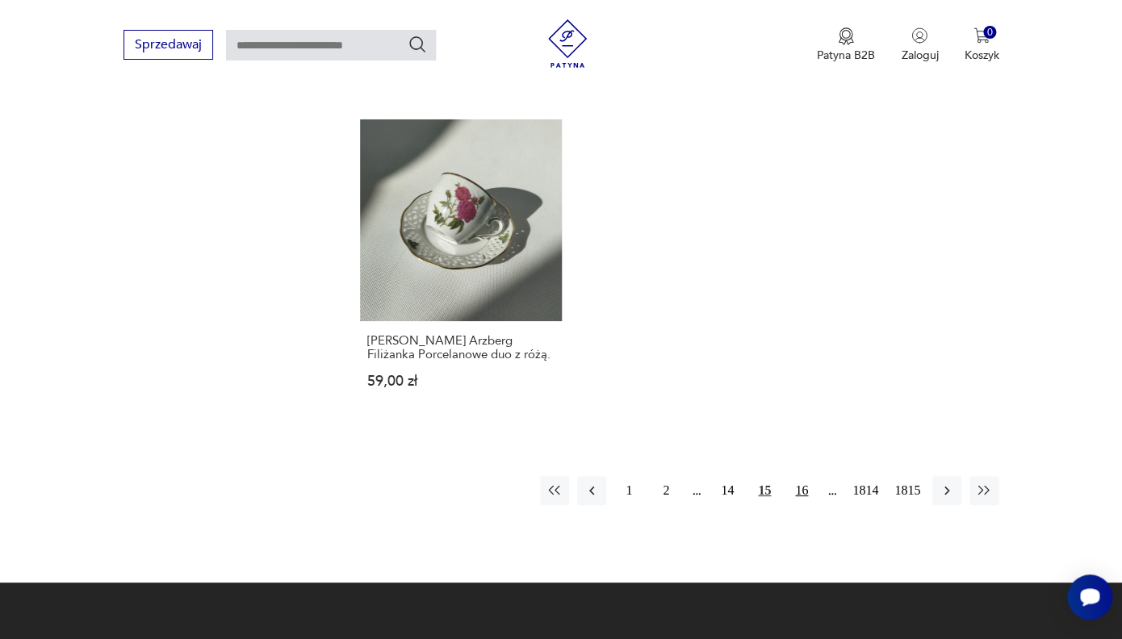
click at [807, 476] on button "16" at bounding box center [801, 490] width 29 height 29
